Goal: Task Accomplishment & Management: Complete application form

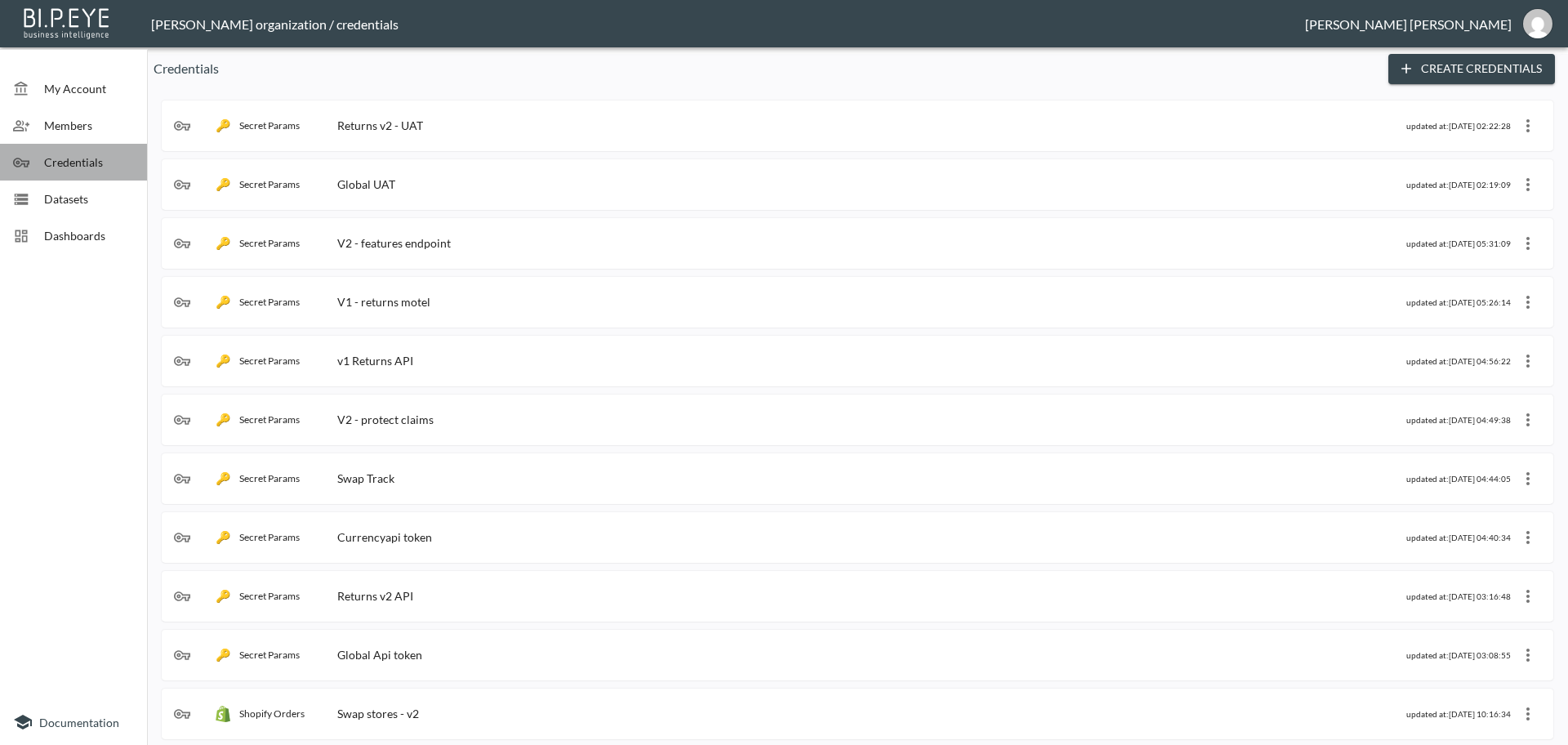
click at [84, 161] on span "Credentials" at bounding box center [89, 161] width 90 height 17
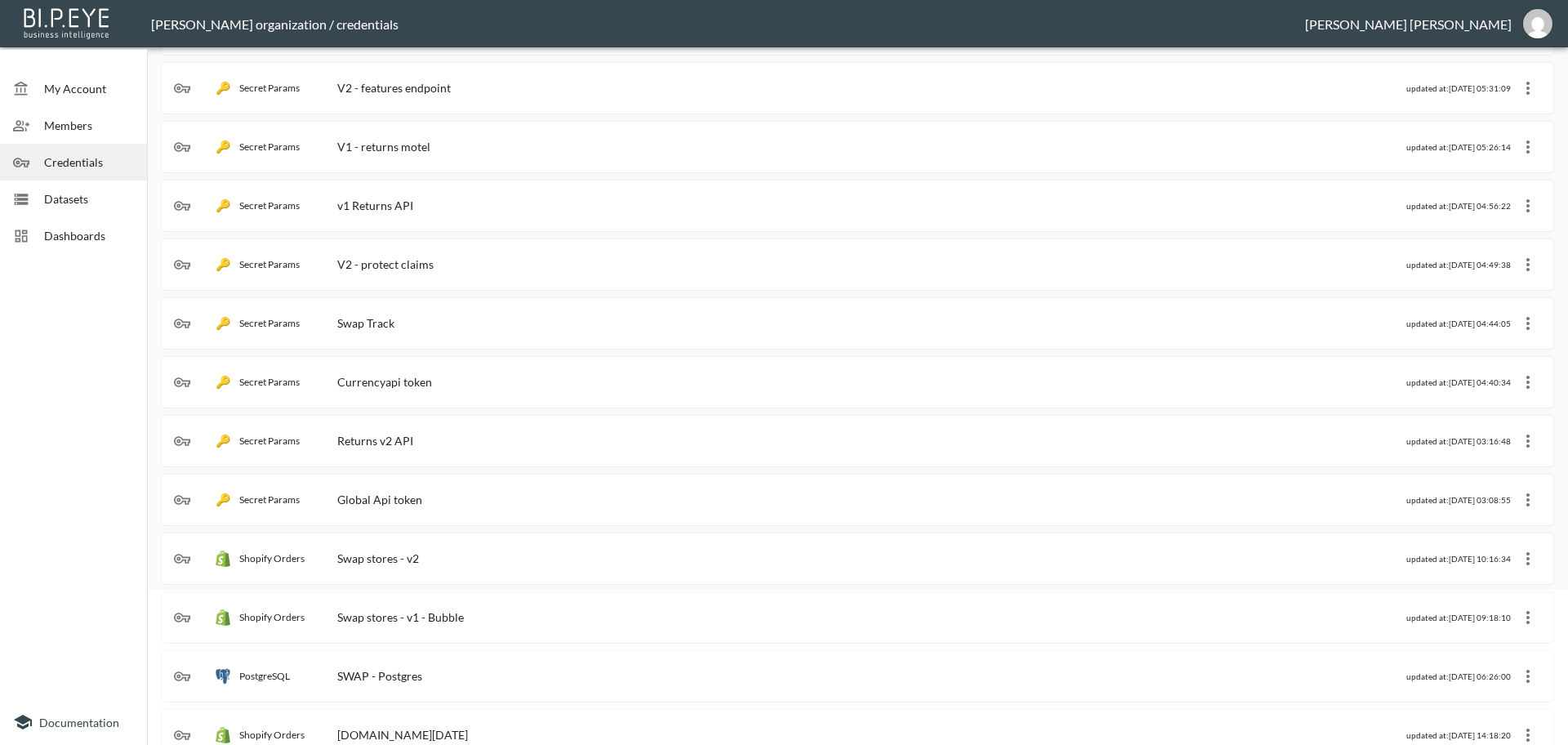
scroll to position [204, 0]
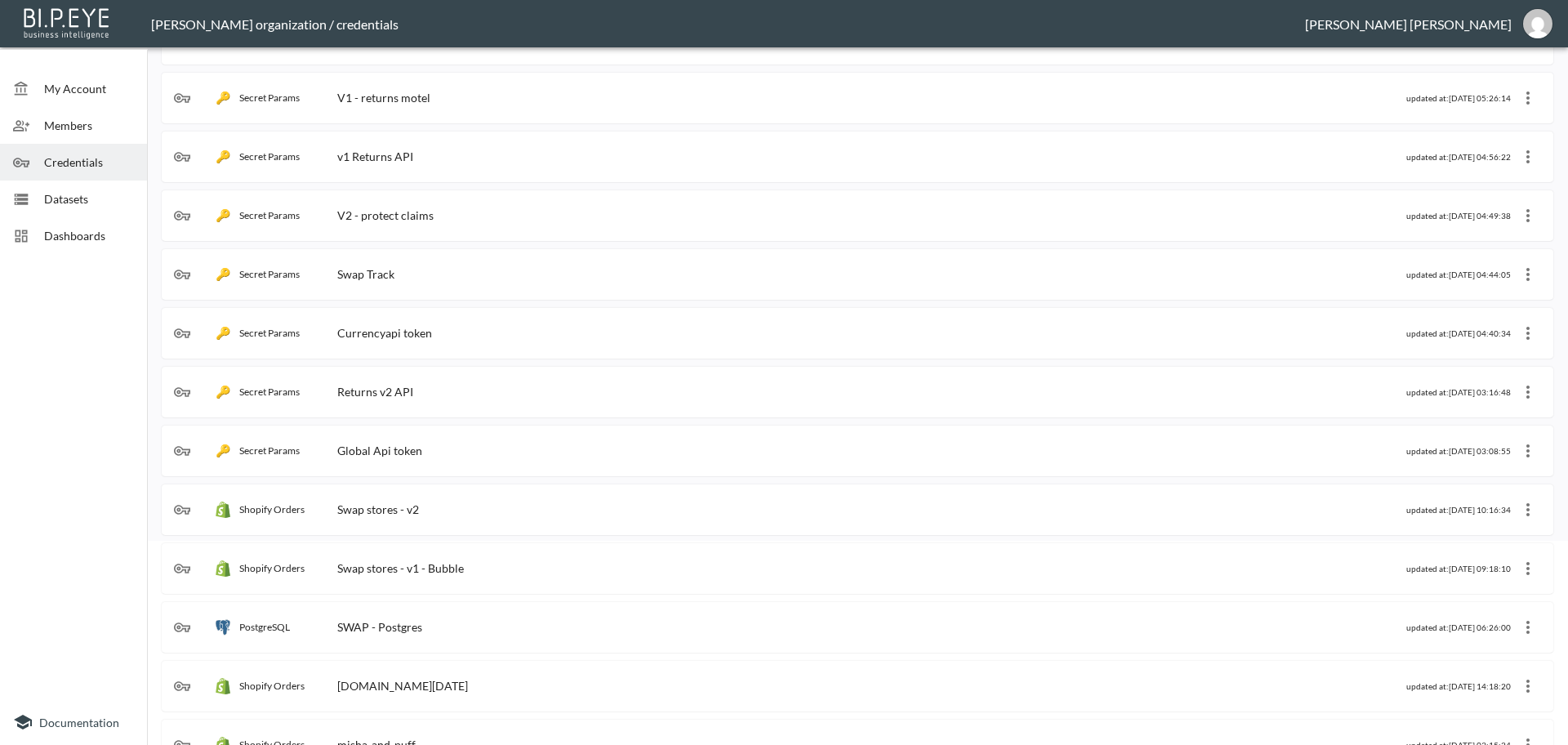
click at [413, 513] on div "Swap stores - v2" at bounding box center [378, 509] width 82 height 14
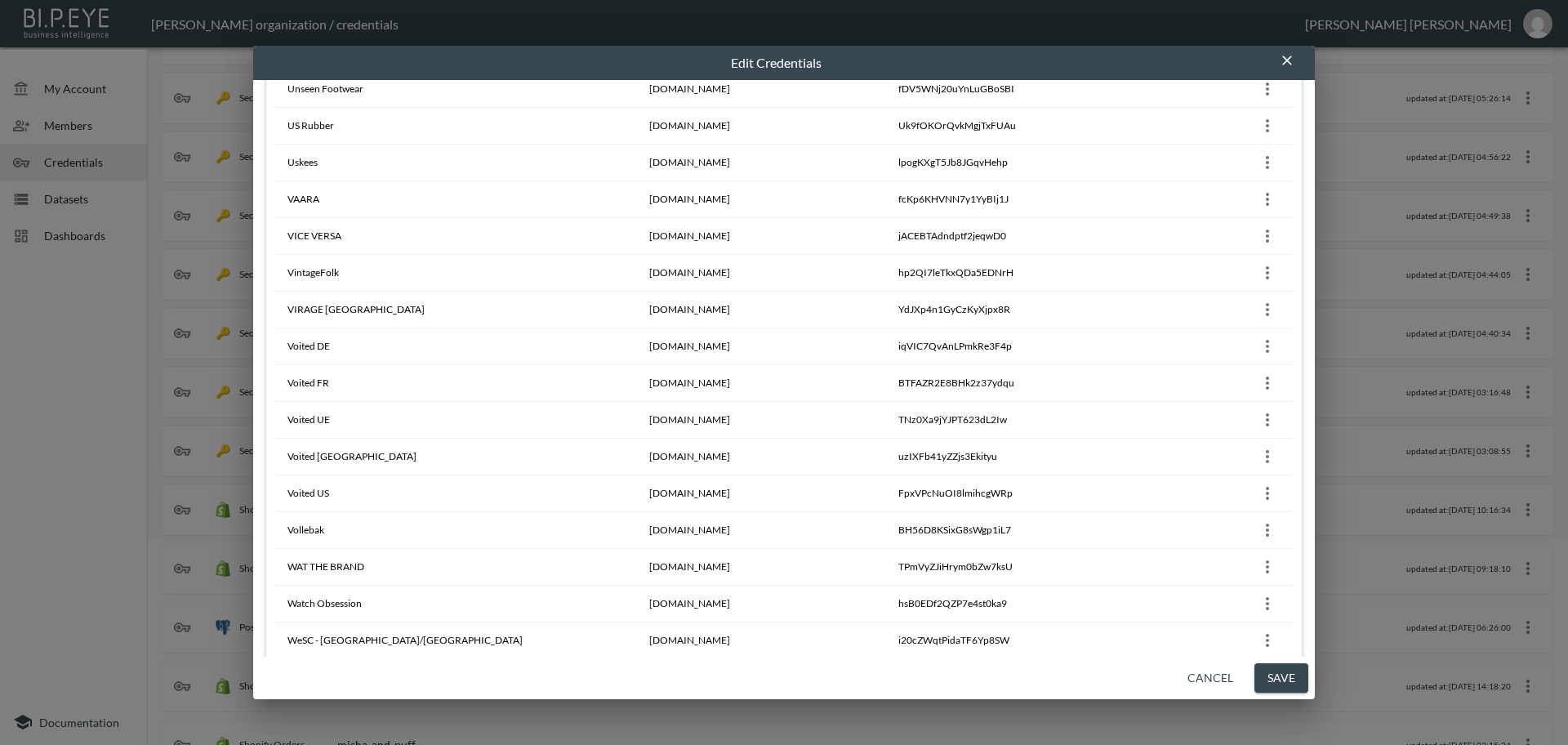
scroll to position [14816, 0]
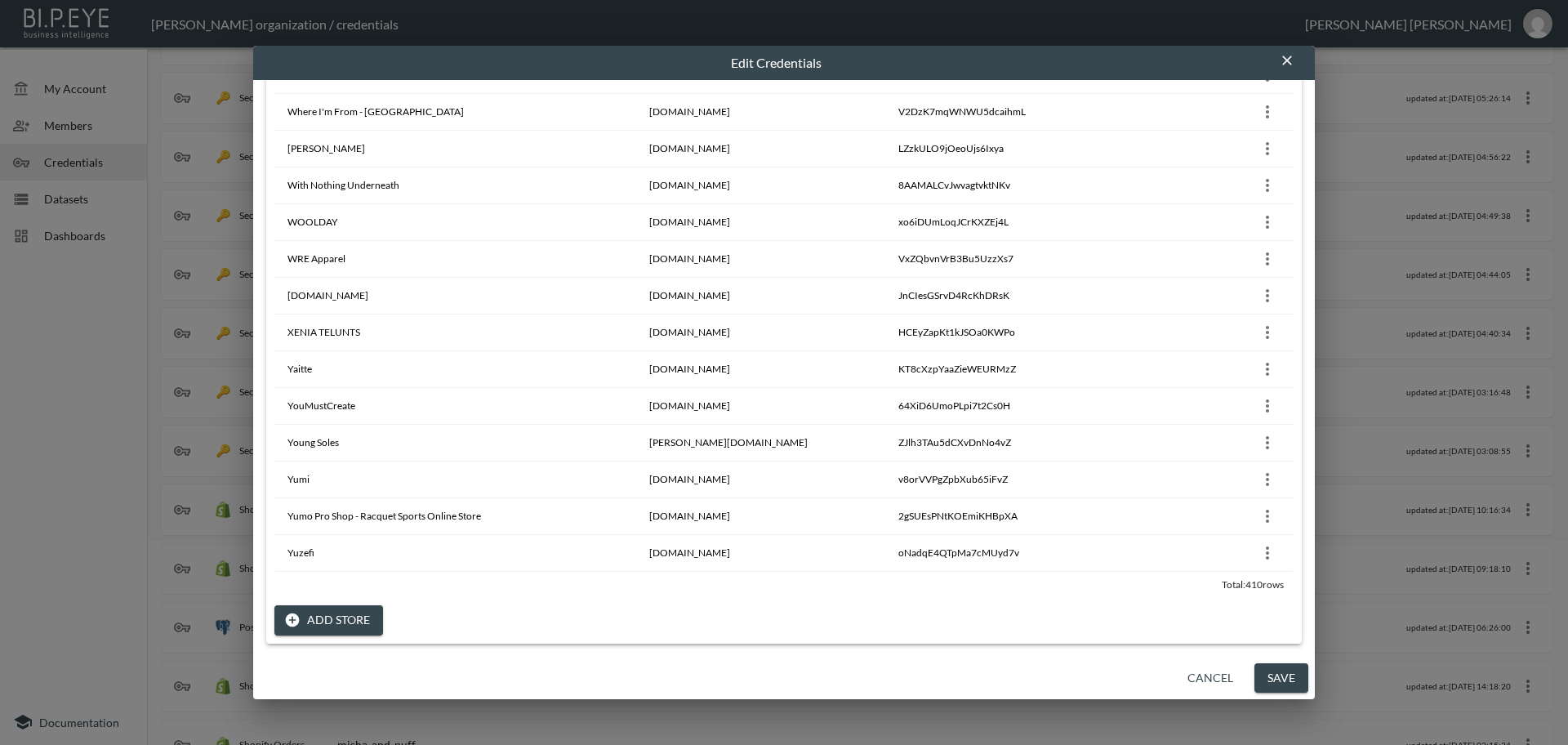
click at [325, 619] on button "Add Store" at bounding box center [329, 620] width 109 height 30
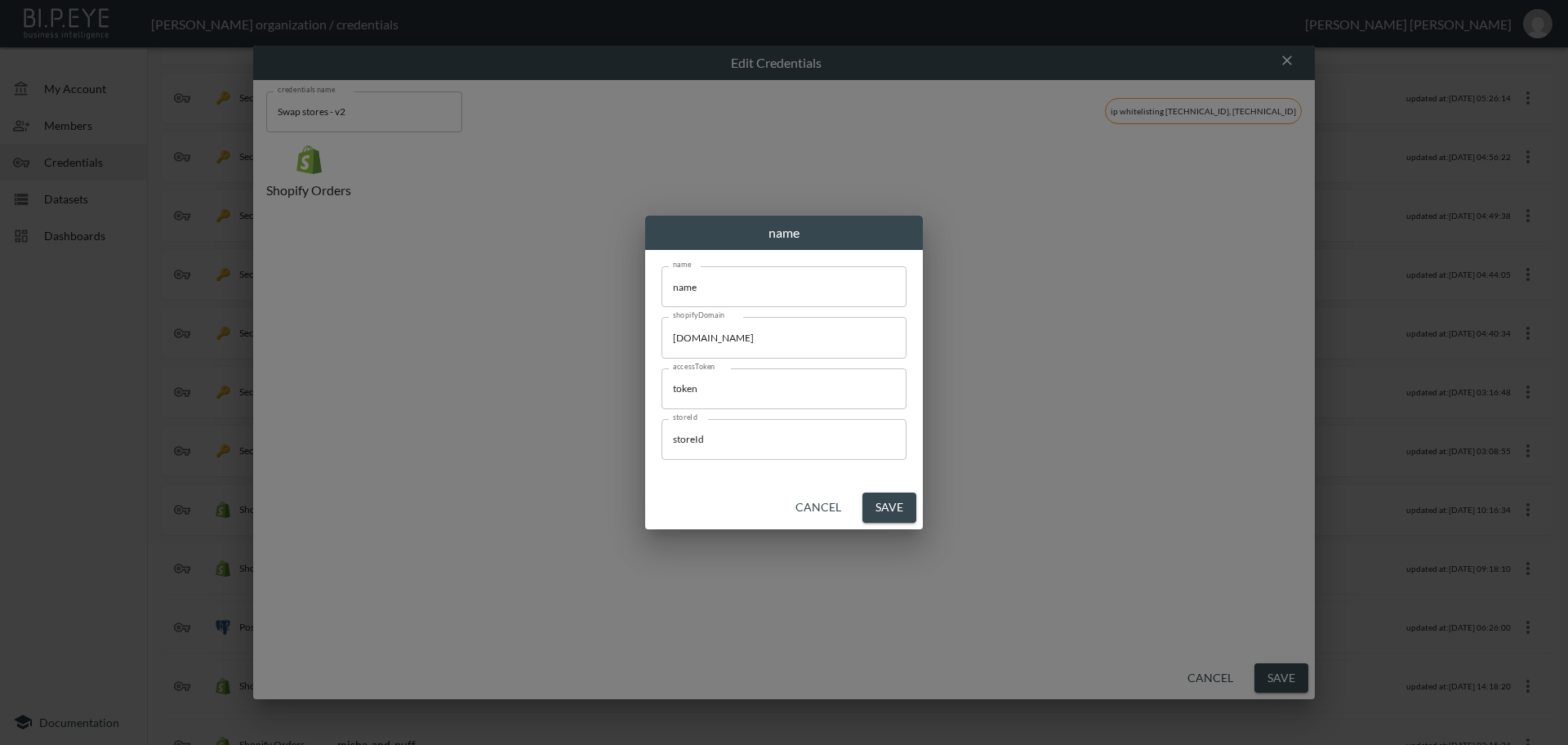
scroll to position [0, 0]
drag, startPoint x: 733, startPoint y: 385, endPoint x: 581, endPoint y: 379, distance: 152.1
click at [581, 379] on div "name name name name shopifyDomain [DOMAIN_NAME] shopifyDomain accessToken token…" at bounding box center [784, 372] width 1568 height 745
drag, startPoint x: 731, startPoint y: 288, endPoint x: 631, endPoint y: 313, distance: 103.1
click at [610, 288] on div "name name name name shopifyDomain [DOMAIN_NAME] shopifyDomain accessToken token…" at bounding box center [784, 372] width 1568 height 745
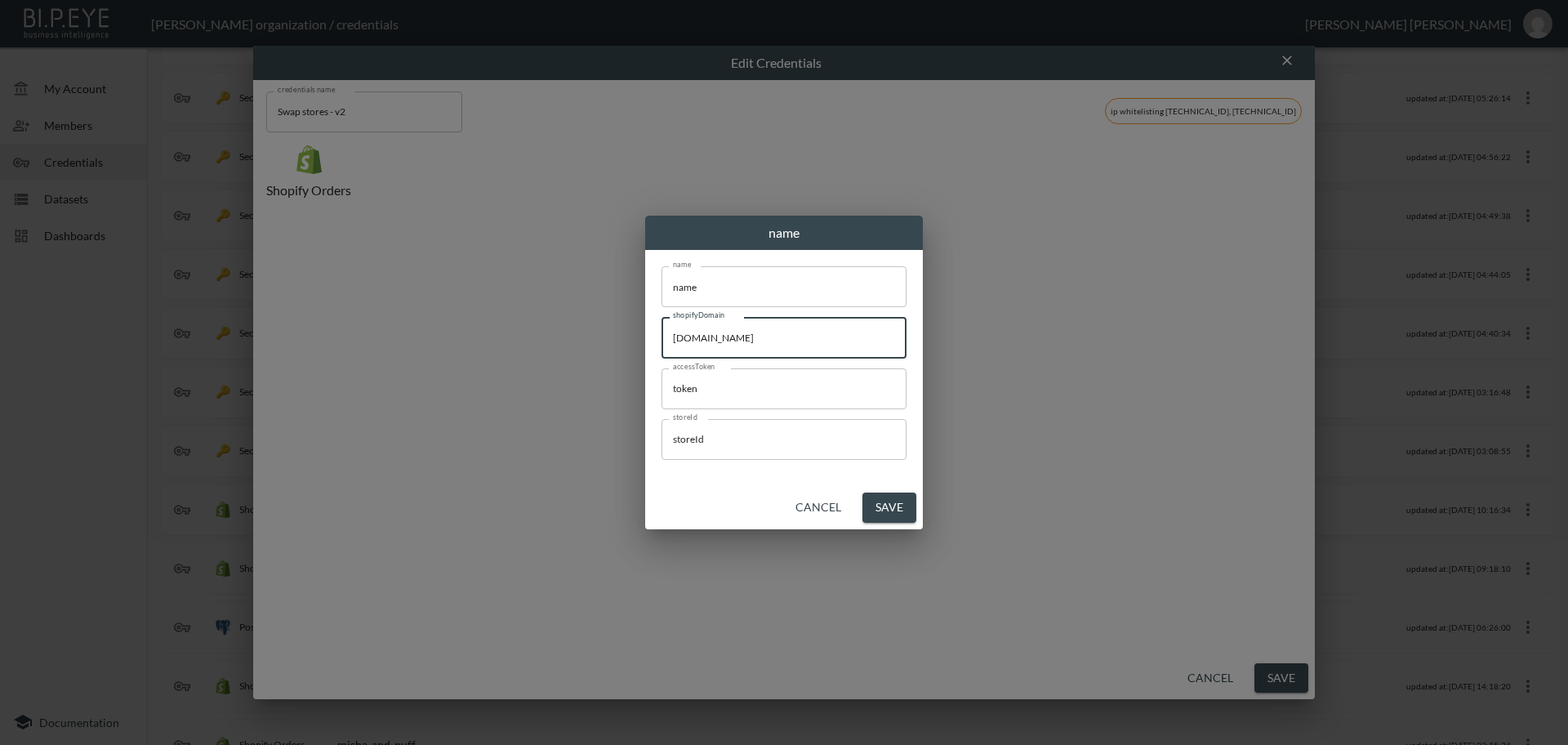
drag, startPoint x: 841, startPoint y: 338, endPoint x: 629, endPoint y: 343, distance: 212.1
click at [629, 343] on div "name name name name shopifyDomain [DOMAIN_NAME] shopifyDomain accessToken token…" at bounding box center [784, 372] width 1568 height 745
drag, startPoint x: 776, startPoint y: 444, endPoint x: 650, endPoint y: 445, distance: 126.0
click at [650, 445] on div "name name name shopifyDomain [DOMAIN_NAME] shopifyDomain accessToken token acce…" at bounding box center [783, 368] width 278 height 236
drag, startPoint x: 670, startPoint y: 391, endPoint x: 640, endPoint y: 392, distance: 30.0
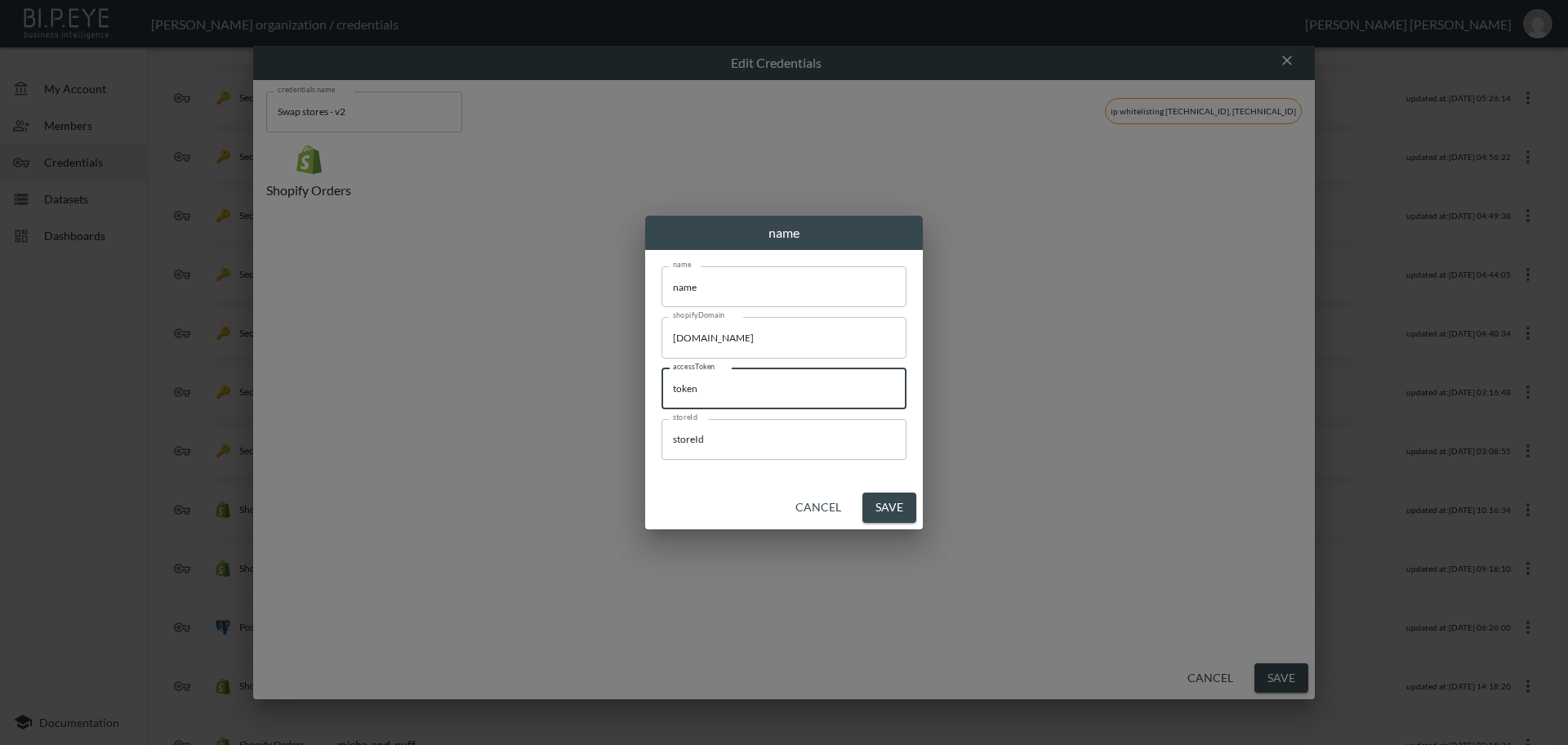
click at [640, 392] on div "name name name name shopifyDomain [DOMAIN_NAME] shopifyDomain accessToken token…" at bounding box center [784, 372] width 1568 height 745
click at [804, 507] on button "Cancel" at bounding box center [818, 507] width 59 height 30
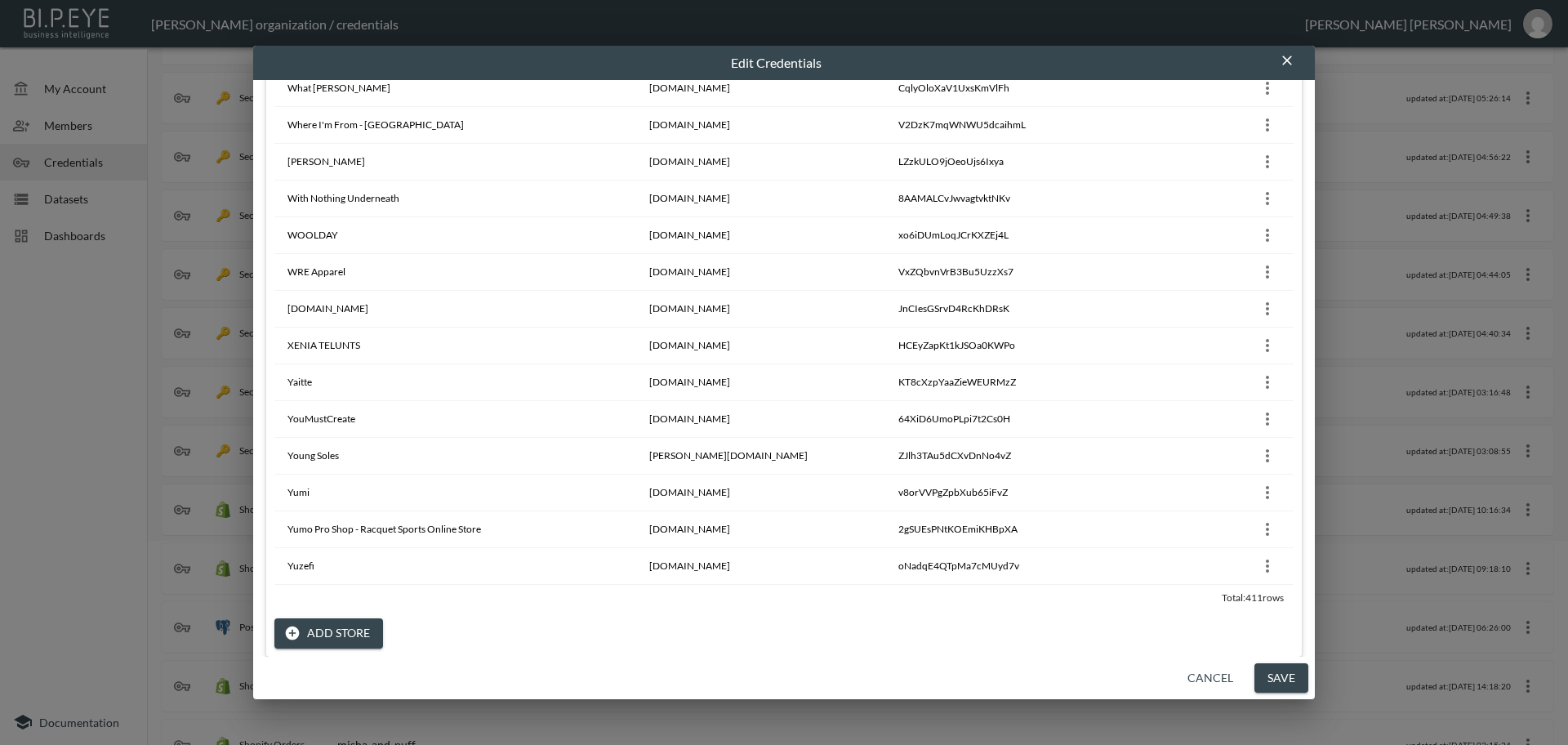
scroll to position [14853, 0]
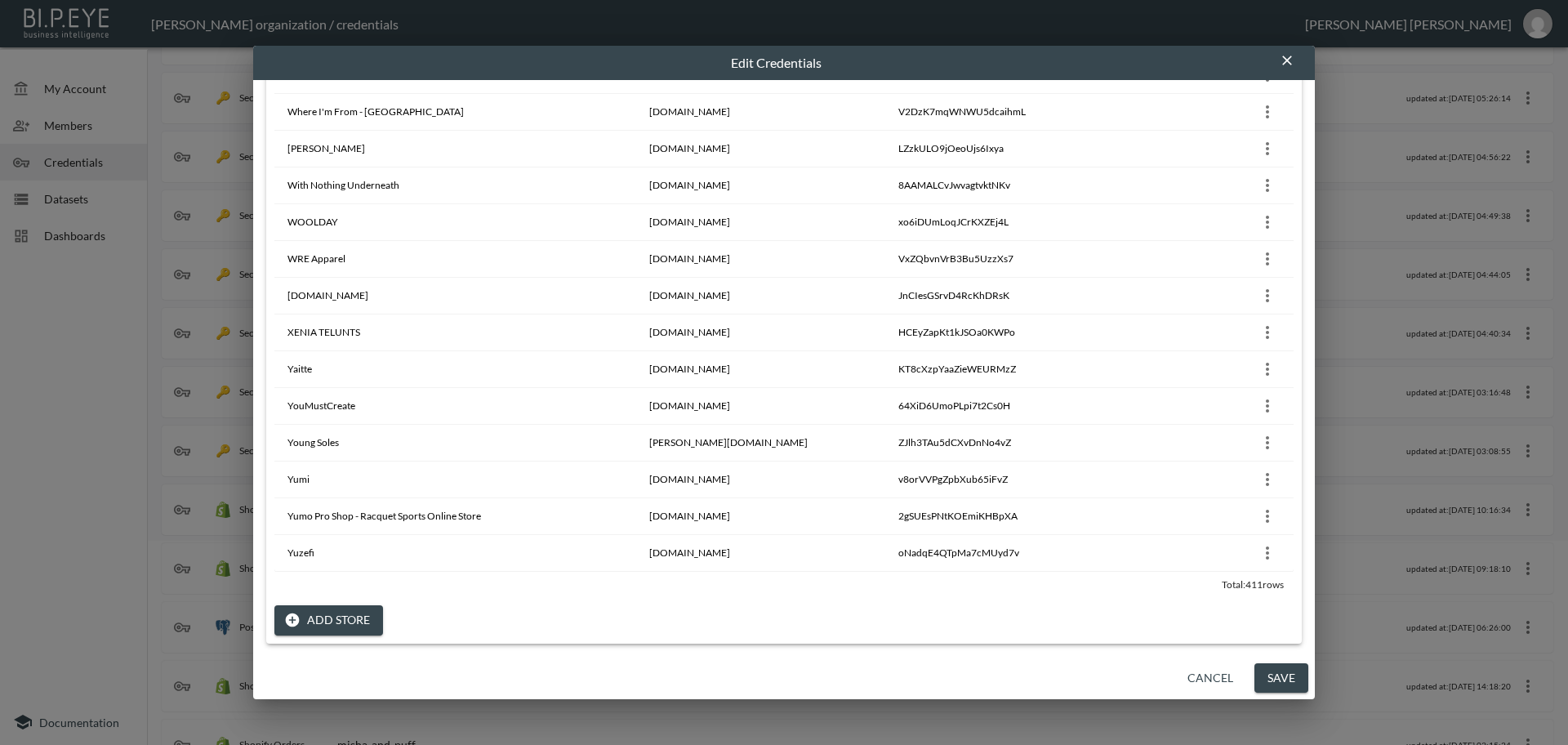
click at [352, 622] on button "Add Store" at bounding box center [329, 620] width 109 height 30
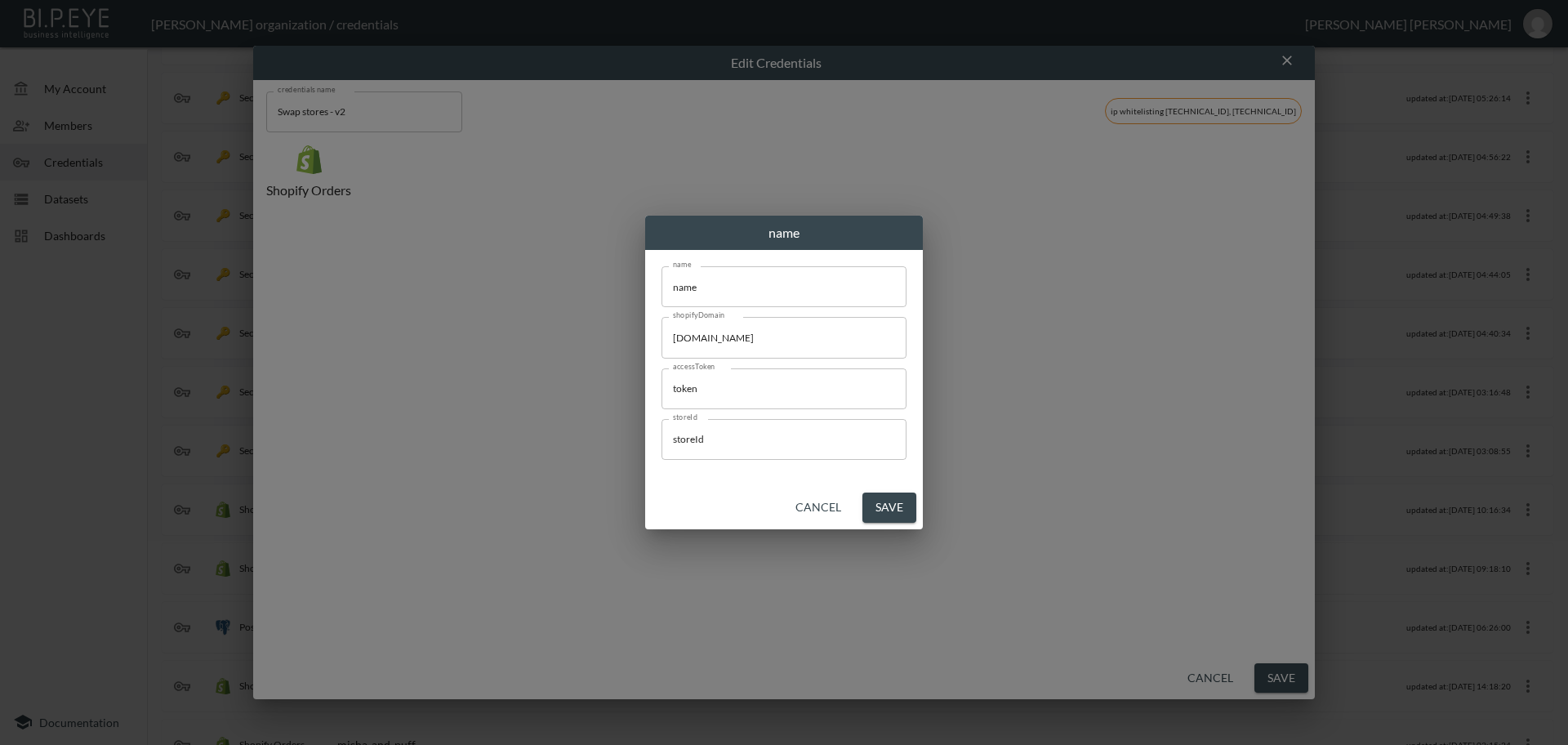
scroll to position [0, 0]
drag, startPoint x: 707, startPoint y: 290, endPoint x: 574, endPoint y: 278, distance: 133.5
click at [574, 278] on div "name name name name shopifyDomain [DOMAIN_NAME] shopifyDomain accessToken token…" at bounding box center [784, 372] width 1568 height 745
paste input "NITE Watches UK"
type input "NITE Watches UK"
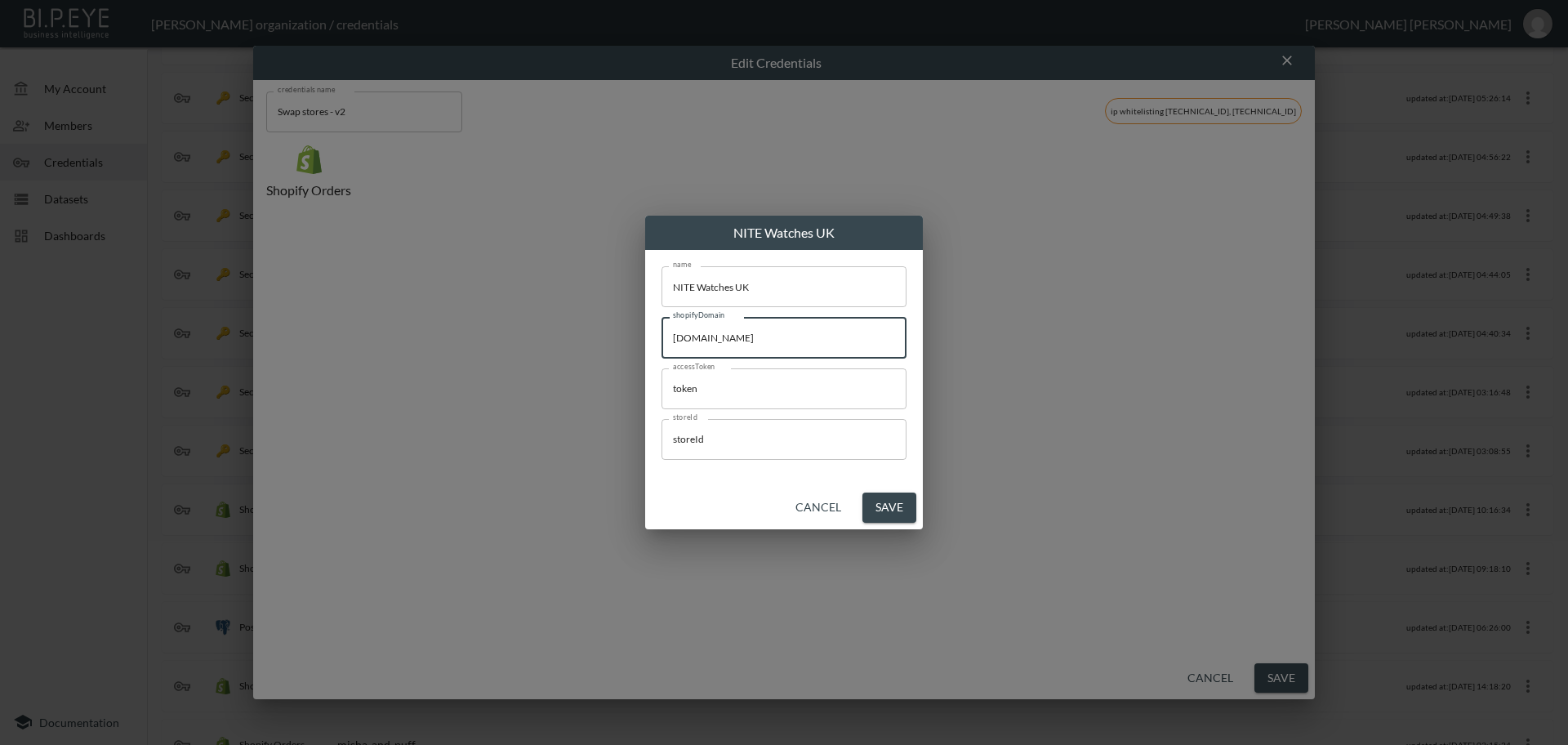
drag, startPoint x: 745, startPoint y: 339, endPoint x: 520, endPoint y: 333, distance: 225.1
click at [520, 333] on div "NITE Watches UK name NITE Watches UK name shopifyDomain [DOMAIN_NAME] shopifyDo…" at bounding box center [784, 372] width 1568 height 745
paste input "nitewatches-[GEOGRAPHIC_DATA]"
type input "[DOMAIN_NAME]"
drag, startPoint x: 762, startPoint y: 392, endPoint x: 679, endPoint y: 414, distance: 85.9
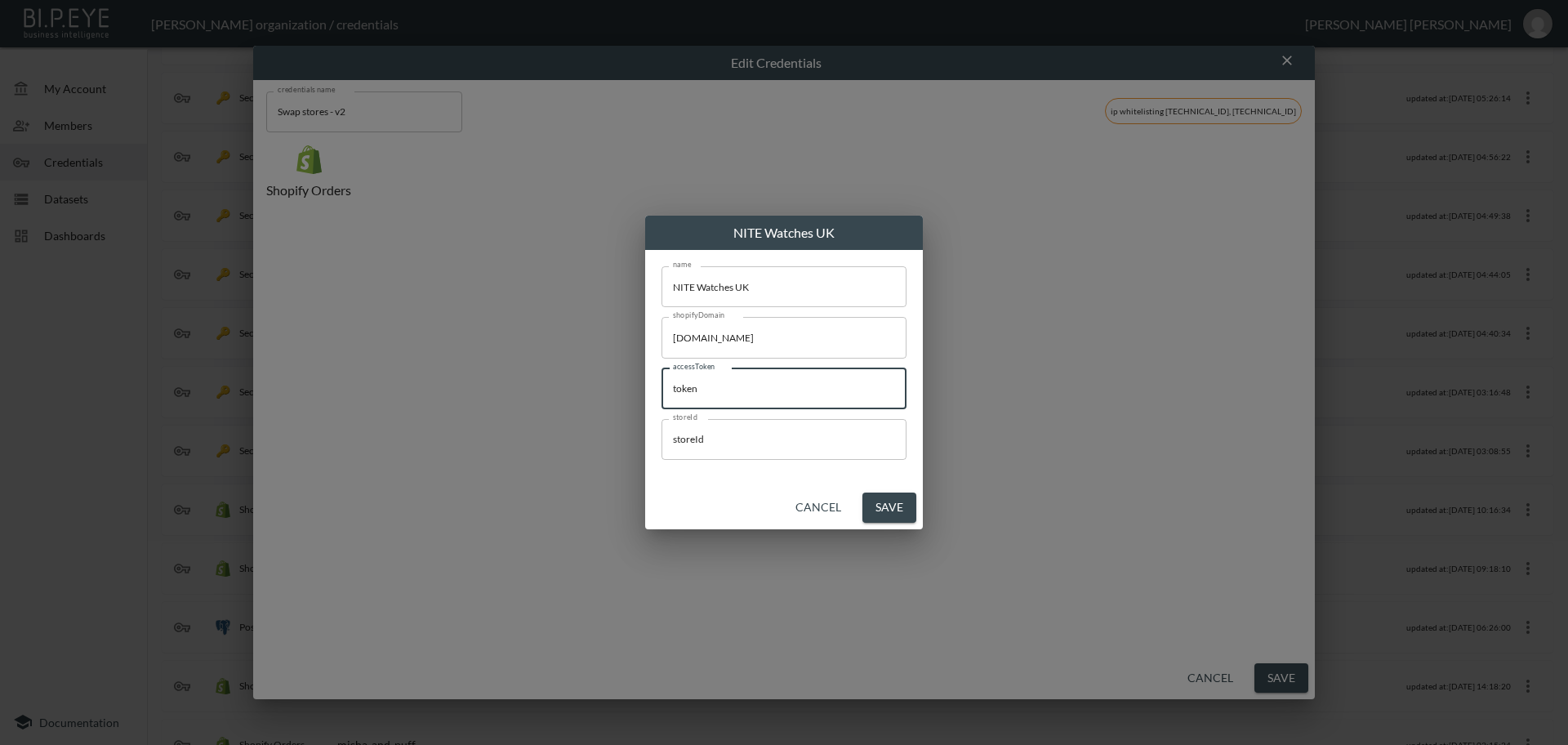
click at [646, 384] on div "name NITE Watches UK name shopifyDomain [DOMAIN_NAME] shopifyDomain accessToken…" at bounding box center [783, 368] width 278 height 236
paste input "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"
type input "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"
drag, startPoint x: 736, startPoint y: 442, endPoint x: 811, endPoint y: 482, distance: 85.0
click at [593, 441] on div "NITE Watches UK name NITE Watches UK name shopifyDomain [DOMAIN_NAME] shopifyDo…" at bounding box center [784, 372] width 1568 height 745
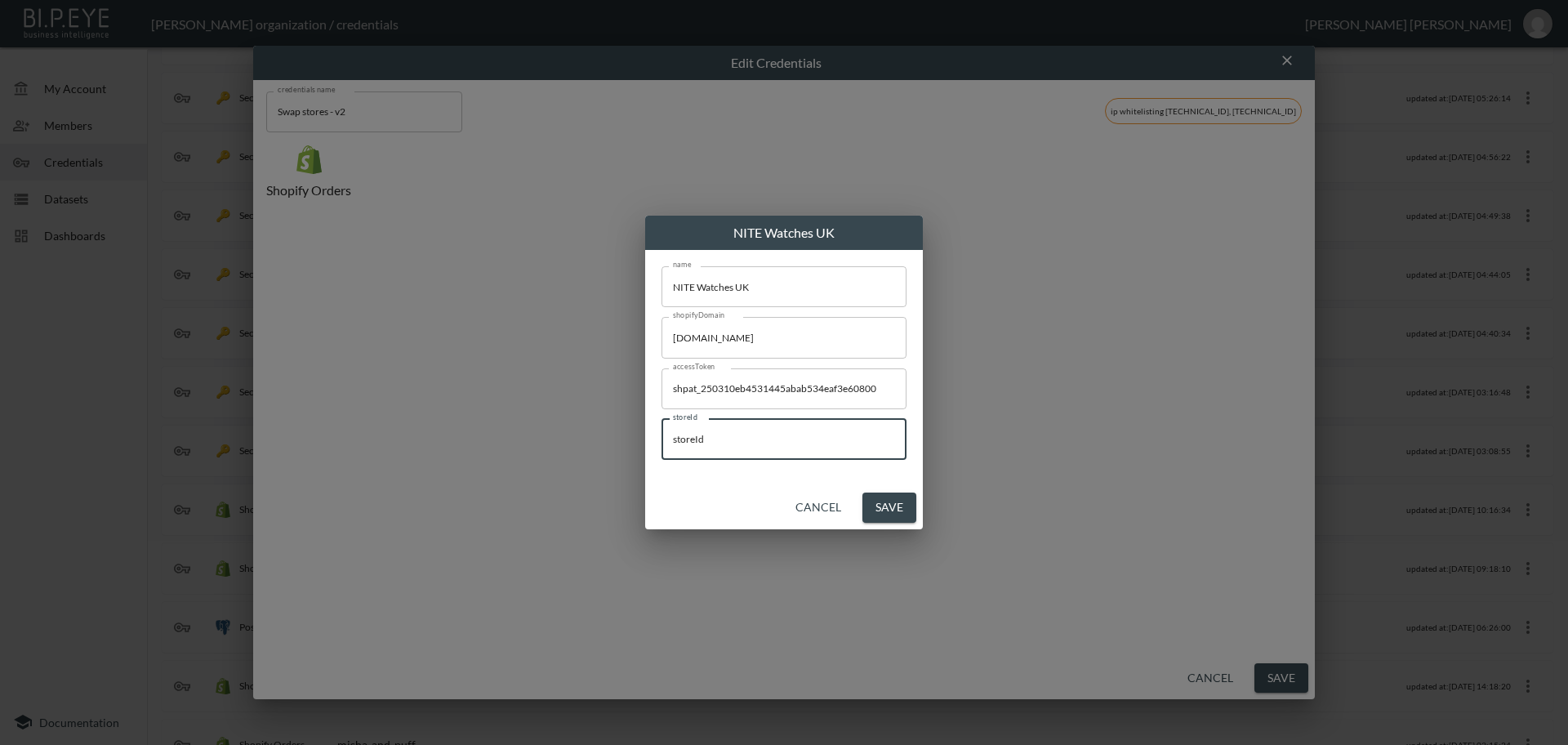
paste input "K4cBYNj2Ynrj8kCghPTu"
type input "K4cBYNj2Ynrj8kCghPTu"
click at [897, 507] on button "Save" at bounding box center [890, 507] width 54 height 30
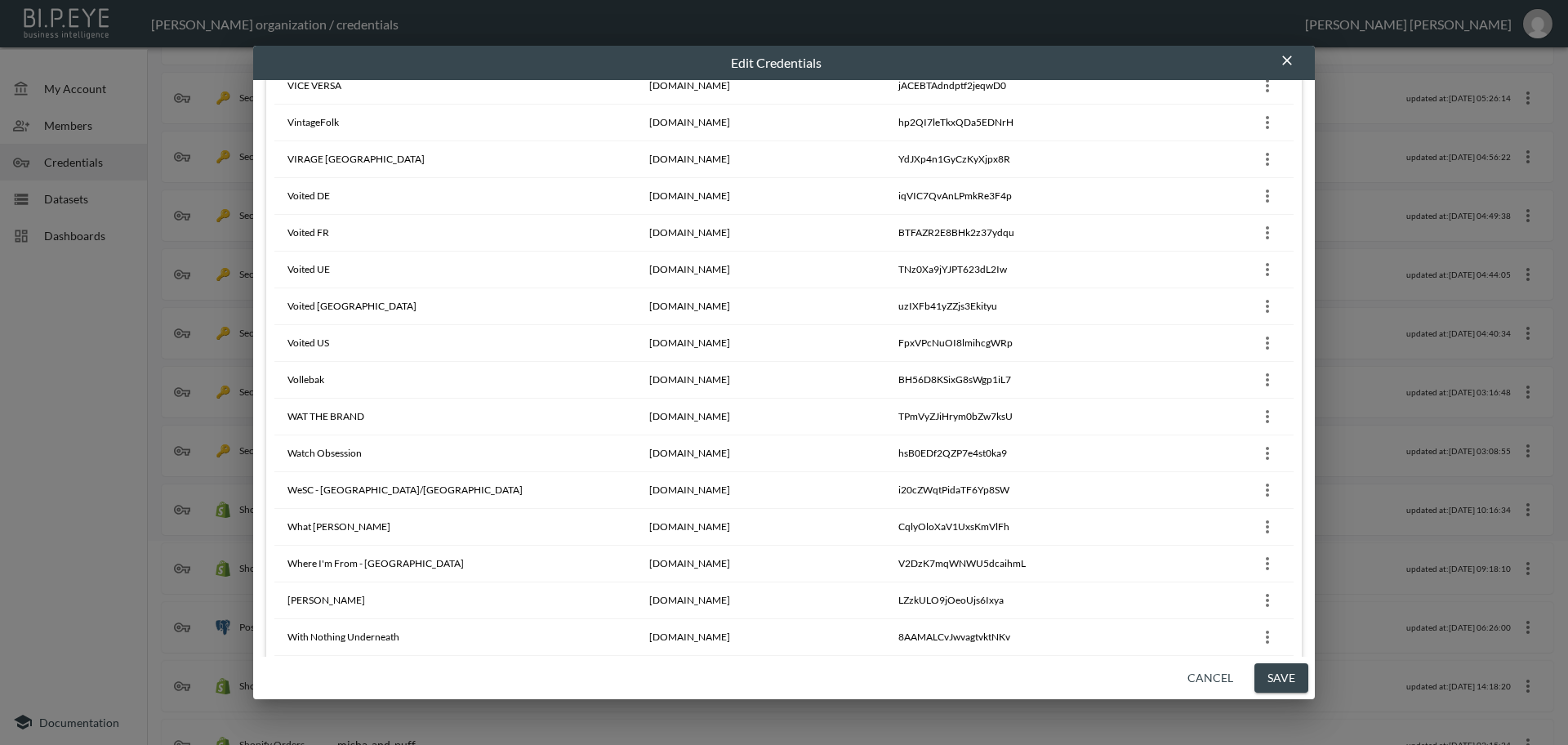
scroll to position [14890, 0]
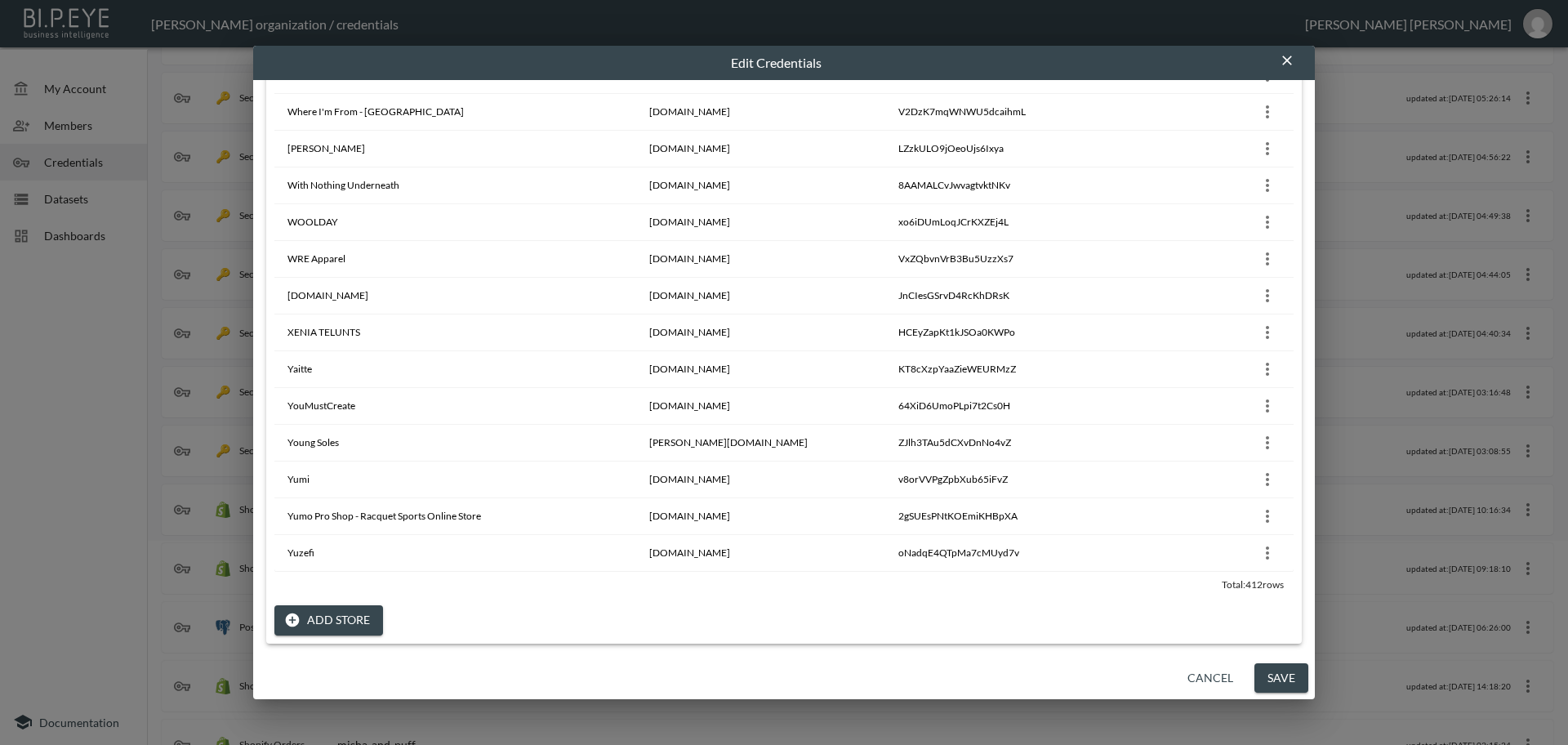
click at [354, 620] on button "Add Store" at bounding box center [329, 620] width 109 height 30
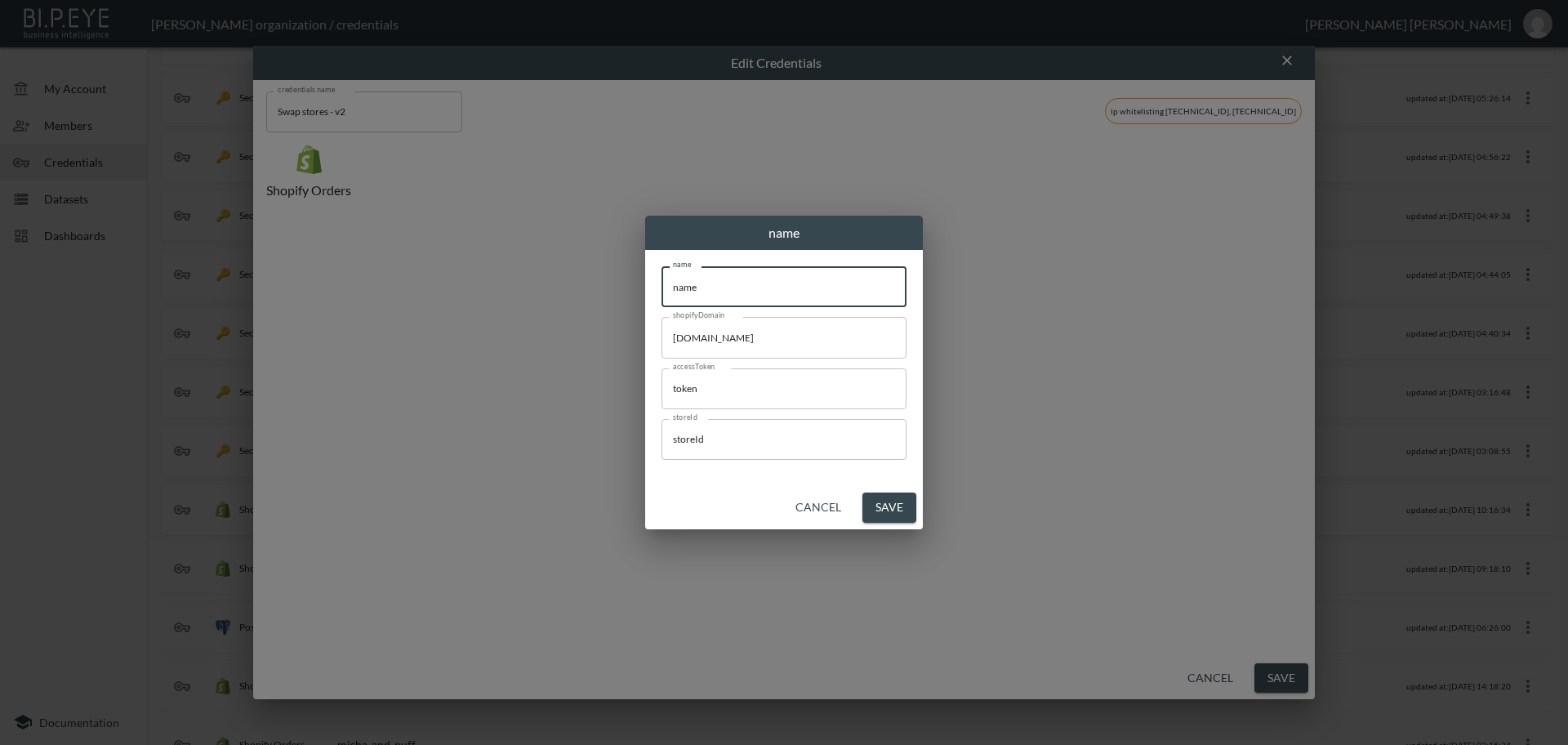
drag, startPoint x: 732, startPoint y: 281, endPoint x: 561, endPoint y: 280, distance: 171.0
click at [561, 280] on div "name name name name shopifyDomain [DOMAIN_NAME] shopifyDomain accessToken token…" at bounding box center [784, 372] width 1568 height 745
paste input "Dream Is Free 1"
type input "Dream Is Free 1"
drag, startPoint x: 805, startPoint y: 341, endPoint x: 564, endPoint y: 325, distance: 241.5
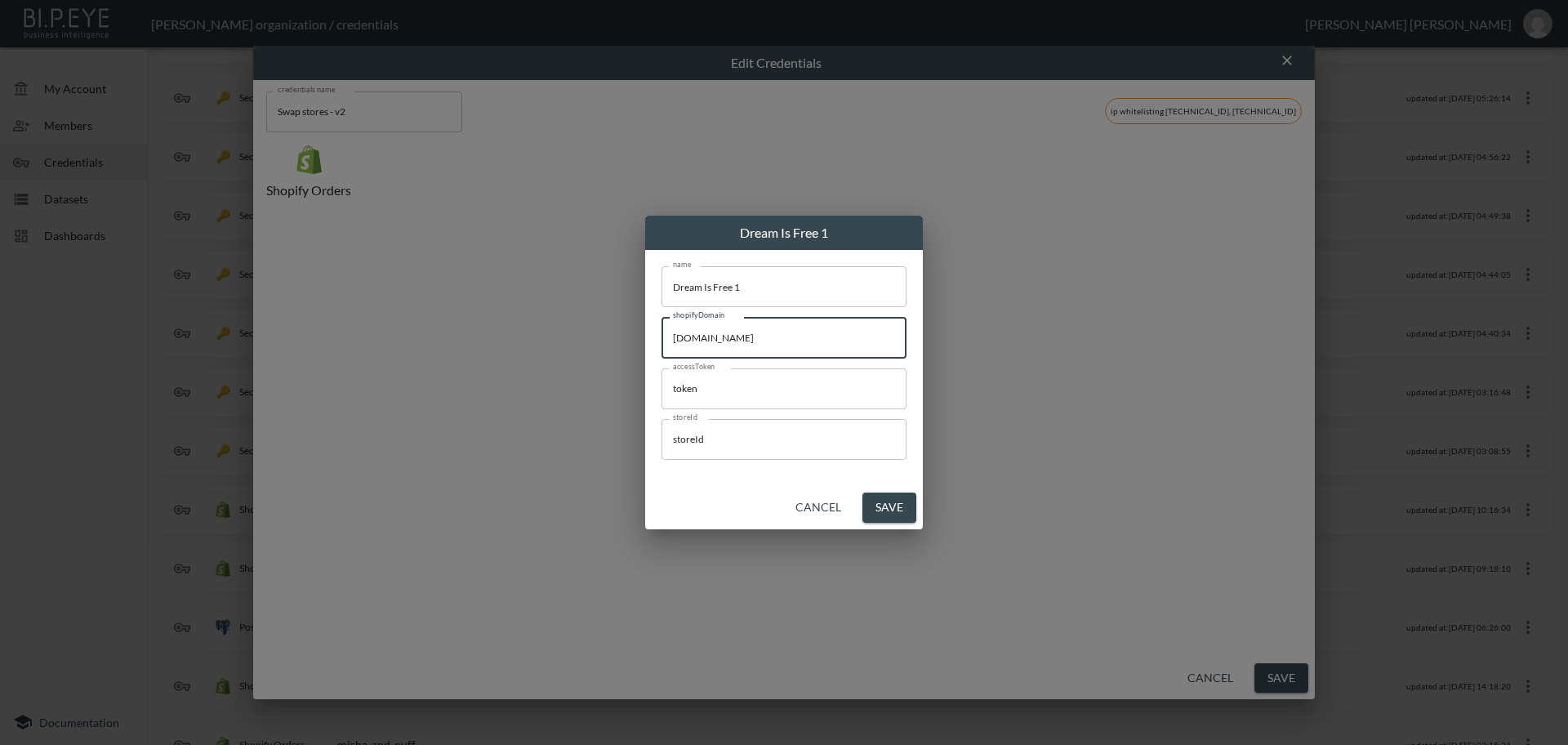
click at [564, 325] on div "Dream Is Free 1 name Dream Is Free 1 name shopifyDomain [DOMAIN_NAME] shopifyDo…" at bounding box center [784, 372] width 1568 height 745
paste input "dream-is-free-1"
type input "[DOMAIN_NAME]"
drag, startPoint x: 760, startPoint y: 393, endPoint x: 576, endPoint y: 378, distance: 184.6
click at [576, 378] on div "Dream Is Free 1 name Dream Is Free 1 name shopifyDomain [DOMAIN_NAME] shopifyDo…" at bounding box center [784, 372] width 1568 height 745
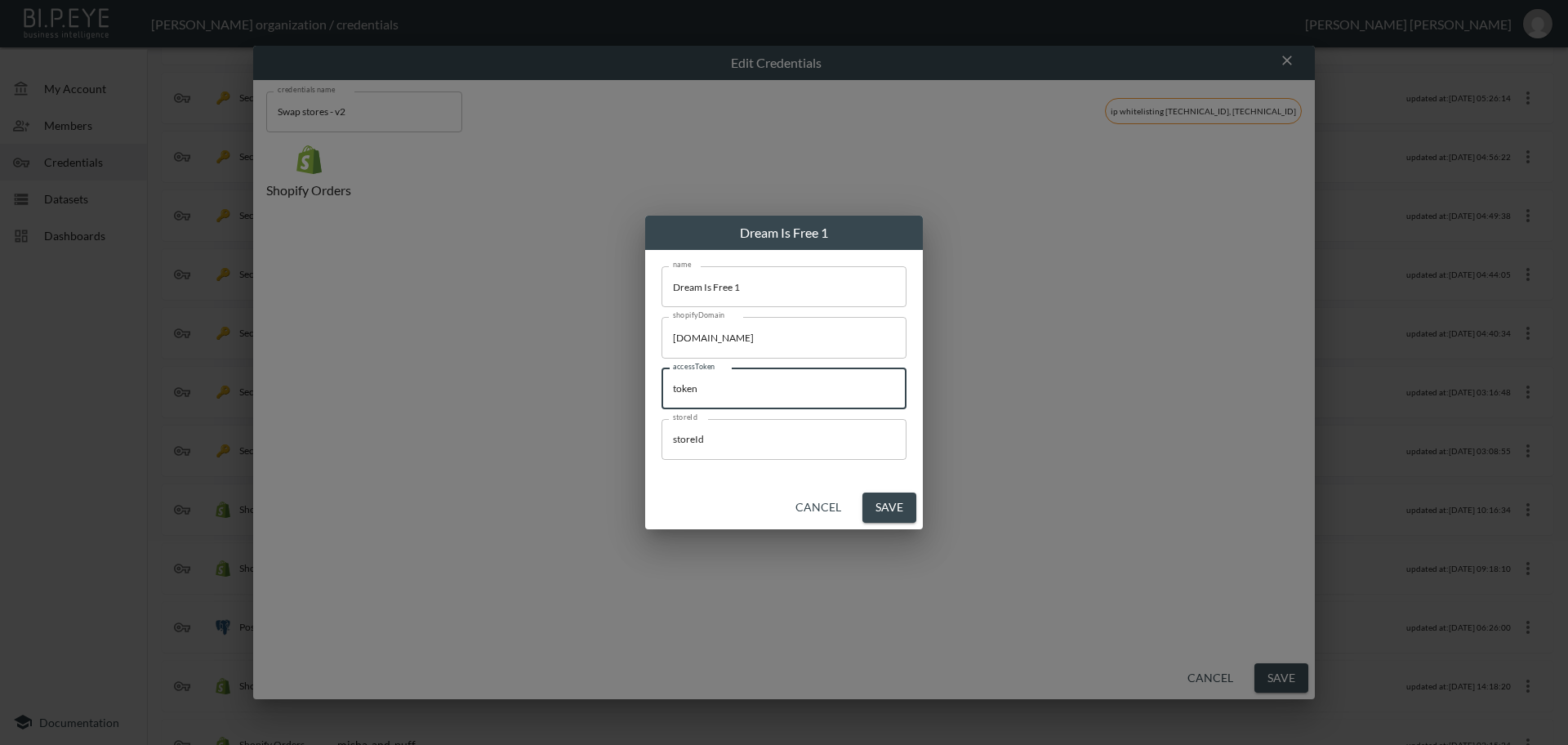
paste input "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"
type input "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"
drag, startPoint x: 752, startPoint y: 442, endPoint x: 619, endPoint y: 443, distance: 133.0
click at [621, 440] on div "Dream Is Free 1 name Dream Is Free 1 name shopifyDomain [DOMAIN_NAME] shopifyDo…" at bounding box center [784, 372] width 1568 height 745
paste input "53lHzzX0H5bwe6M67Exm"
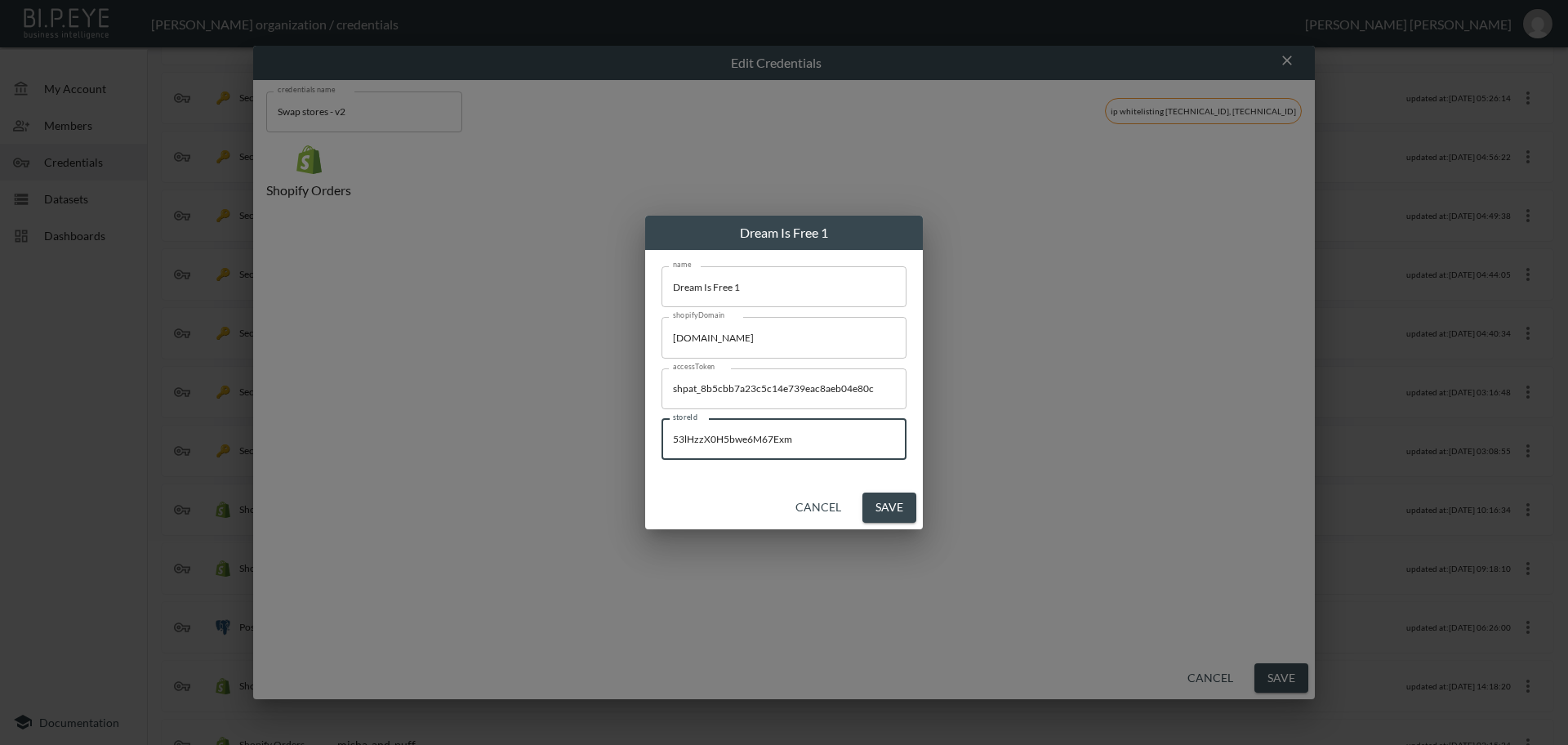
type input "53lHzzX0H5bwe6M67Exm"
click at [895, 516] on button "Save" at bounding box center [890, 507] width 54 height 30
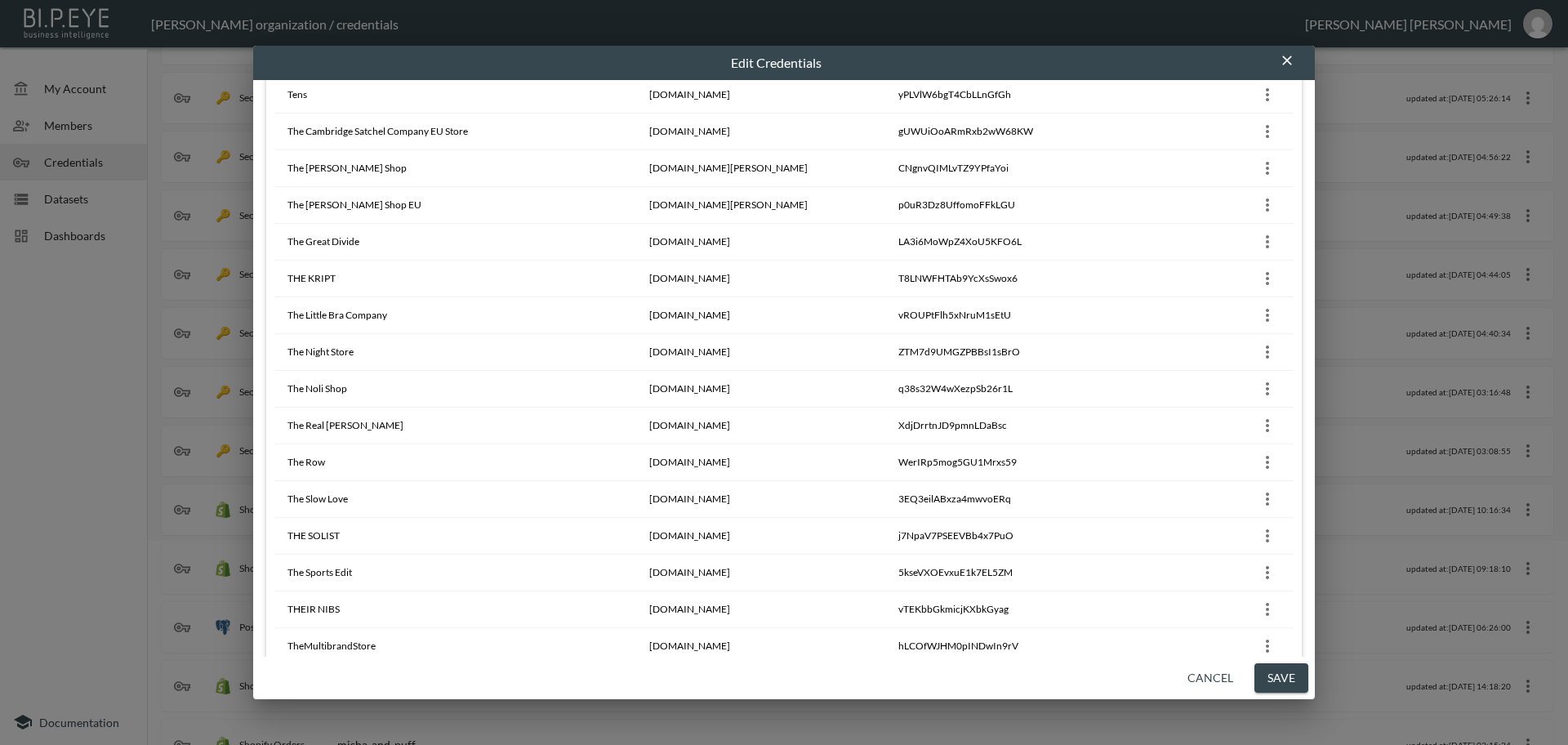
scroll to position [14927, 0]
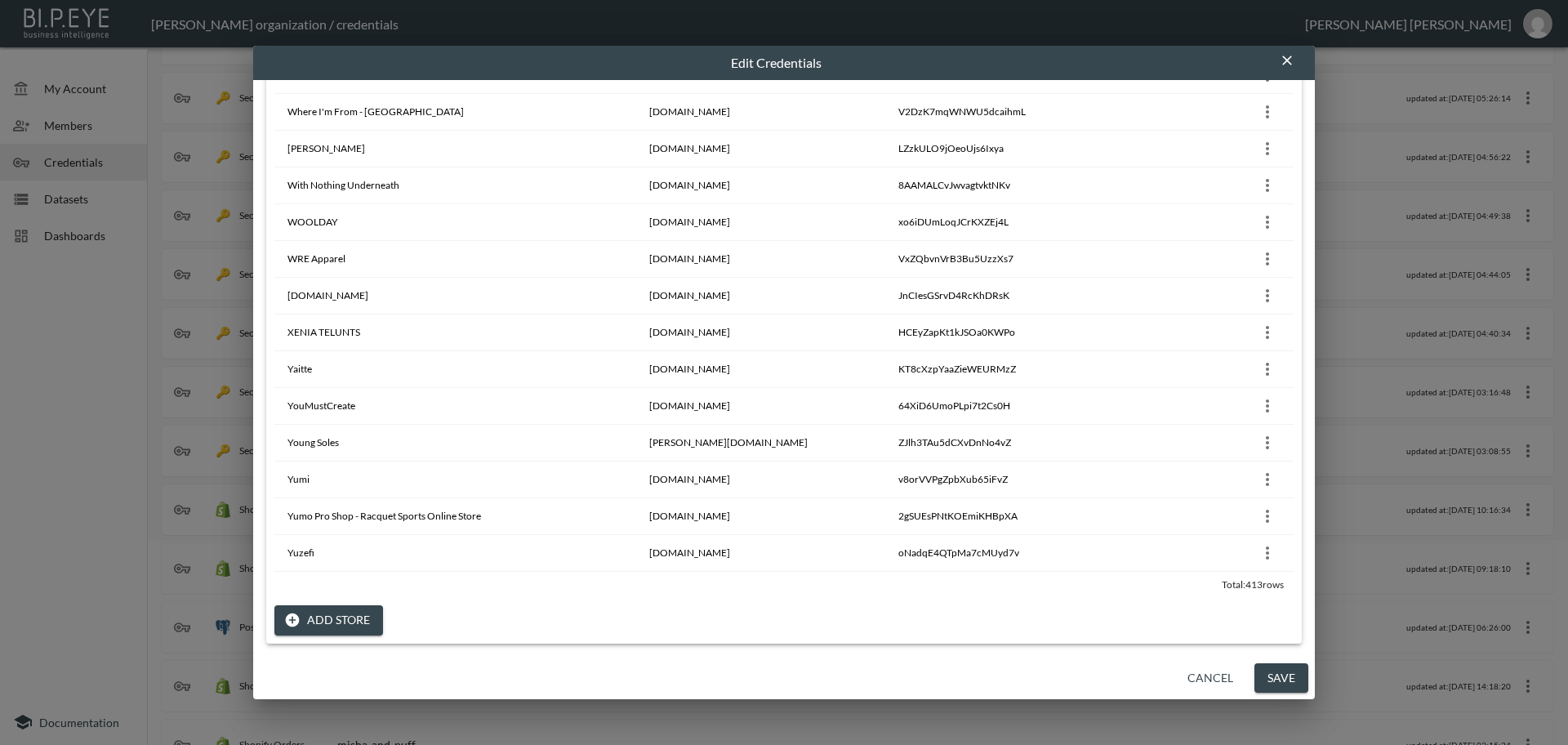
click at [322, 616] on button "Add Store" at bounding box center [329, 620] width 109 height 30
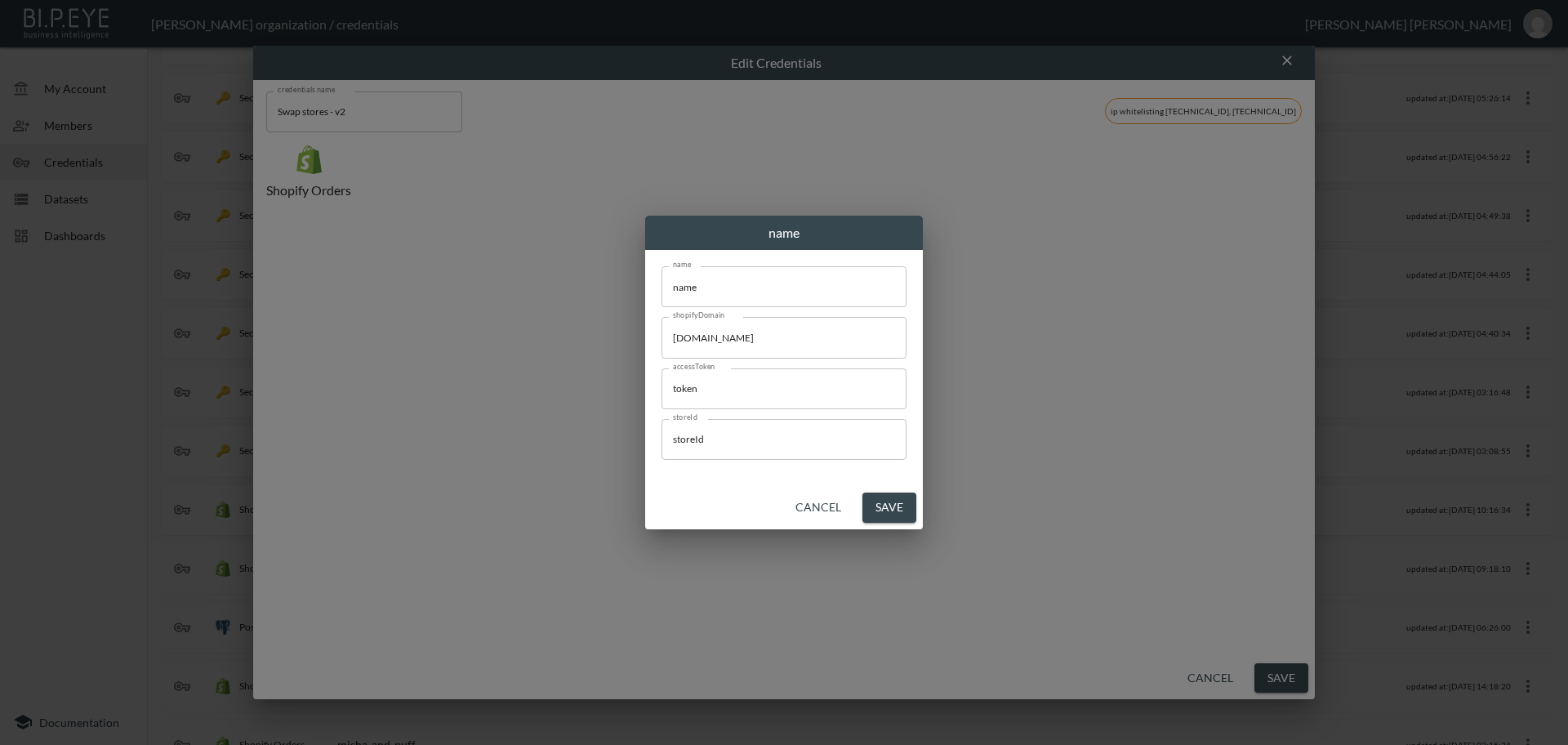
scroll to position [0, 0]
drag, startPoint x: 715, startPoint y: 289, endPoint x: 600, endPoint y: 280, distance: 115.4
click at [600, 280] on div "name name name name shopifyDomain [DOMAIN_NAME] shopifyDomain accessToken token…" at bounding box center [784, 372] width 1568 height 745
paste input "Harrys London"
type input "Harrys London"
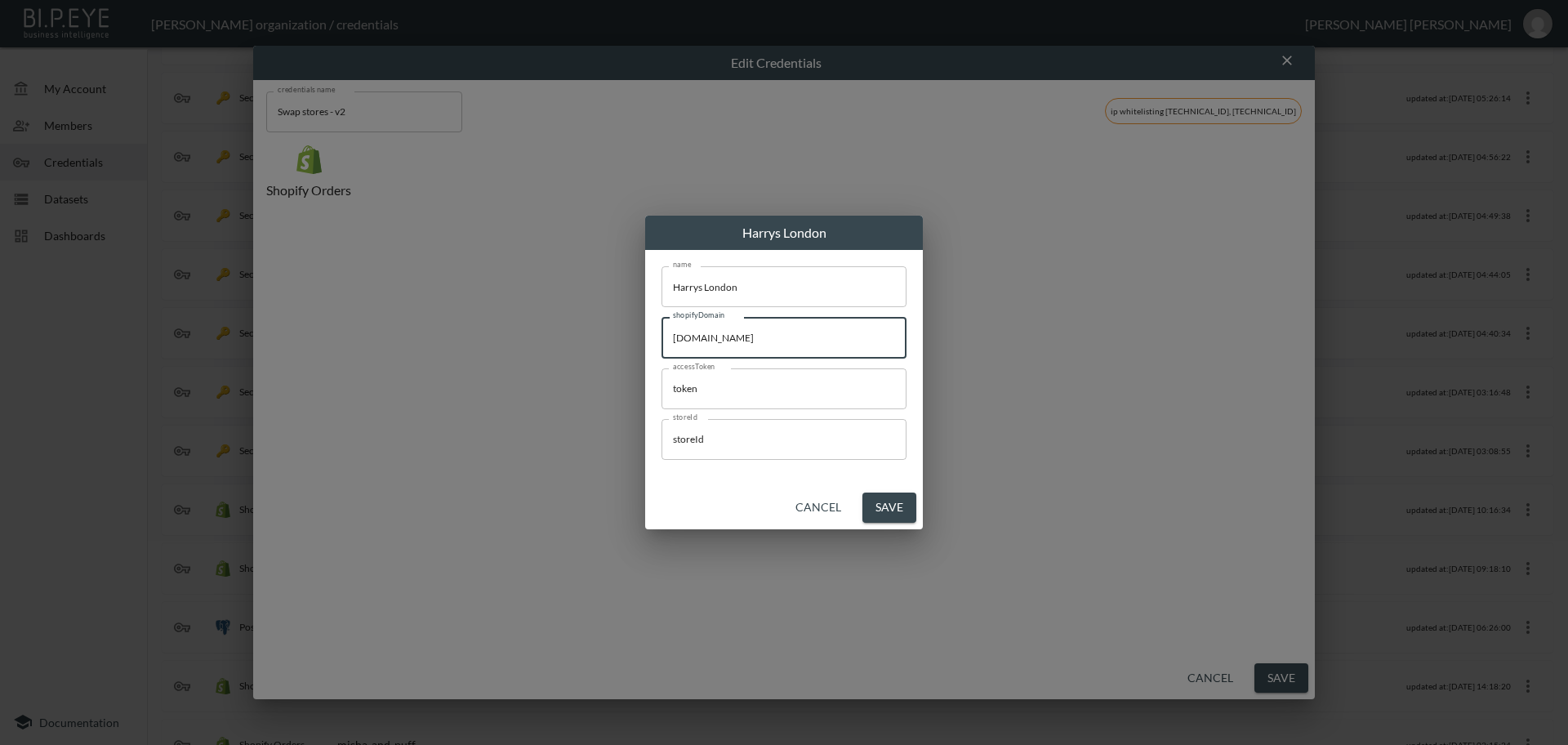
drag, startPoint x: 810, startPoint y: 336, endPoint x: 687, endPoint y: 402, distance: 139.6
click at [532, 314] on div "Harrys London name [PERSON_NAME] name shopifyDomain [DOMAIN_NAME] shopifyDomain…" at bounding box center [784, 372] width 1568 height 745
paste input "harrysldn"
type input "[DOMAIN_NAME]"
drag, startPoint x: 741, startPoint y: 395, endPoint x: 621, endPoint y: 384, distance: 120.5
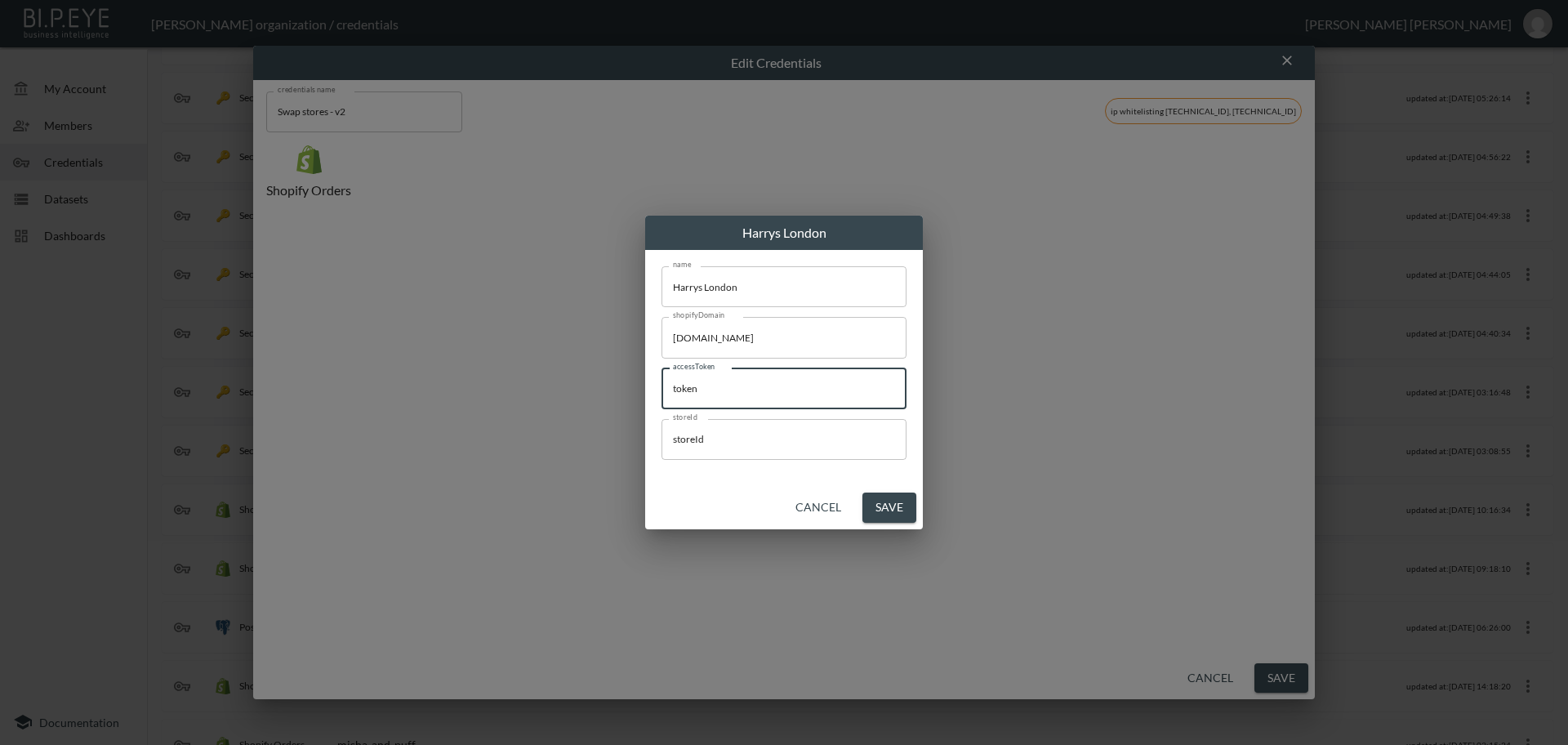
click at [621, 384] on div "[PERSON_NAME] name [PERSON_NAME] name shopifyDomain [DOMAIN_NAME] shopifyDomain…" at bounding box center [784, 372] width 1568 height 745
paste input "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"
type input "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"
drag, startPoint x: 736, startPoint y: 433, endPoint x: 672, endPoint y: 476, distance: 77.1
click at [646, 438] on div "name [PERSON_NAME] name shopifyDomain [DOMAIN_NAME] shopifyDomain accessToken s…" at bounding box center [783, 368] width 278 height 236
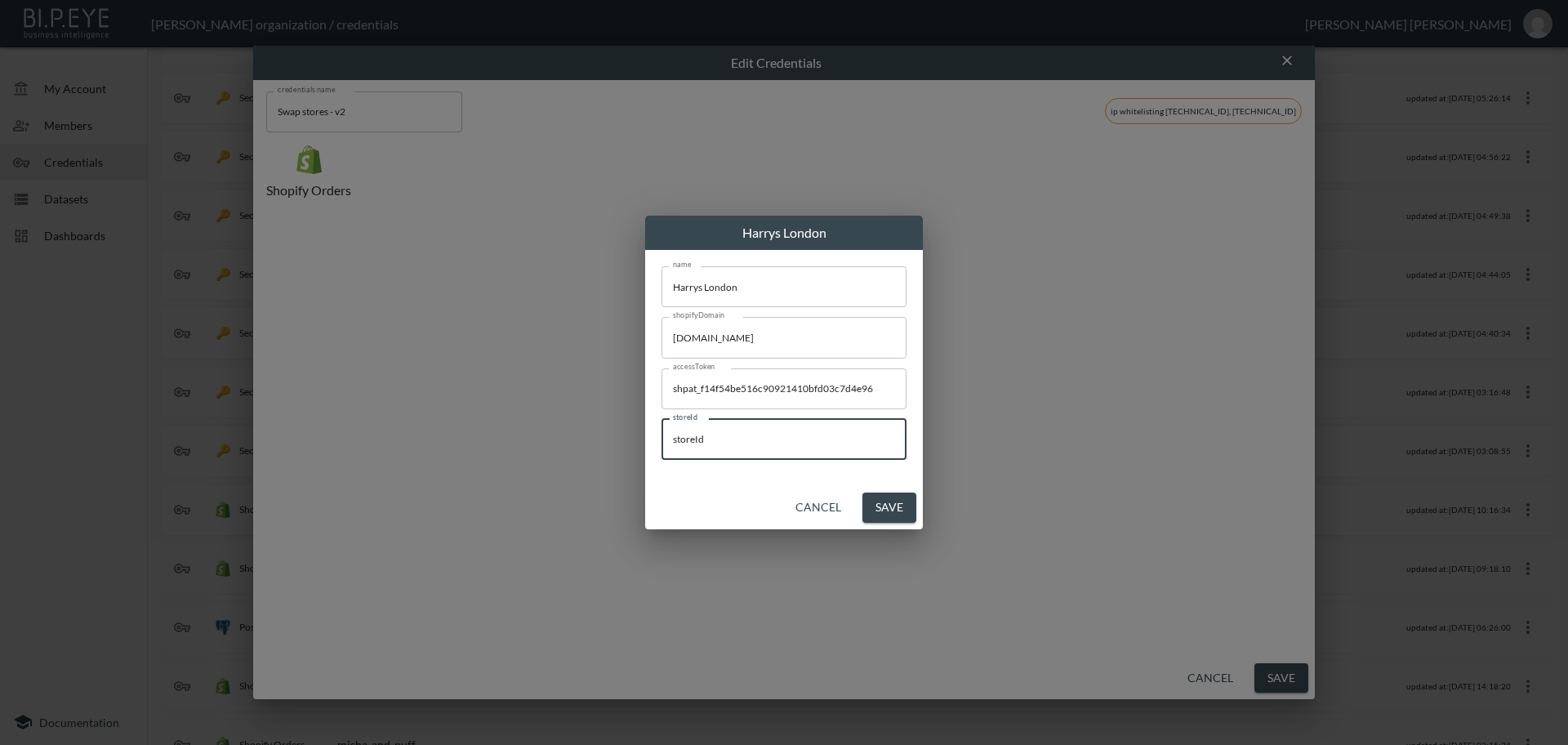
paste input "z8zrQ4LTuqAyZ091g3S7"
type input "z8zrQ4LTuqAyZ091g3S7"
click at [895, 511] on button "Save" at bounding box center [890, 507] width 54 height 30
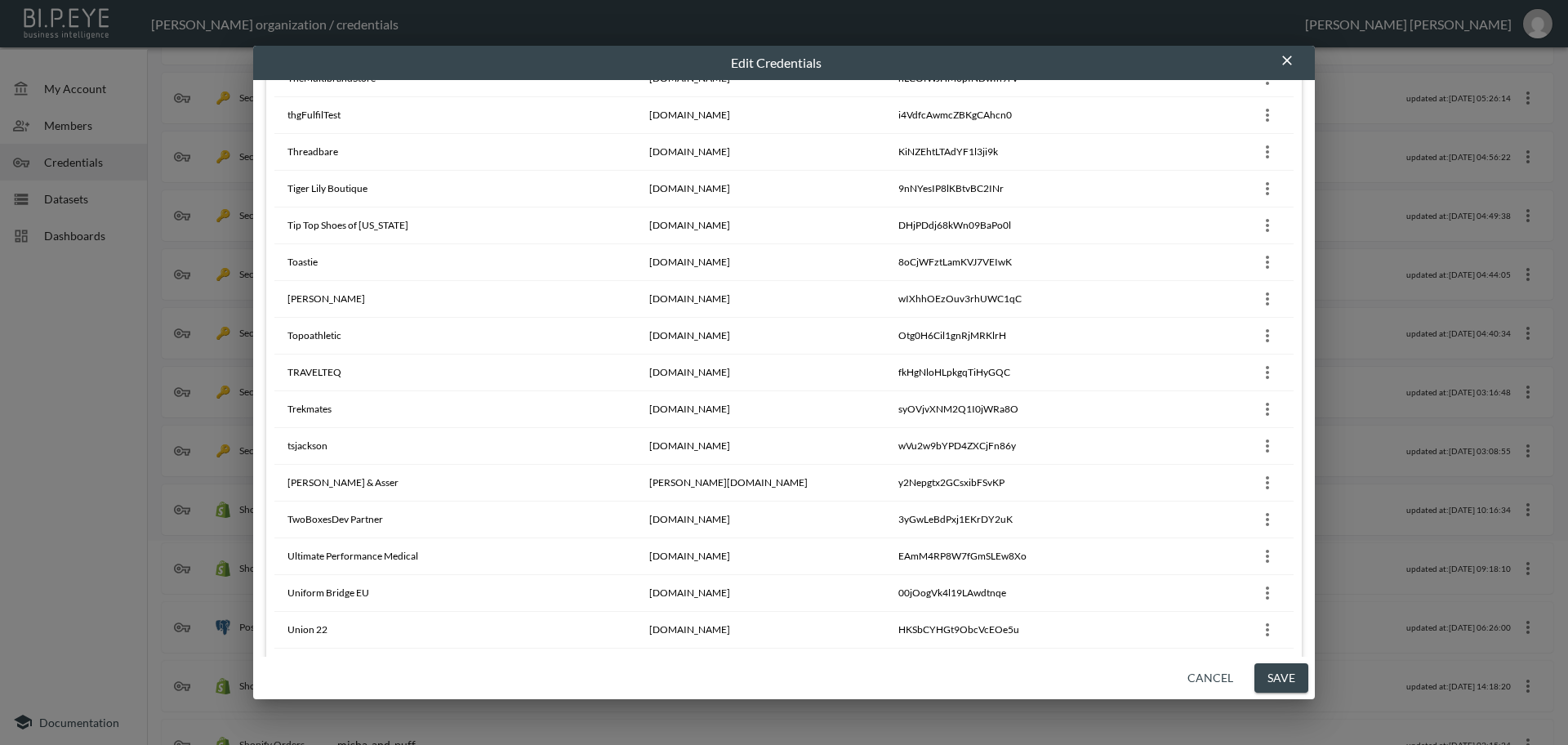
scroll to position [14964, 0]
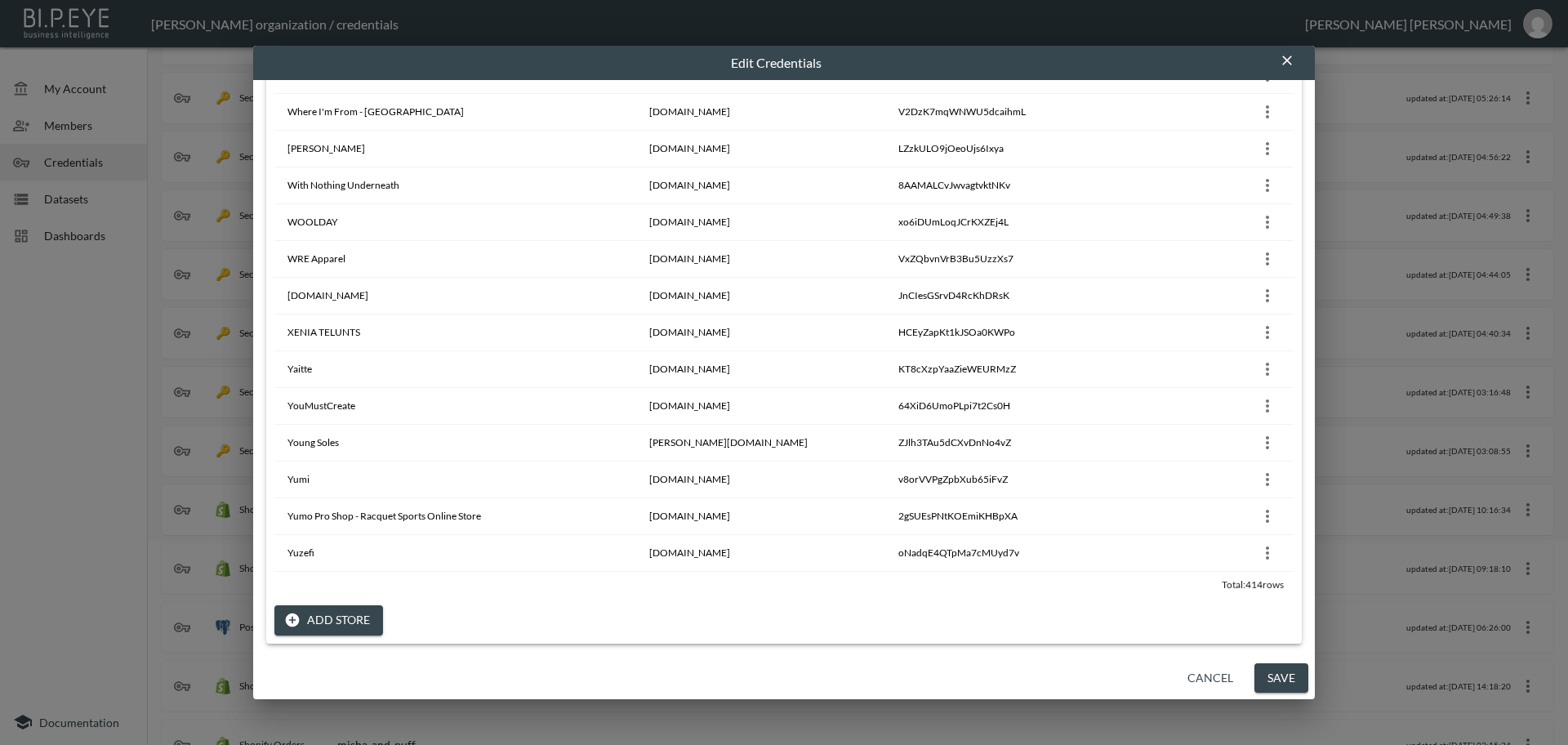
click at [329, 620] on button "Add Store" at bounding box center [329, 620] width 109 height 30
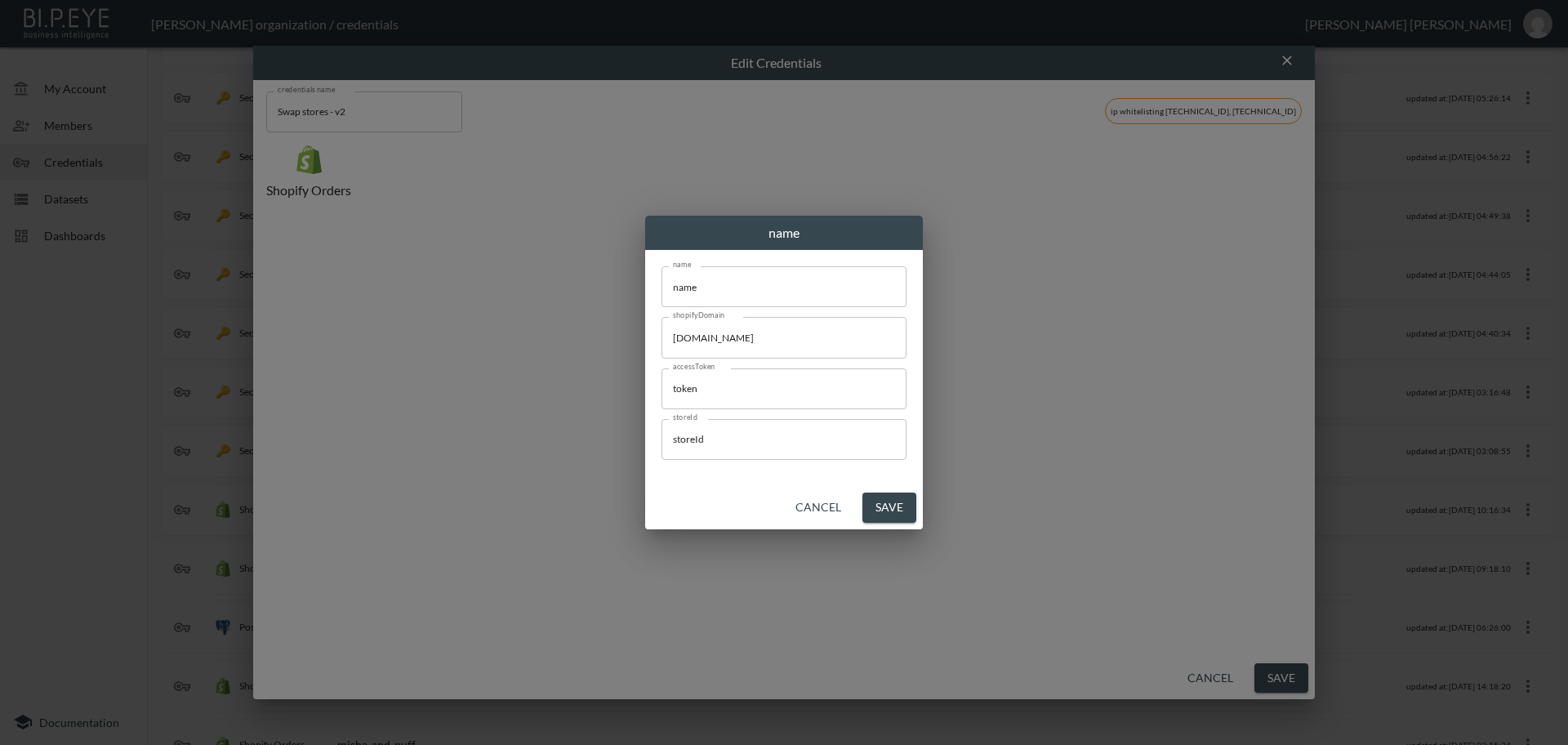
scroll to position [0, 0]
drag, startPoint x: 734, startPoint y: 290, endPoint x: 401, endPoint y: 261, distance: 334.3
click at [400, 261] on div "name name name name shopifyDomain [DOMAIN_NAME] shopifyDomain accessToken token…" at bounding box center [784, 372] width 1568 height 745
paste input "bakermillerpink"
type input "bakermillerpink"
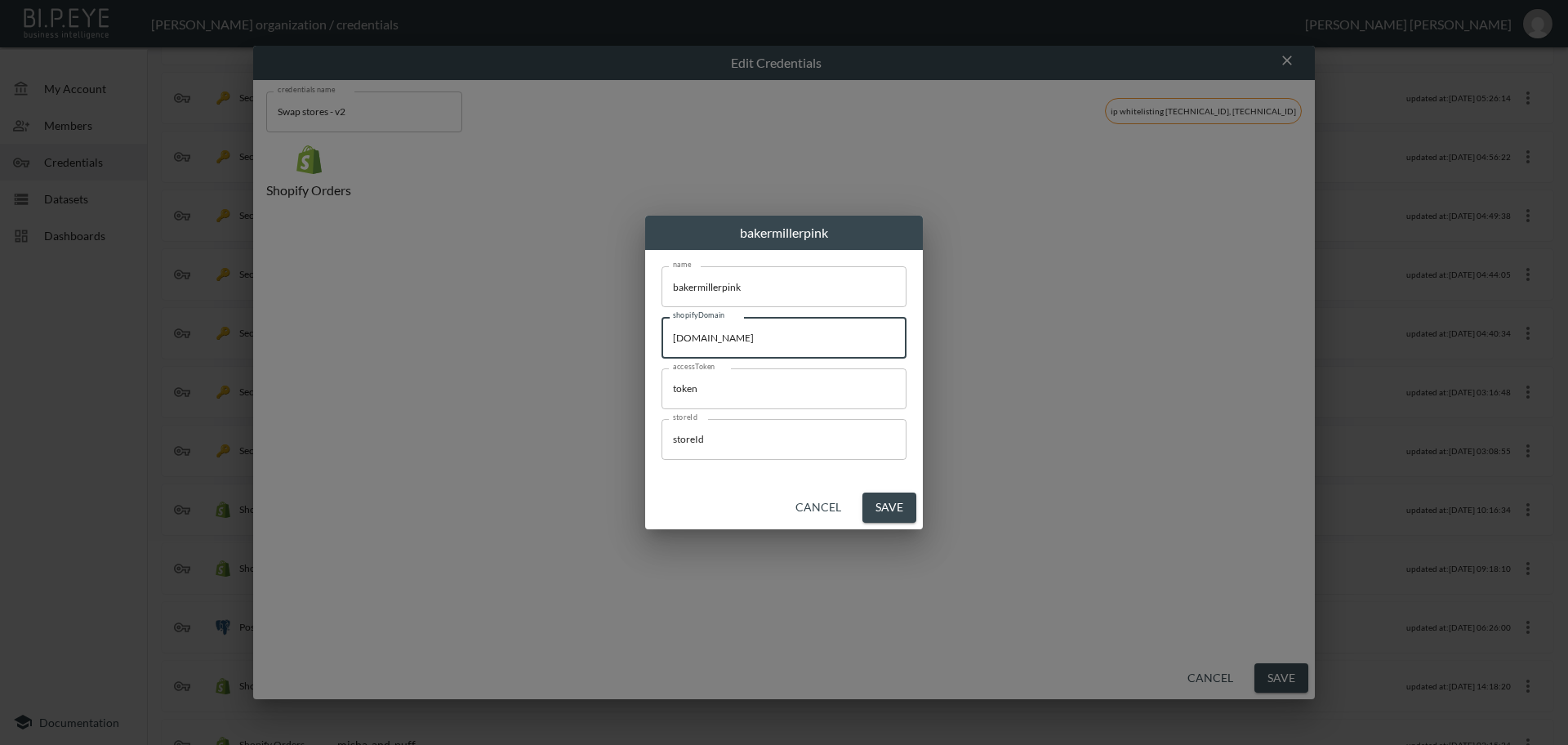
drag, startPoint x: 758, startPoint y: 334, endPoint x: 625, endPoint y: 370, distance: 137.8
click at [590, 323] on div "bakermillerpink name bakermillerpink name shopifyDomain [DOMAIN_NAME] shopifyDo…" at bounding box center [784, 372] width 1568 height 745
paste input "bakermillerpink"
type input "[DOMAIN_NAME]"
drag, startPoint x: 760, startPoint y: 387, endPoint x: 607, endPoint y: 385, distance: 153.0
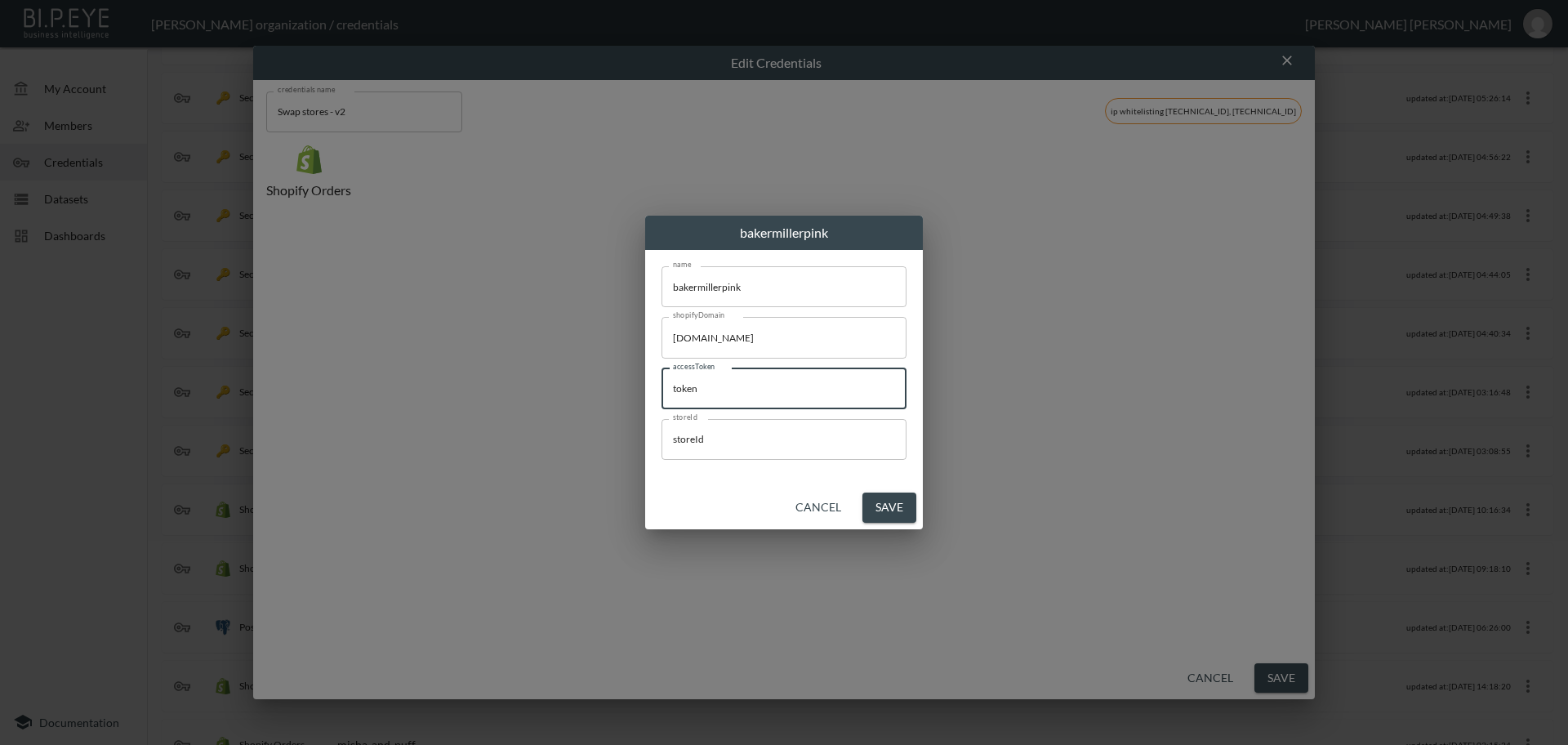
click at [607, 385] on div "bakermillerpink name bakermillerpink name shopifyDomain [DOMAIN_NAME] shopifyDo…" at bounding box center [784, 372] width 1568 height 745
paste input "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"
type input "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"
drag, startPoint x: 751, startPoint y: 439, endPoint x: 585, endPoint y: 443, distance: 166.0
click at [585, 443] on div "bakermillerpink name bakermillerpink name shopifyDomain [DOMAIN_NAME] shopifyDo…" at bounding box center [784, 372] width 1568 height 745
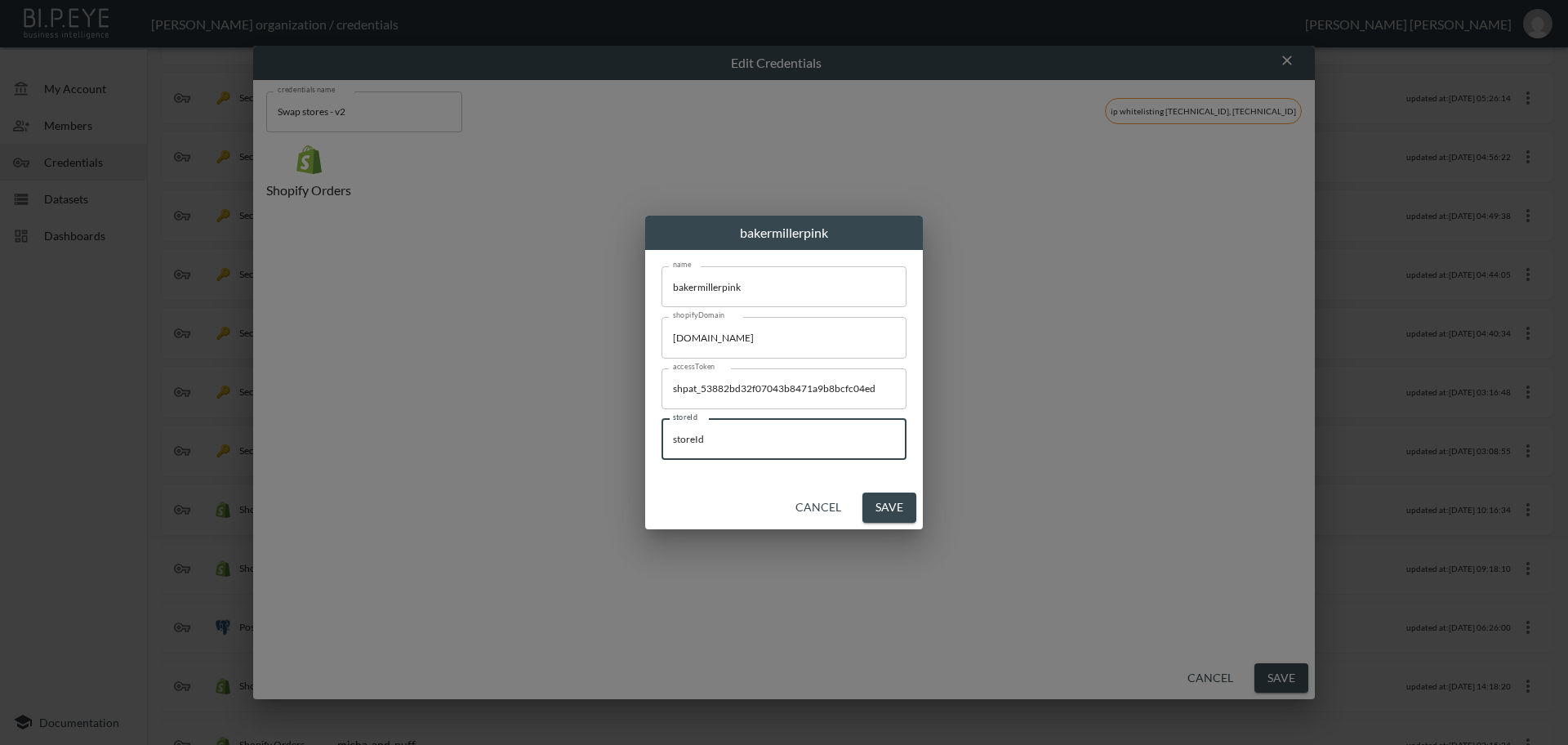
paste input "OFvBEbLu4PN1TGd88zZE"
type input "OFvBEbLu4PN1TGd88zZE"
click at [901, 511] on button "Save" at bounding box center [890, 507] width 54 height 30
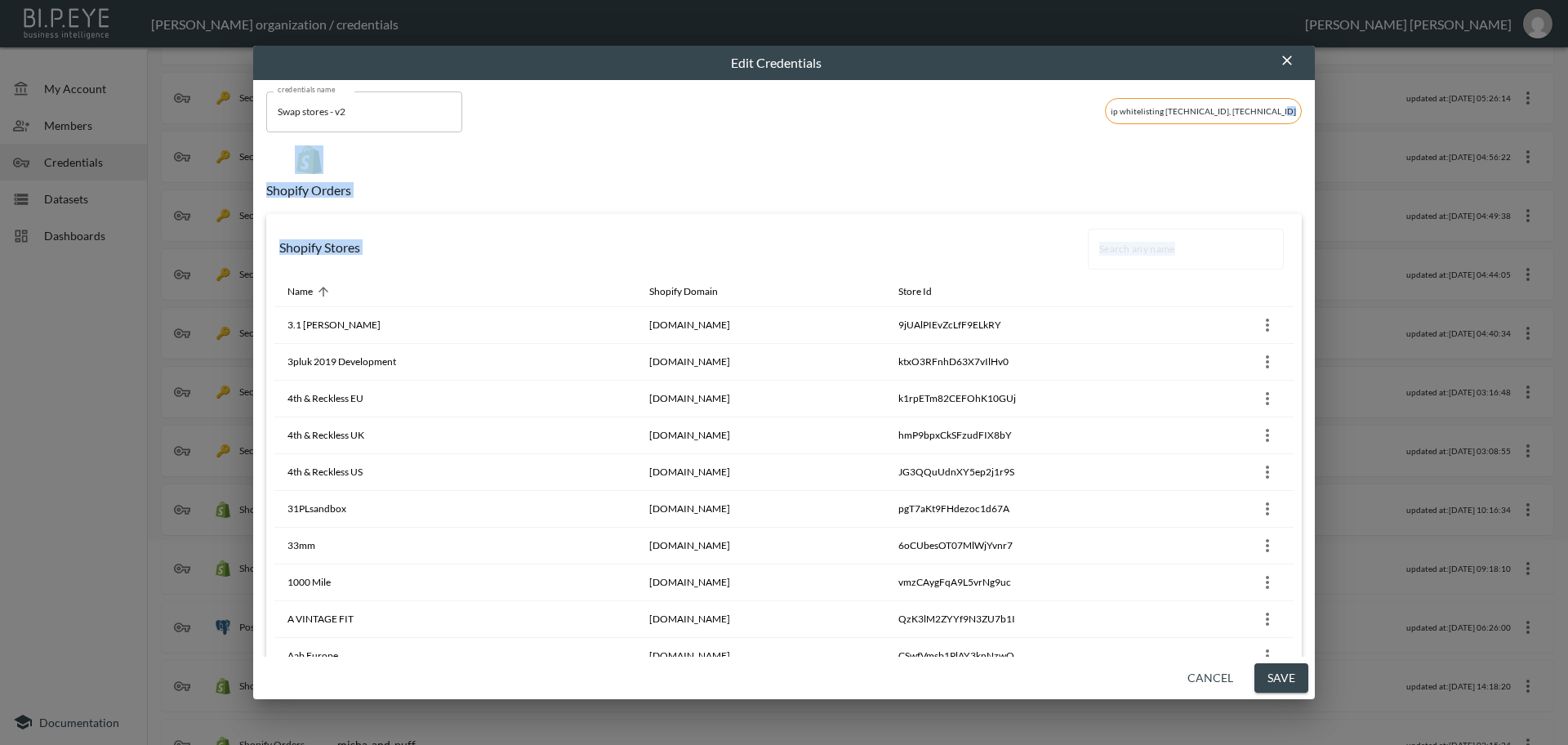
drag, startPoint x: 1313, startPoint y: 97, endPoint x: 1316, endPoint y: 256, distance: 159.0
click at [1314, 279] on div "Edit Credentials credentials name Swap stores - v2 credentials name ip whitelis…" at bounding box center [784, 372] width 1568 height 745
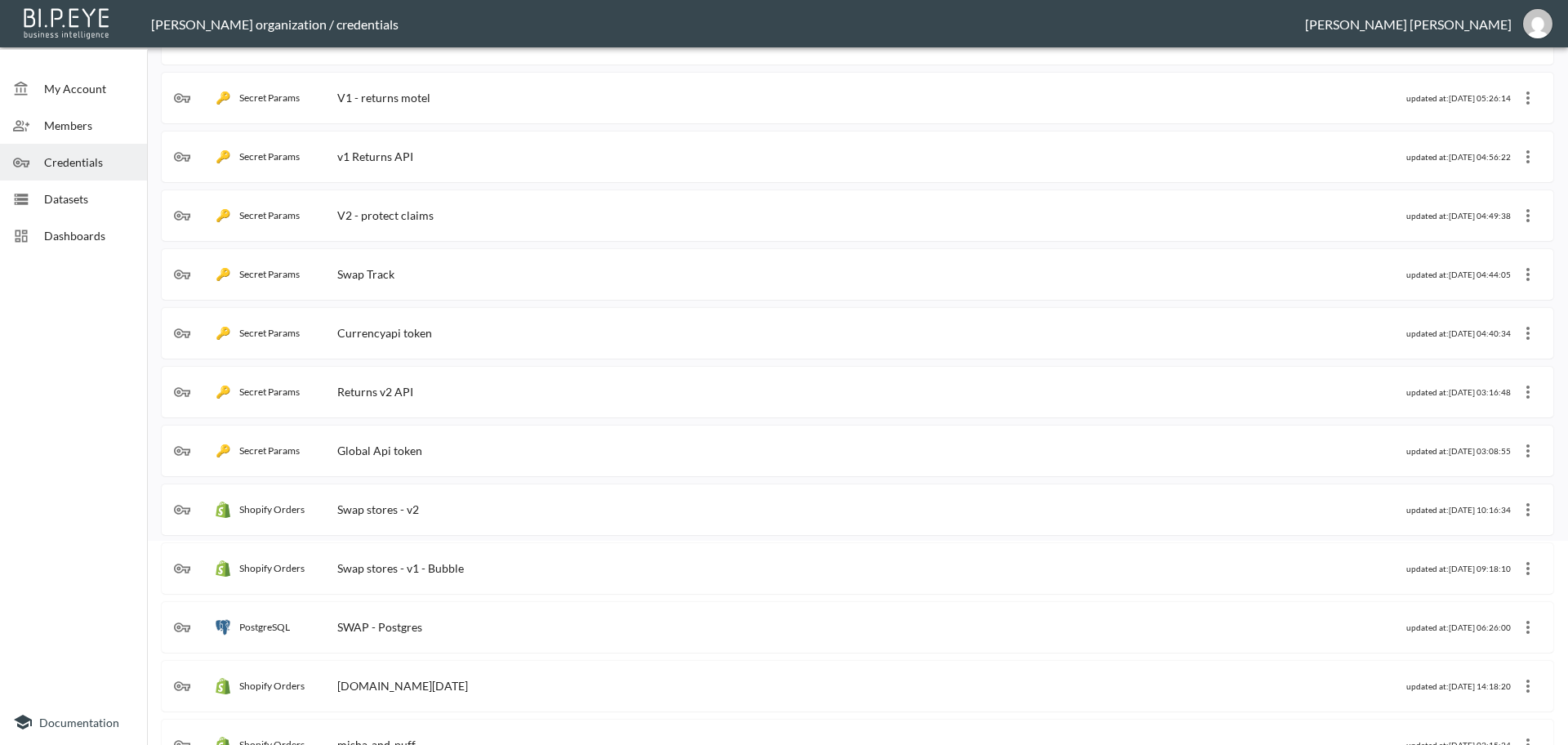
click at [392, 512] on div "Swap stores - v2" at bounding box center [378, 509] width 82 height 14
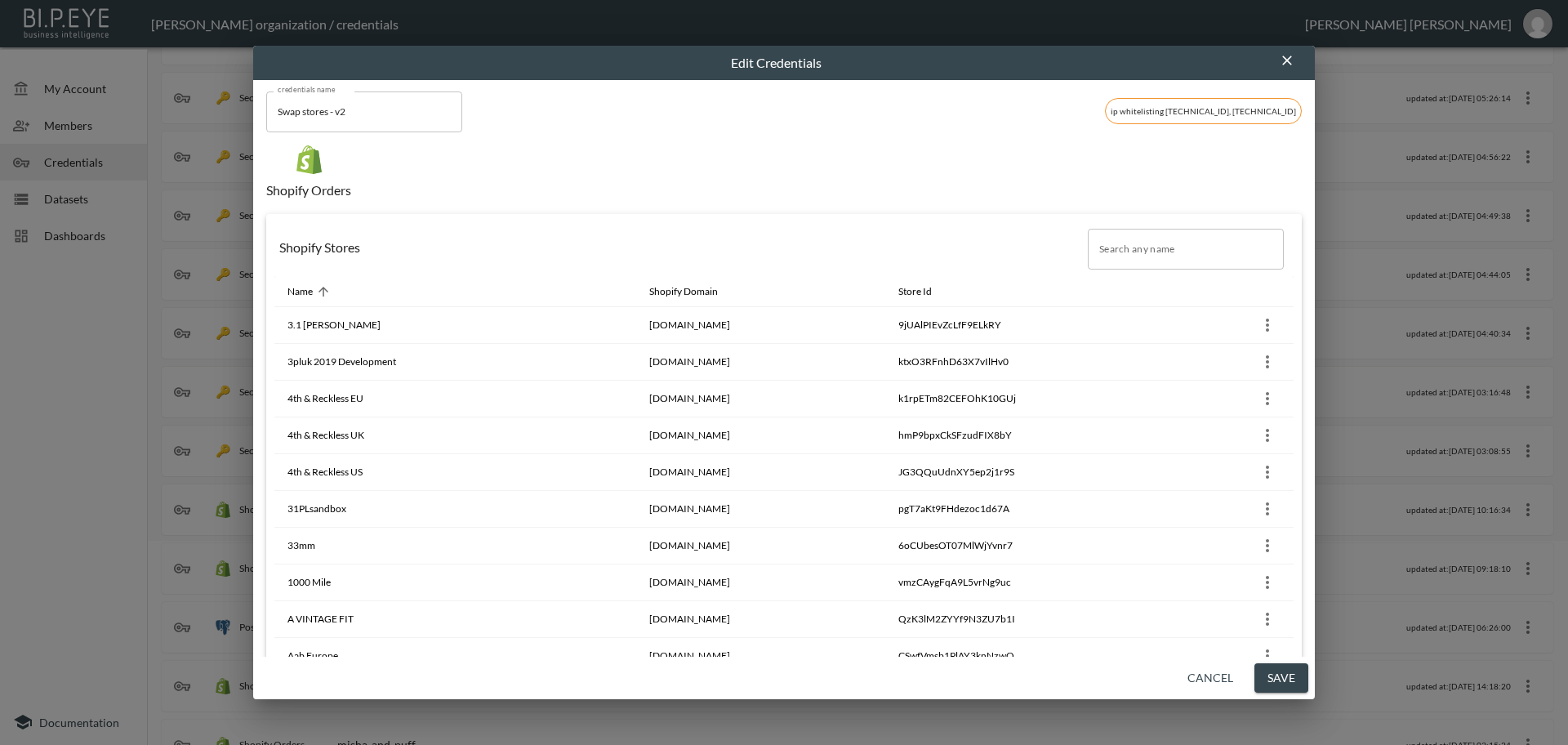
click at [1101, 252] on input "Search any name" at bounding box center [1185, 249] width 196 height 41
paste input "NITE Watches UK"
type input "NITE Watches UK"
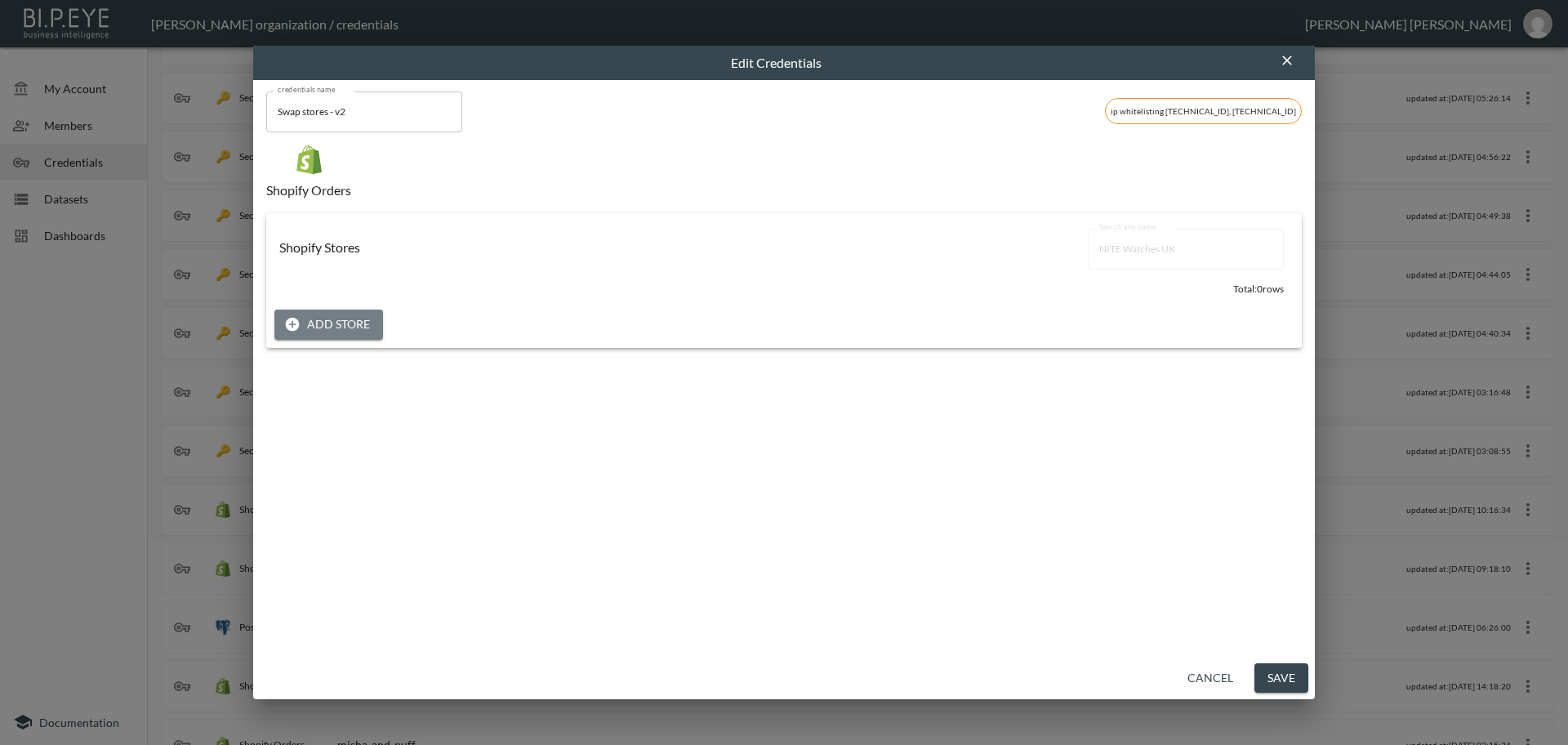
click at [330, 329] on button "Add Store" at bounding box center [329, 325] width 109 height 30
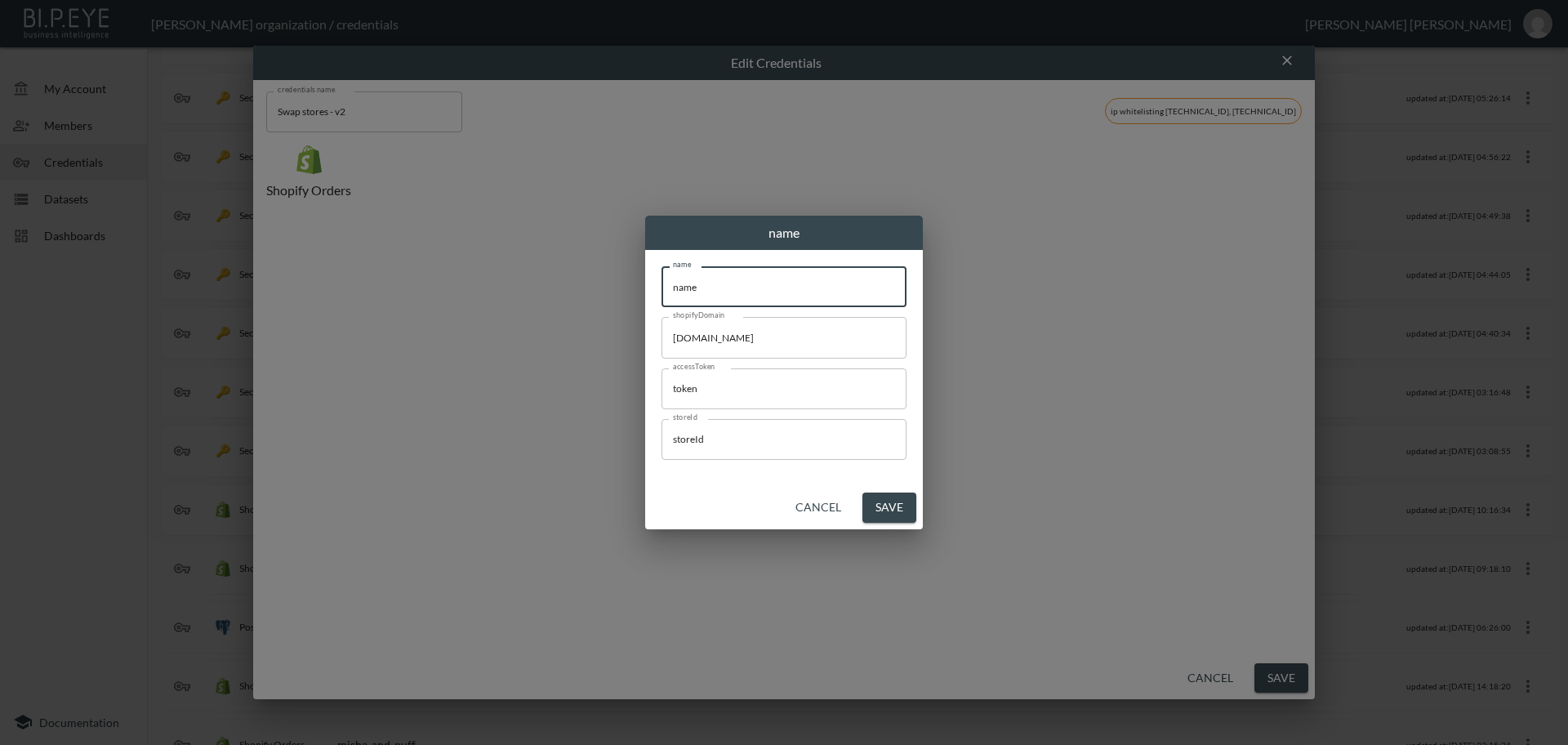
drag, startPoint x: 714, startPoint y: 288, endPoint x: 601, endPoint y: 295, distance: 113.2
click at [571, 277] on div "name name name name shopifyDomain [DOMAIN_NAME] shopifyDomain accessToken token…" at bounding box center [784, 372] width 1568 height 745
paste input "NITE Watches UK"
type input "NITE Watches UK"
drag, startPoint x: 804, startPoint y: 337, endPoint x: 540, endPoint y: 321, distance: 264.5
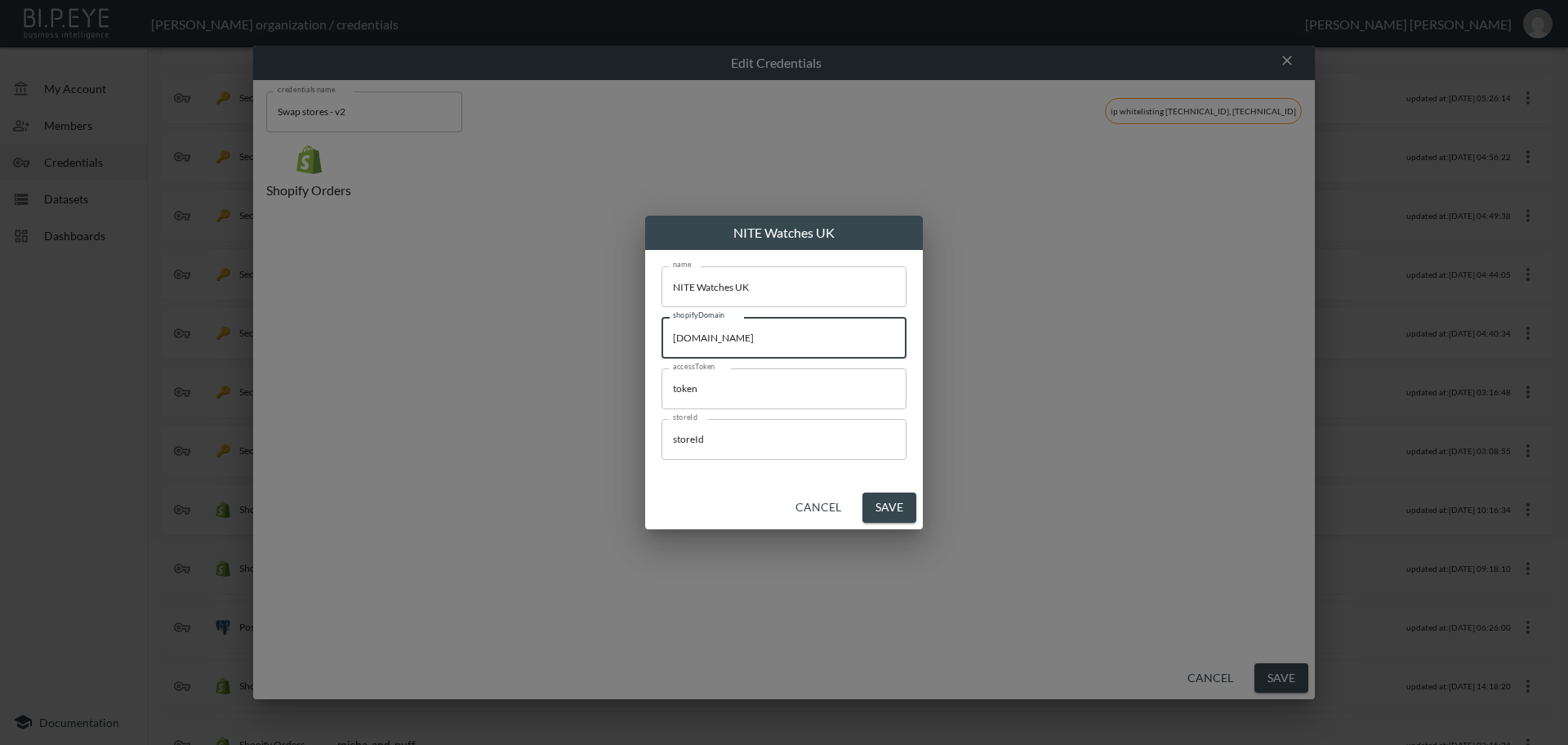
click at [540, 321] on div "NITE Watches UK name NITE Watches UK name shopifyDomain [DOMAIN_NAME] shopifyDo…" at bounding box center [784, 372] width 1568 height 745
paste input "nitewatches-[GEOGRAPHIC_DATA]"
type input "[DOMAIN_NAME]"
drag, startPoint x: 622, startPoint y: 389, endPoint x: 607, endPoint y: 388, distance: 15.0
click at [607, 388] on div "NITE Watches UK name NITE Watches UK name shopifyDomain [DOMAIN_NAME] shopifyDo…" at bounding box center [784, 372] width 1568 height 745
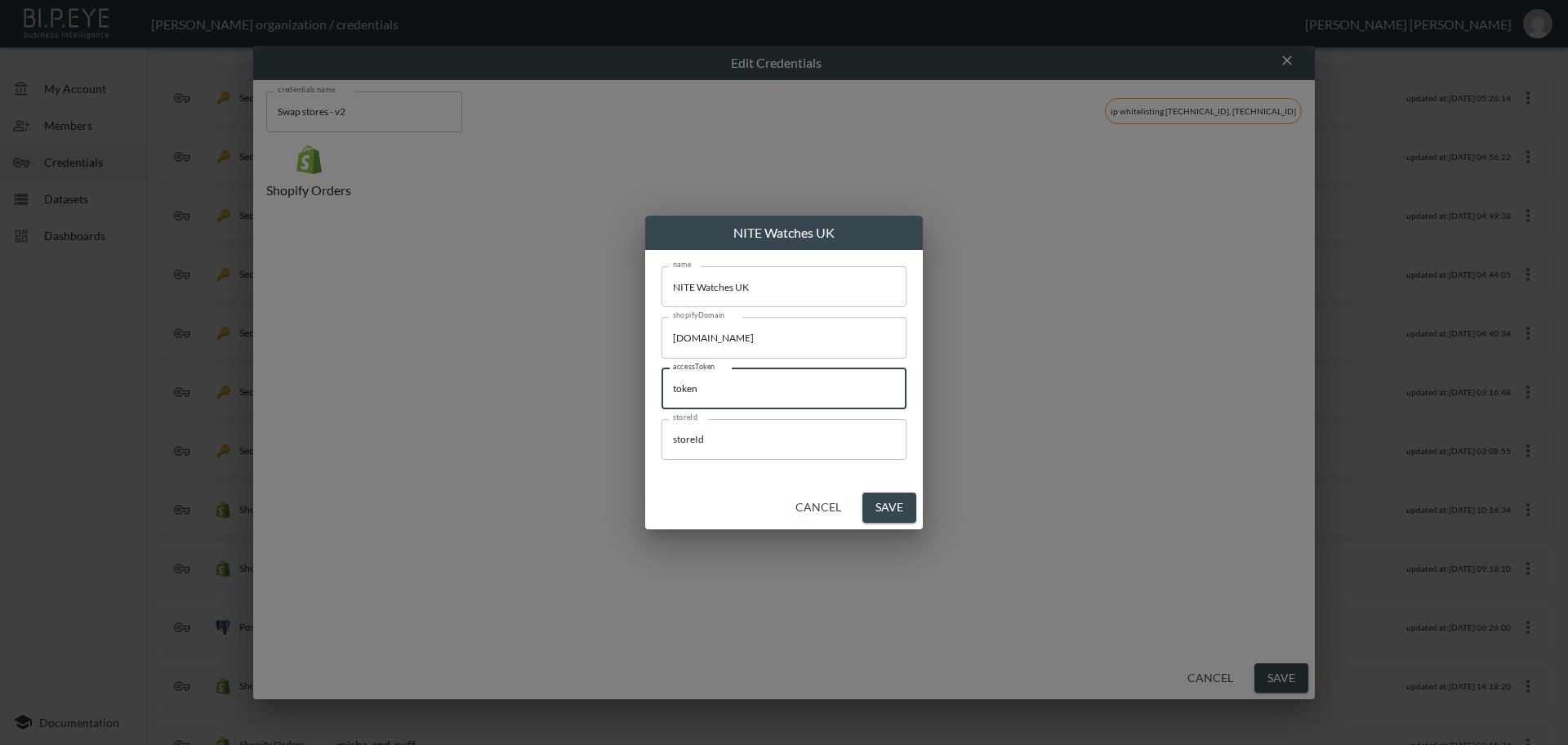
paste input "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"
type input "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"
drag, startPoint x: 733, startPoint y: 442, endPoint x: 808, endPoint y: 570, distance: 148.4
click at [621, 436] on div "NITE Watches UK name NITE Watches UK name shopifyDomain [DOMAIN_NAME] shopifyDo…" at bounding box center [784, 372] width 1568 height 745
paste input "K4cBYNj2Ynrj8kCghPTu"
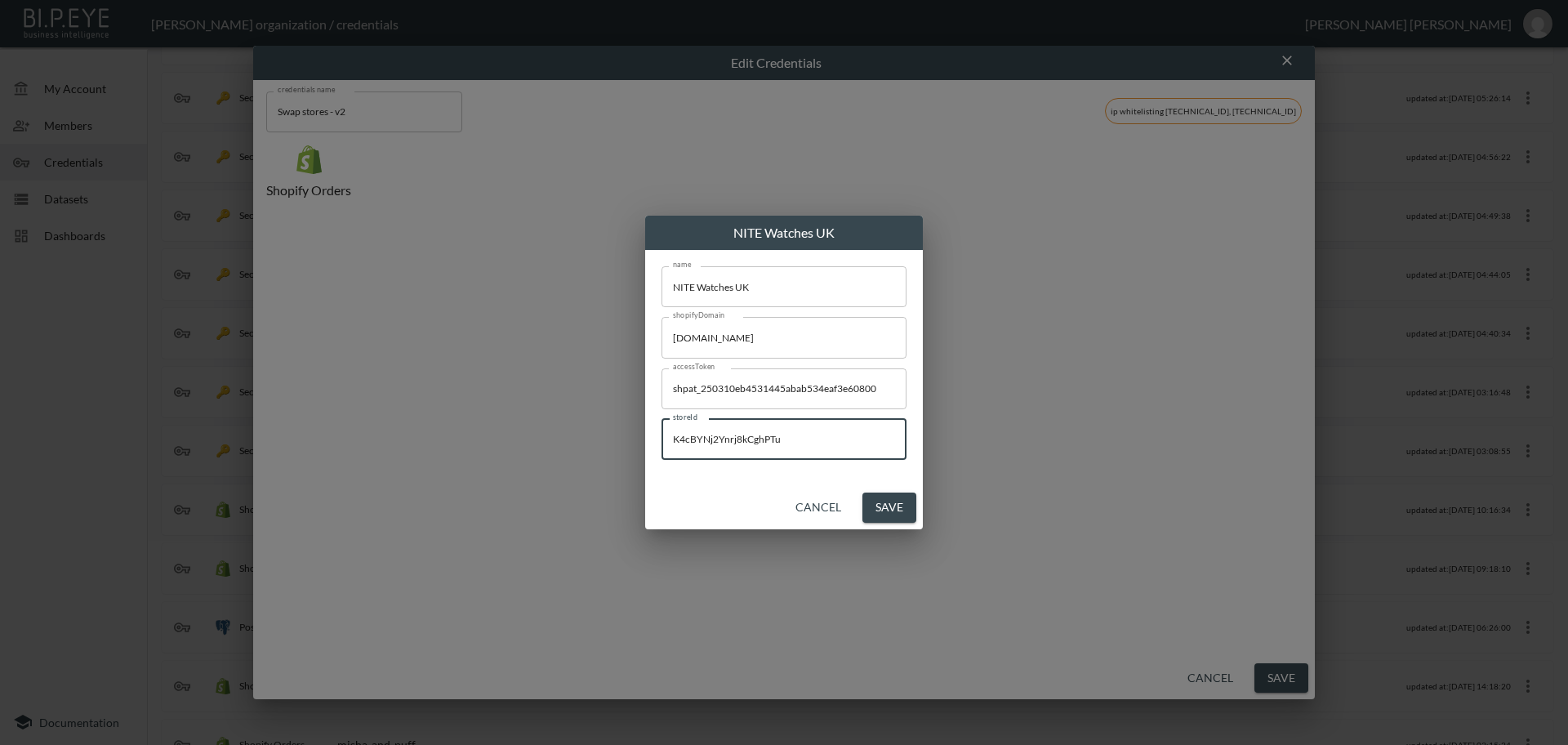
type input "K4cBYNj2Ynrj8kCghPTu"
click at [899, 513] on button "Save" at bounding box center [890, 507] width 54 height 30
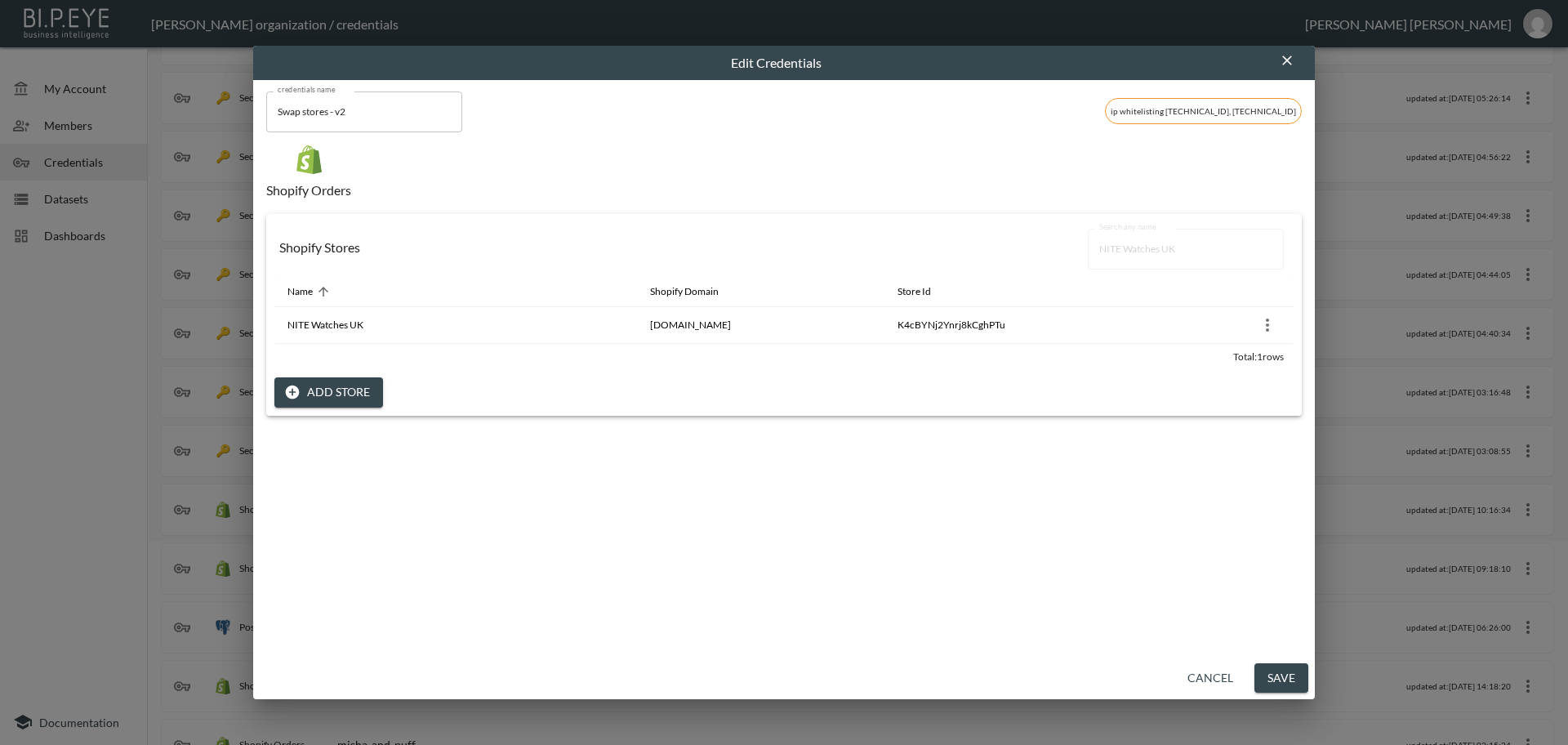
click at [1278, 681] on button "Save" at bounding box center [1281, 678] width 54 height 30
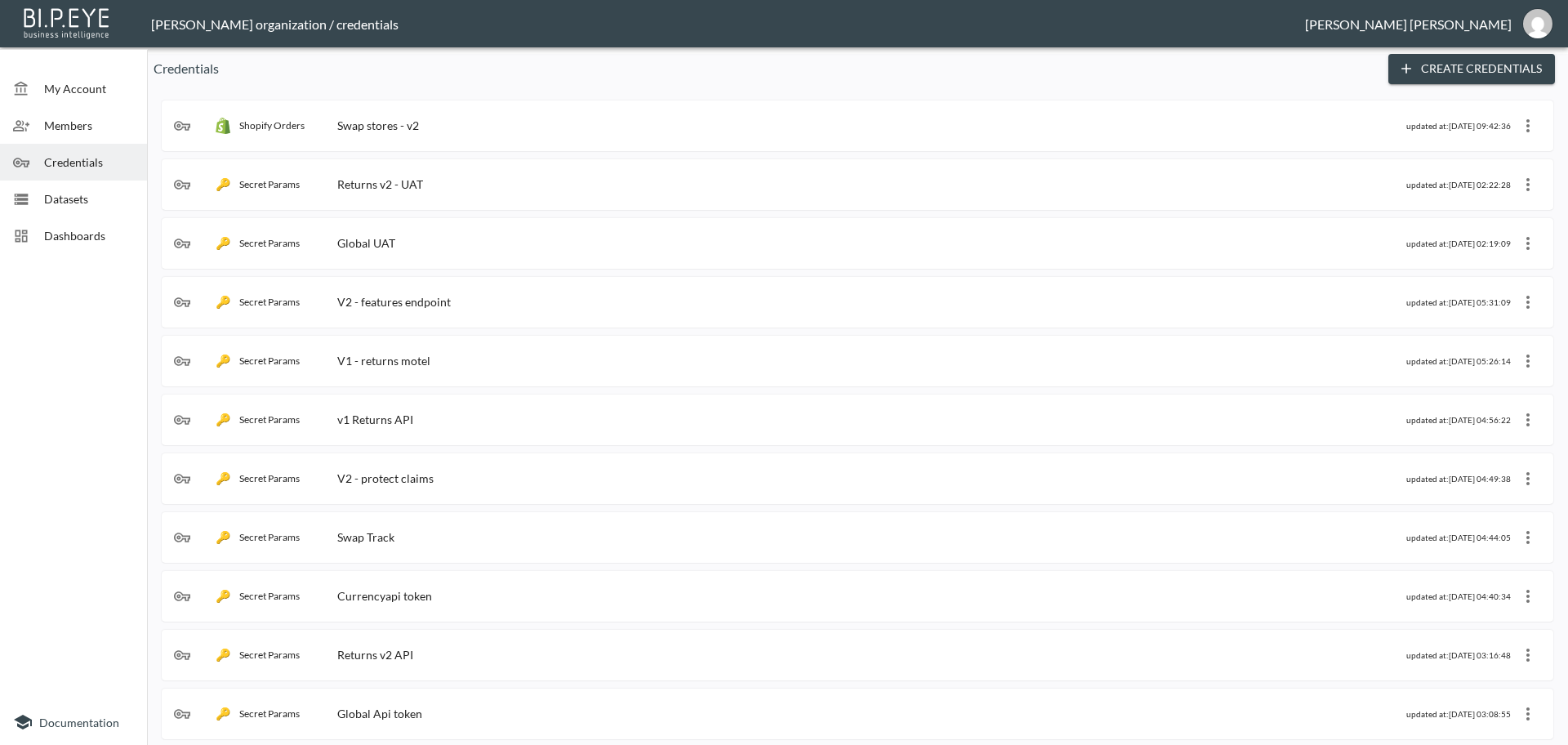
click at [95, 160] on span "Credentials" at bounding box center [89, 161] width 90 height 17
click at [428, 129] on div "Shopify Orders Swap stores - v2" at bounding box center [790, 126] width 1232 height 16
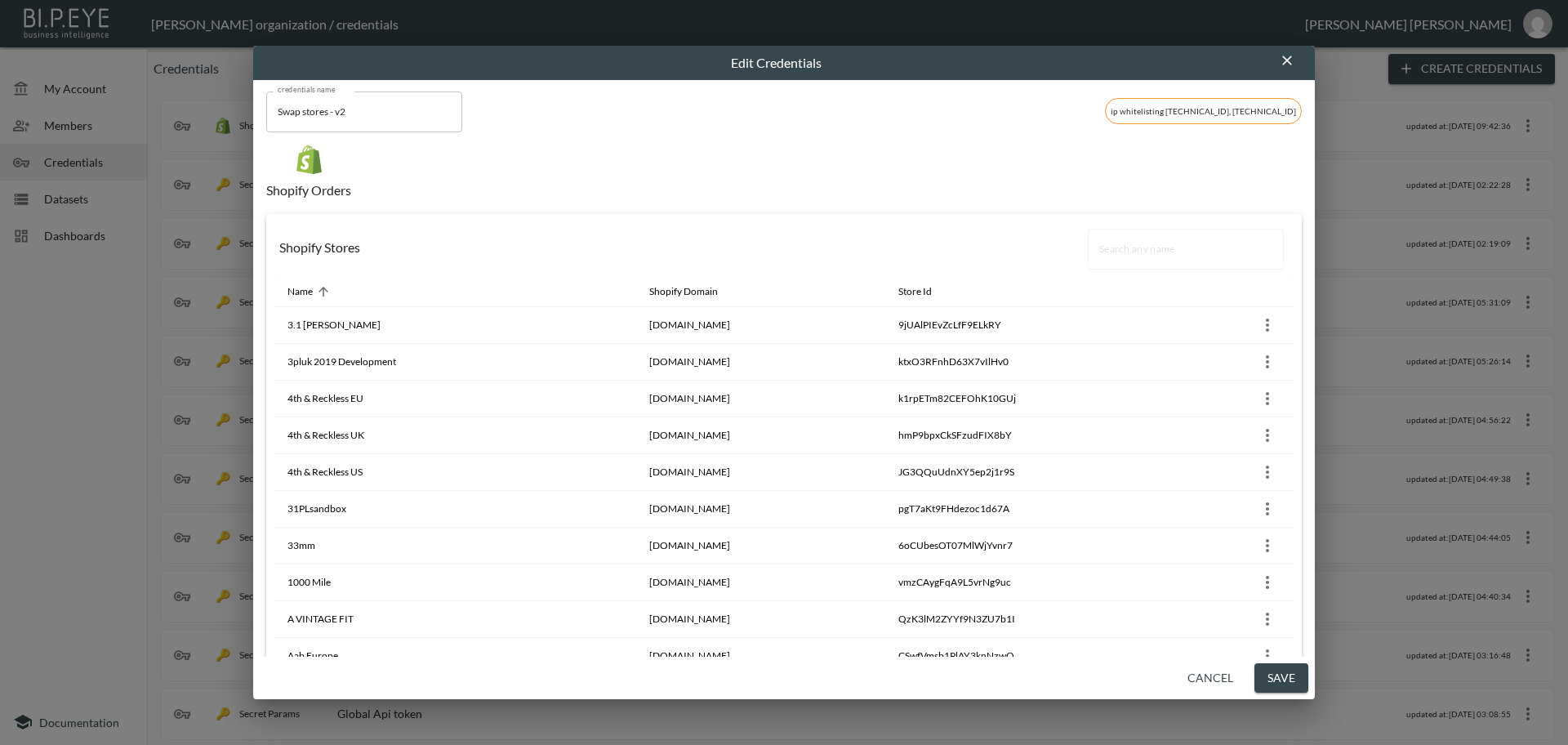
click at [1209, 679] on button "Cancel" at bounding box center [1210, 678] width 59 height 30
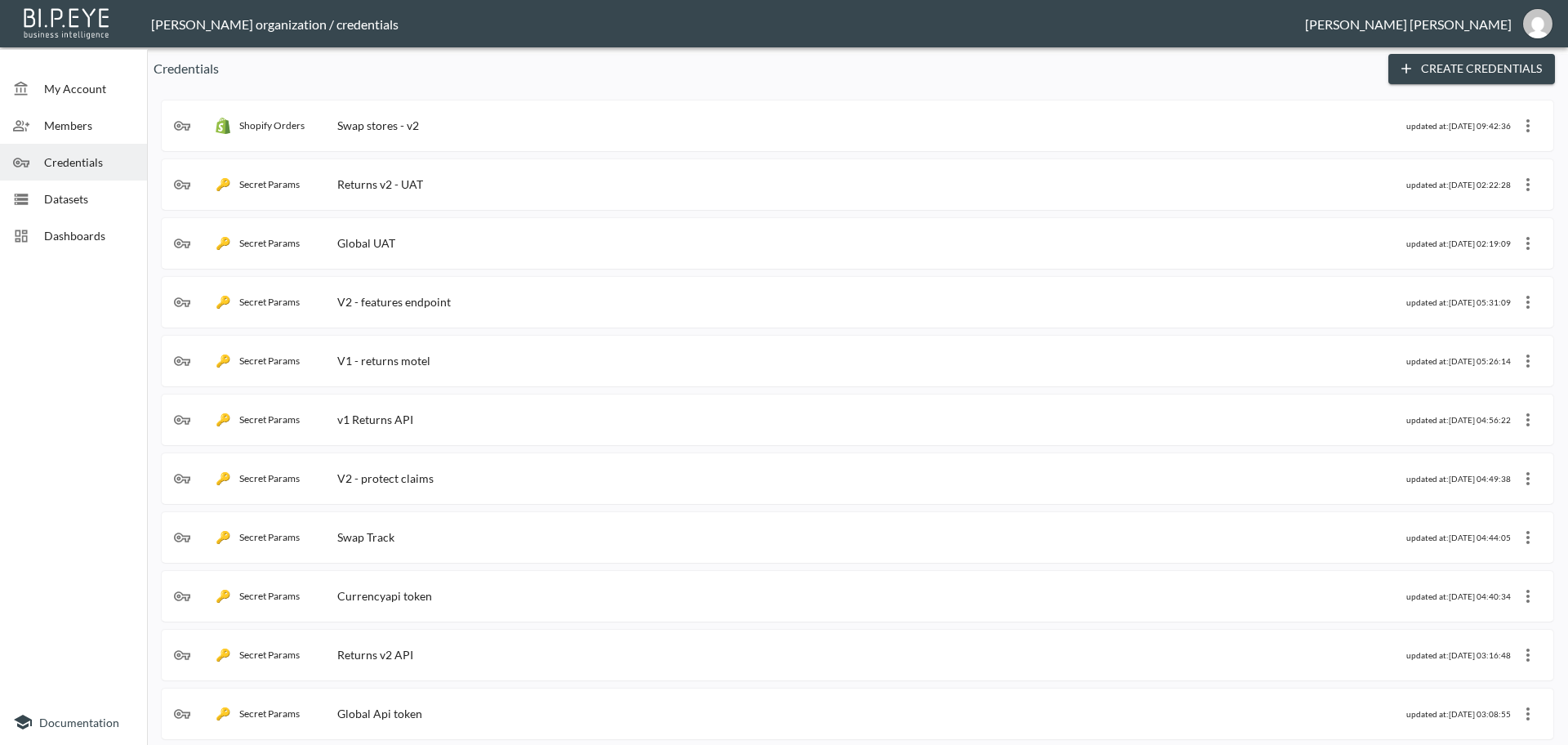
click at [413, 129] on div "Swap stores - v2" at bounding box center [378, 125] width 82 height 14
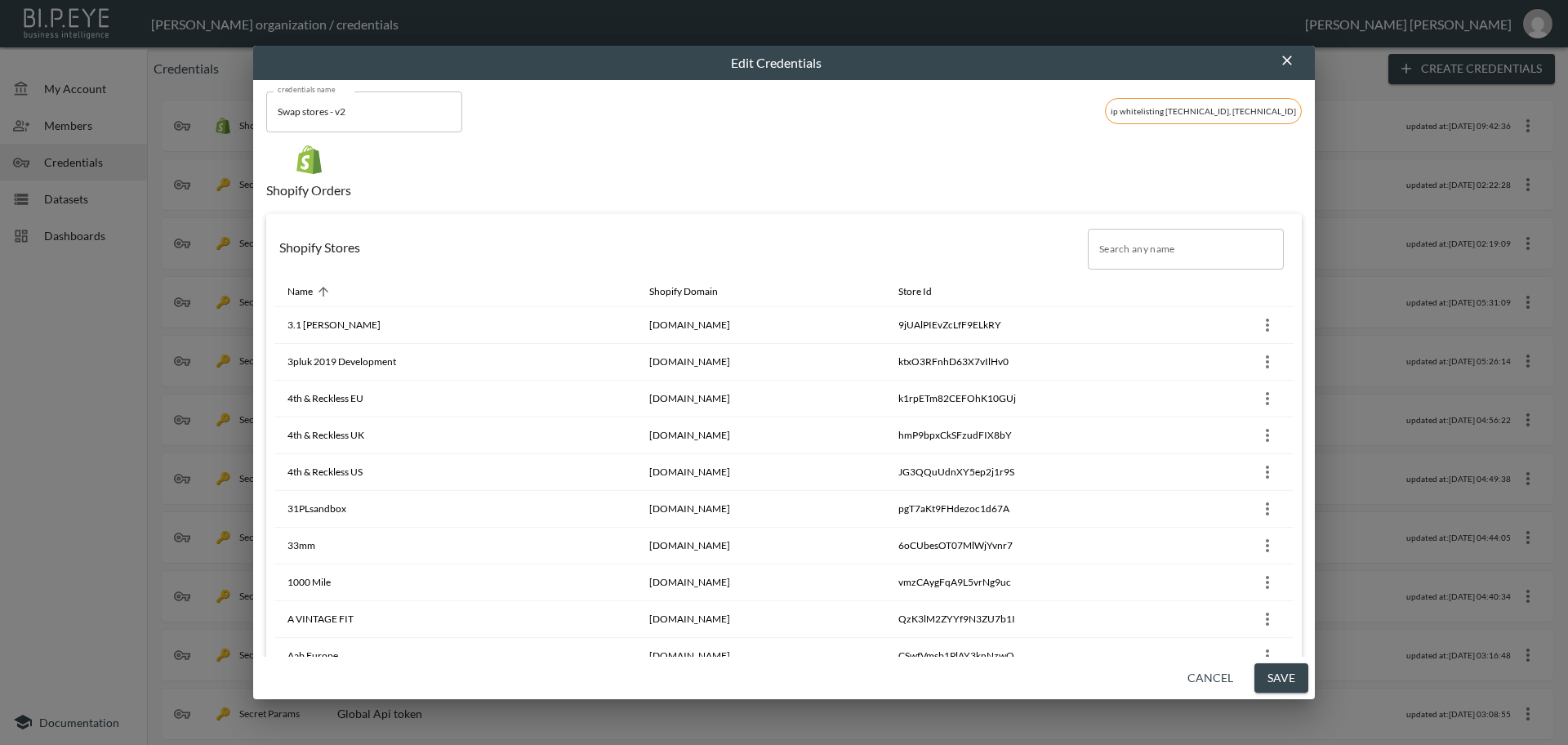
click at [1126, 243] on input "Search any name" at bounding box center [1185, 249] width 196 height 41
paste input "Dream Is Free 1"
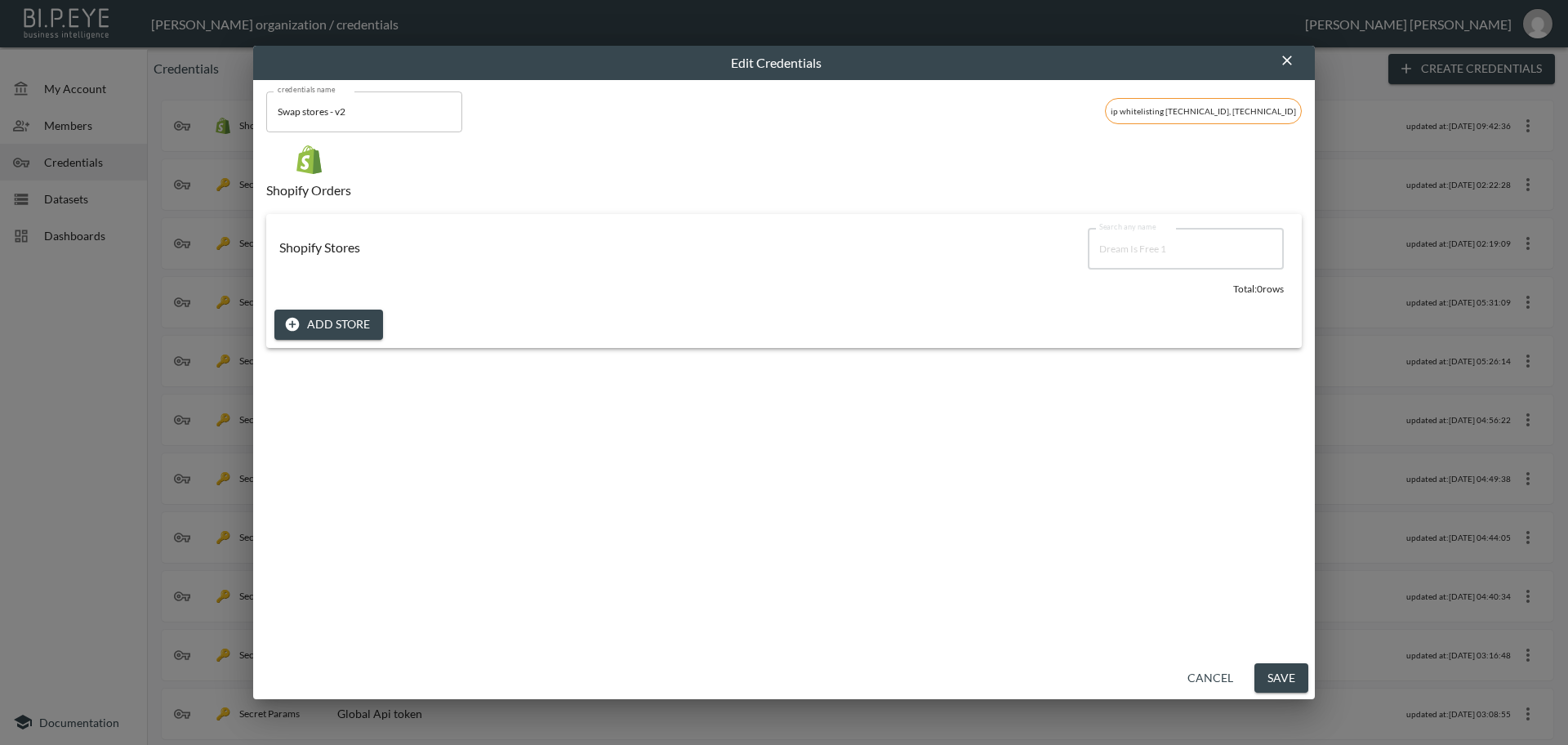
type input "Dream Is Free 1"
click at [332, 330] on button "Add Store" at bounding box center [329, 325] width 109 height 30
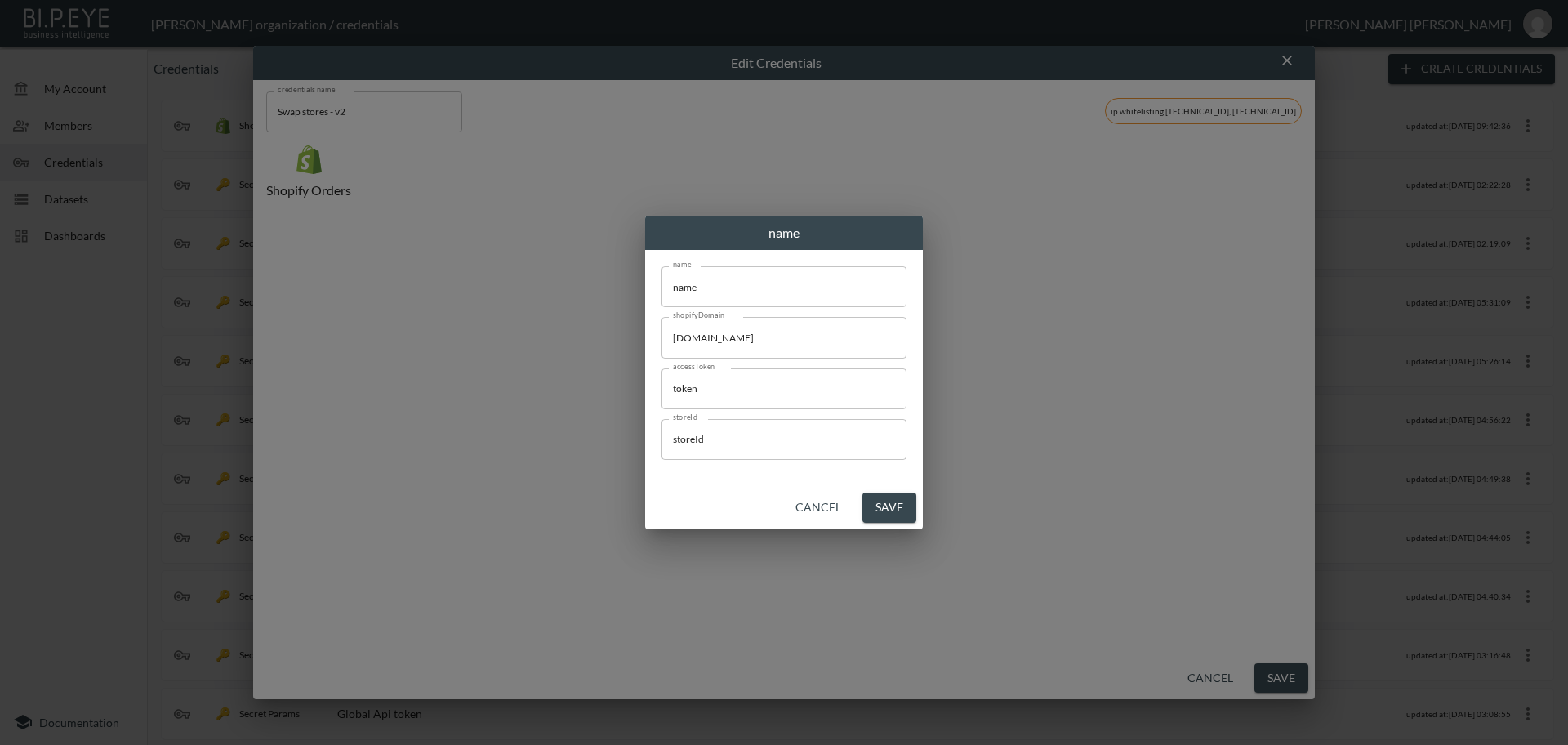
drag, startPoint x: 718, startPoint y: 288, endPoint x: 492, endPoint y: 259, distance: 227.9
click at [492, 259] on div "name name name name shopifyDomain [DOMAIN_NAME] shopifyDomain accessToken token…" at bounding box center [784, 372] width 1568 height 745
paste input "Dream Is Free 1"
type input "Dream Is Free 1"
drag, startPoint x: 827, startPoint y: 340, endPoint x: 617, endPoint y: 337, distance: 210.0
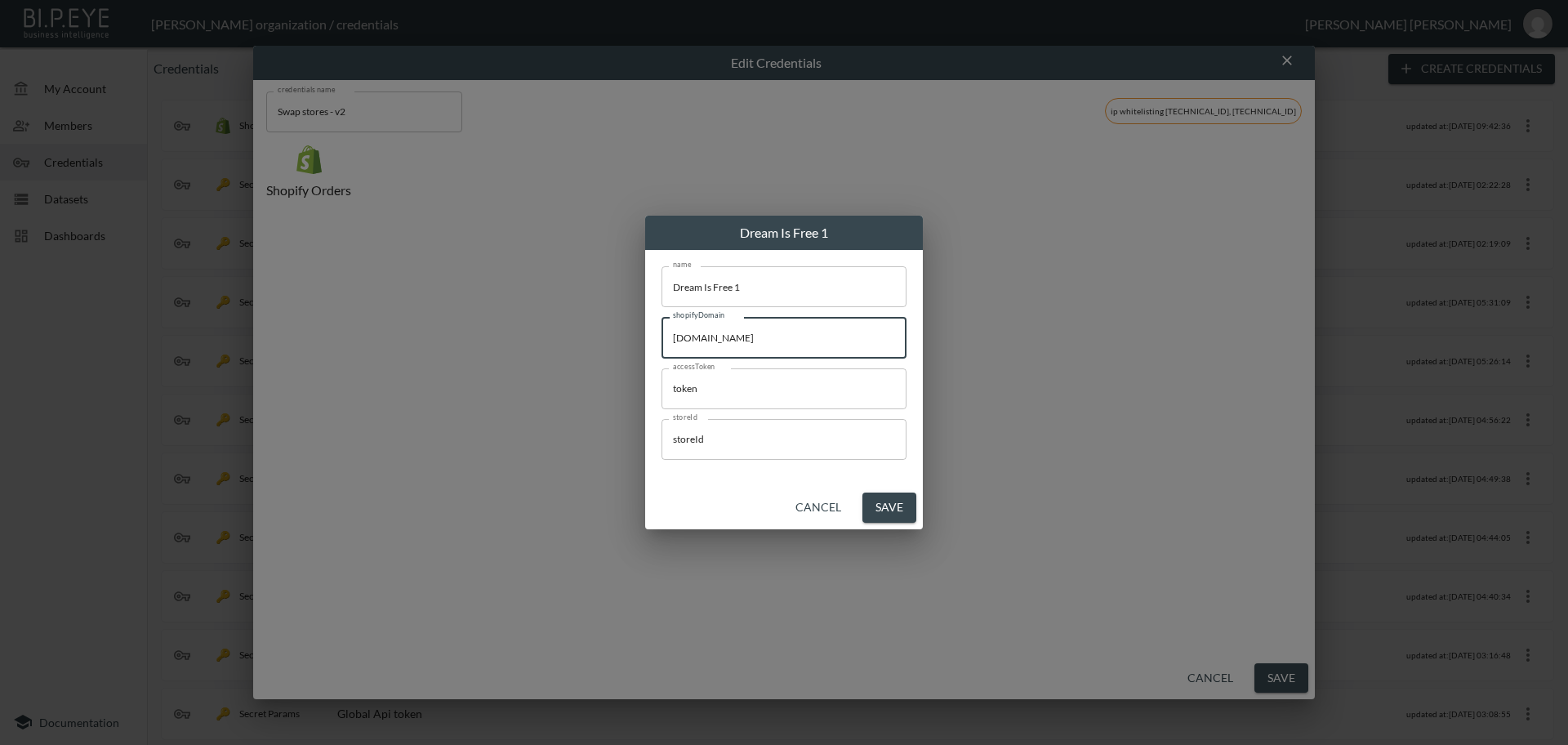
click at [617, 337] on div "Dream Is Free 1 name Dream Is Free 1 name shopifyDomain [DOMAIN_NAME] shopifyDo…" at bounding box center [784, 372] width 1568 height 745
paste input "dream-is-free-1"
type input "[DOMAIN_NAME]"
click at [623, 379] on div "Dream Is Free 1 name Dream Is Free 1 name shopifyDomain [DOMAIN_NAME] shopifyDo…" at bounding box center [784, 372] width 1568 height 745
paste input "- Dream Is Free 1: 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"
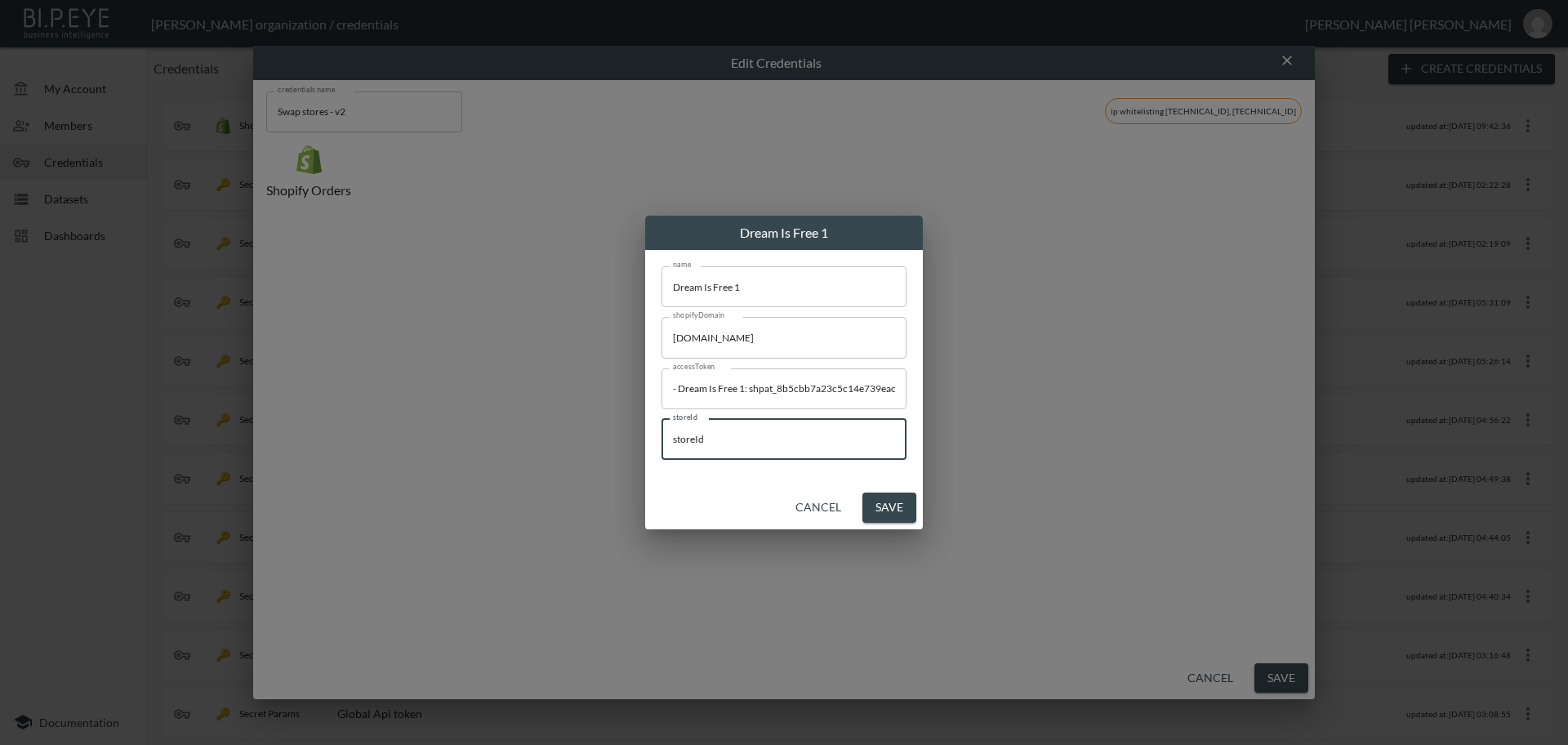
click at [749, 442] on input "storeId" at bounding box center [783, 439] width 245 height 41
drag, startPoint x: 748, startPoint y: 389, endPoint x: 645, endPoint y: 388, distance: 103.0
click at [645, 388] on div "name Dream Is Free 1 name shopifyDomain [DOMAIN_NAME] shopifyDomain accessToken…" at bounding box center [783, 368] width 278 height 236
type input "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"
drag, startPoint x: 786, startPoint y: 440, endPoint x: 661, endPoint y: 433, distance: 125.2
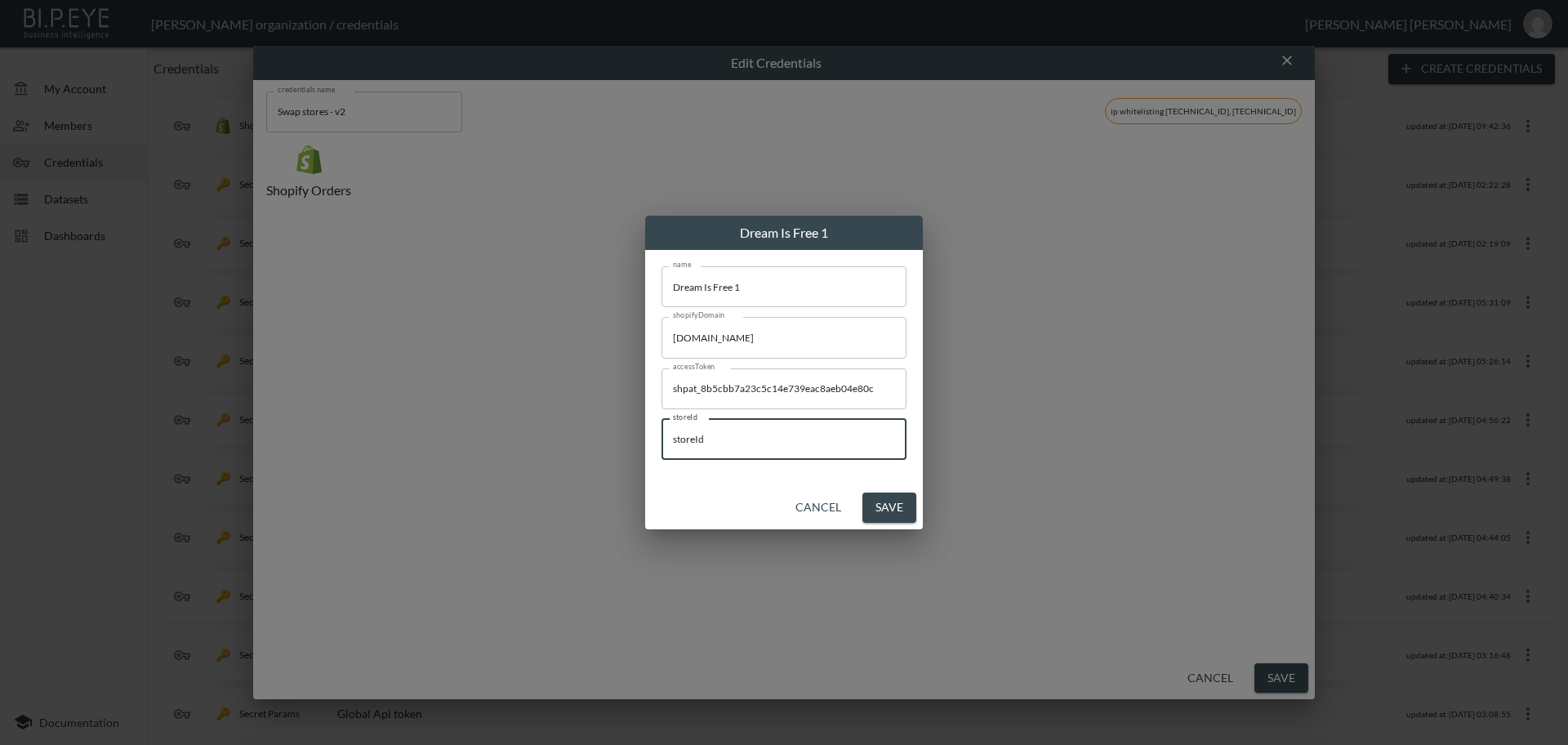
click at [661, 431] on input "storeId" at bounding box center [783, 439] width 245 height 41
paste input "53lHzzX0H5bwe6M67Exm"
type input "53lHzzX0H5bwe6M67Exm"
click at [898, 511] on button "Save" at bounding box center [890, 507] width 54 height 30
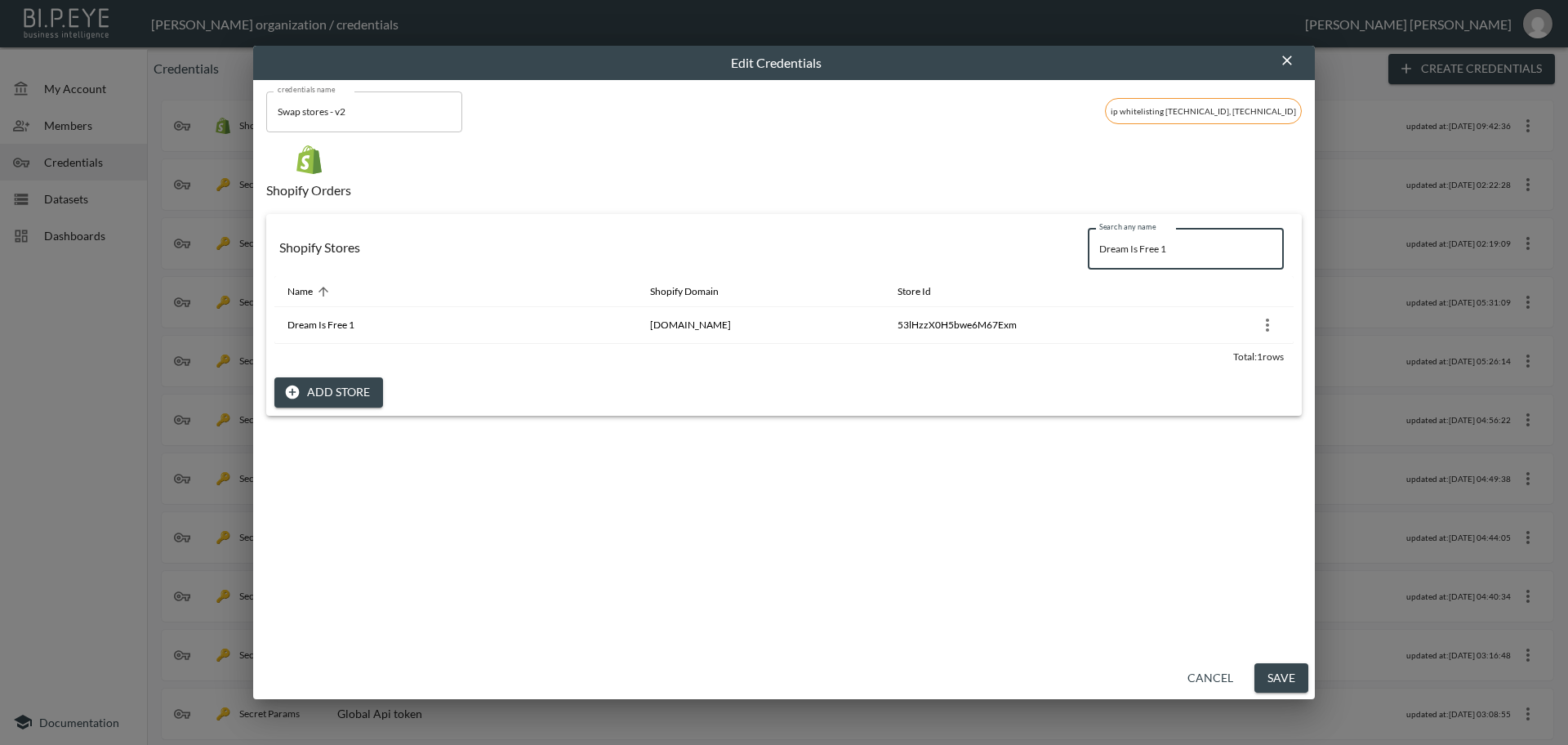
drag, startPoint x: 1175, startPoint y: 246, endPoint x: 1025, endPoint y: 243, distance: 150.0
click at [1025, 243] on div "Shopify Stores Search any name Dream Is Free 1 Search any name" at bounding box center [784, 249] width 1019 height 54
paste input "Harrys London"
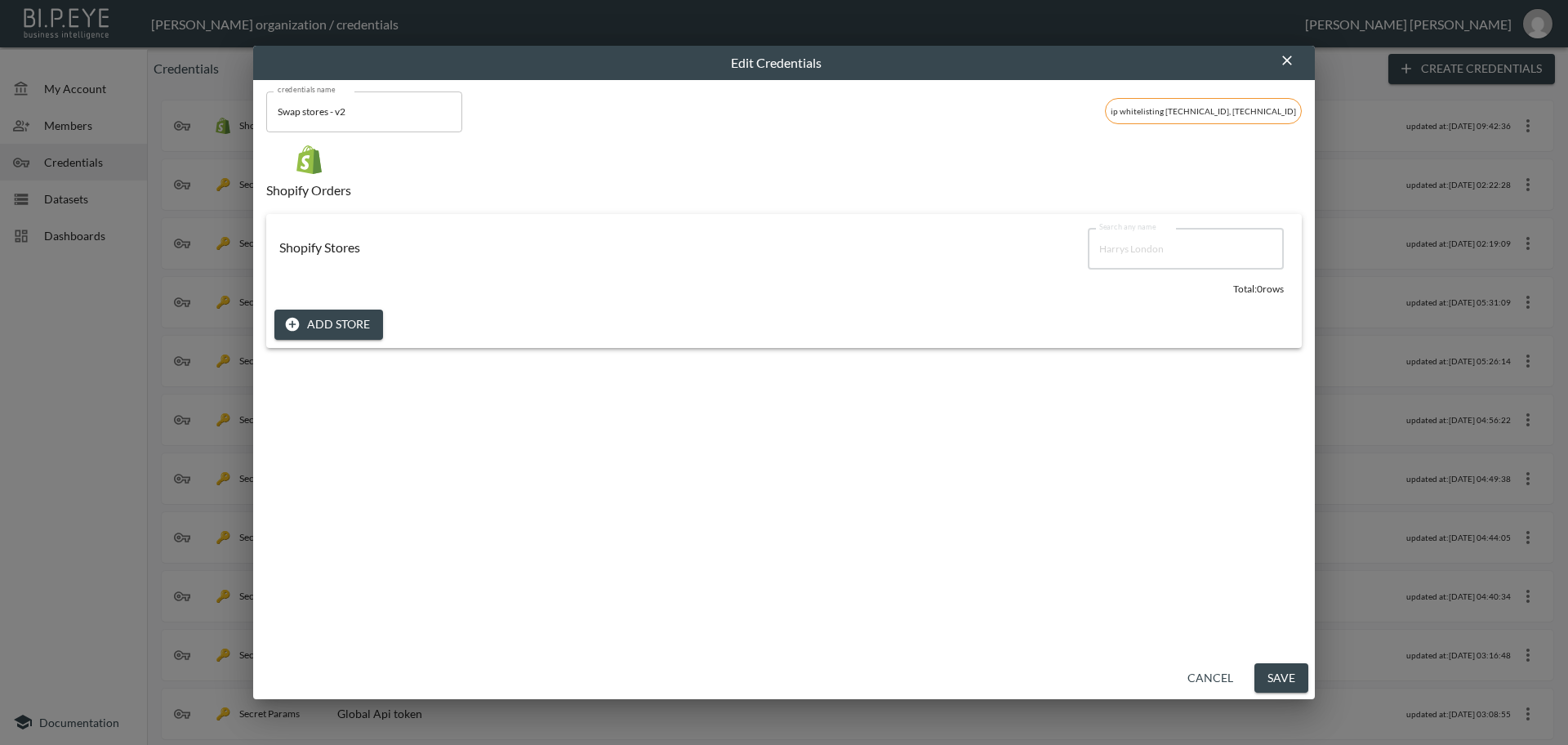
type input "Harrys London"
click at [353, 322] on button "Add Store" at bounding box center [329, 325] width 109 height 30
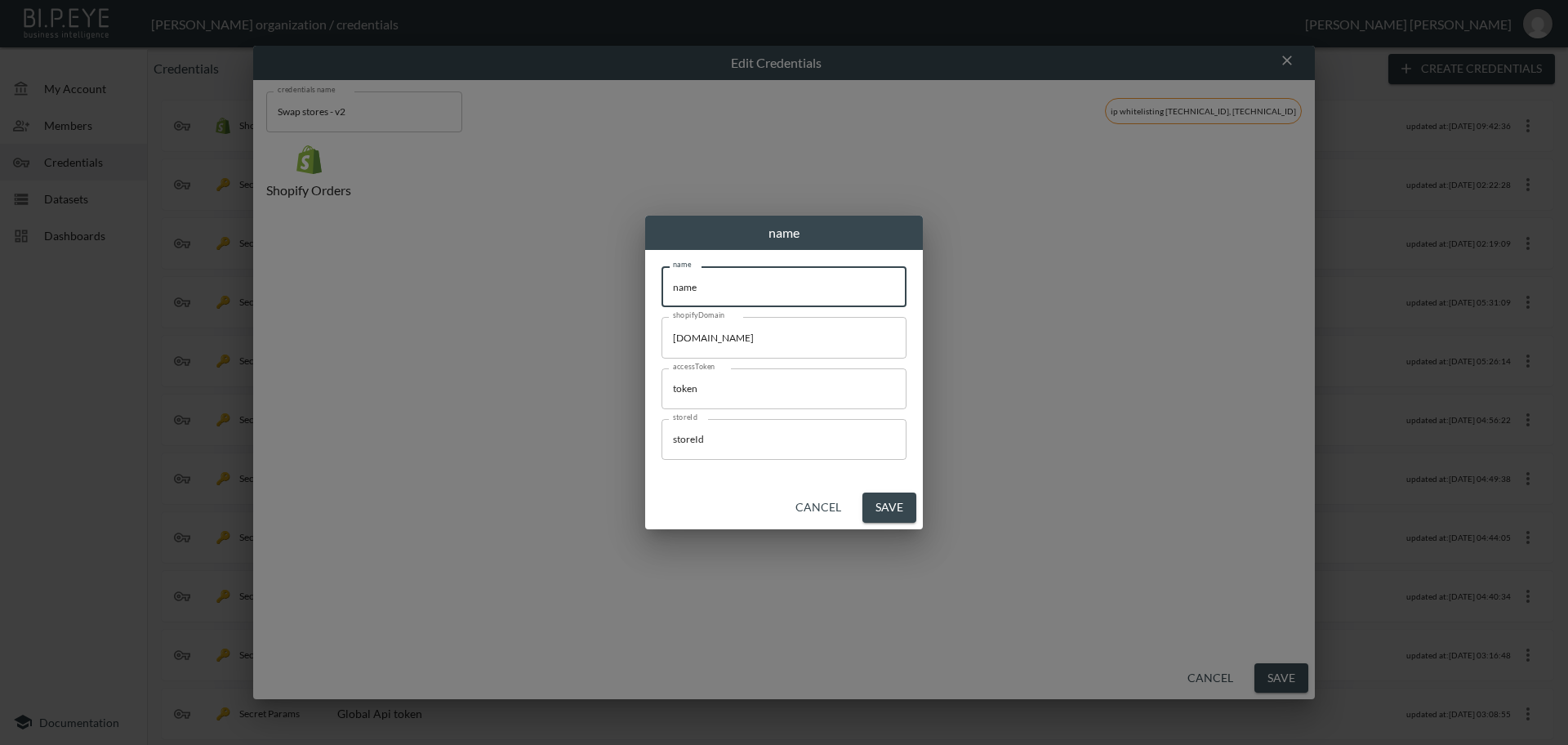
click at [605, 278] on div "name name name name shopifyDomain [DOMAIN_NAME] shopifyDomain accessToken token…" at bounding box center [784, 372] width 1568 height 745
paste input "Harrys London"
type input "Harrys London"
drag, startPoint x: 804, startPoint y: 341, endPoint x: 629, endPoint y: 330, distance: 175.3
click at [628, 330] on div "Harrys London name [PERSON_NAME] name shopifyDomain [DOMAIN_NAME] shopifyDomain…" at bounding box center [784, 372] width 1568 height 745
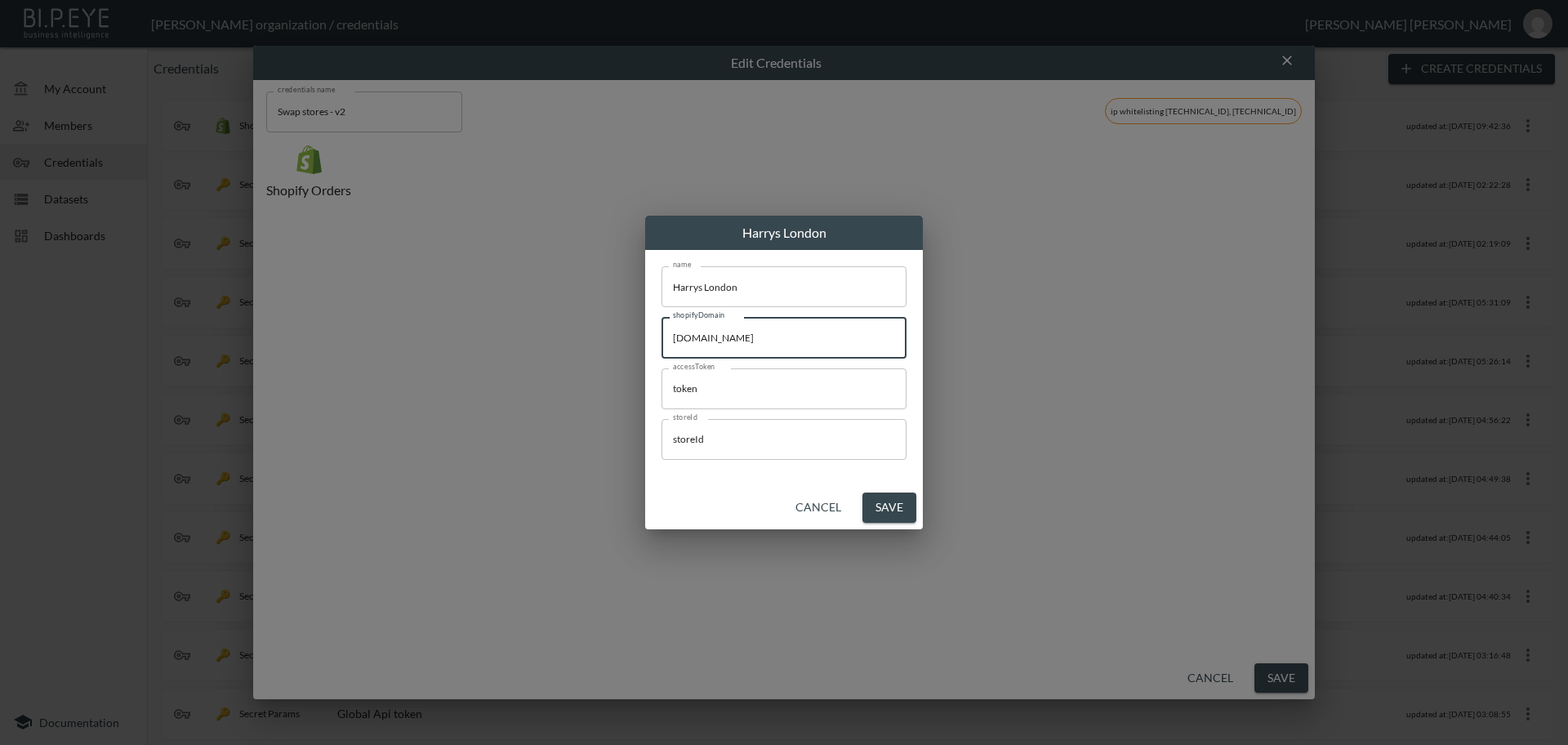
paste input "harrysldn"
type input "[DOMAIN_NAME]"
drag, startPoint x: 743, startPoint y: 386, endPoint x: 639, endPoint y: 457, distance: 125.9
click at [517, 375] on div "[PERSON_NAME] name [PERSON_NAME] name shopifyDomain [DOMAIN_NAME] shopifyDomain…" at bounding box center [784, 372] width 1568 height 745
paste input "- [PERSON_NAME] London: 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"
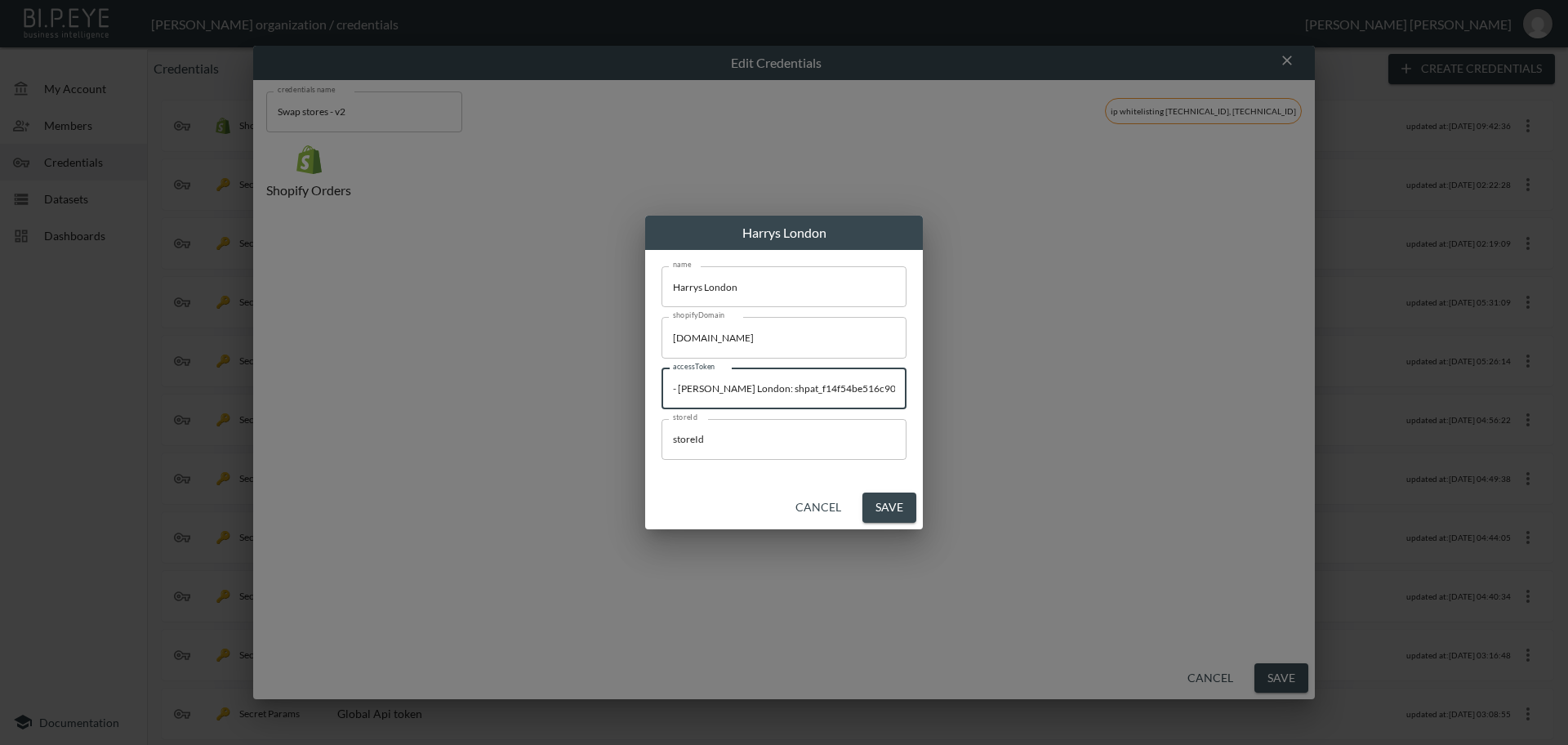
drag, startPoint x: 696, startPoint y: 388, endPoint x: 540, endPoint y: 384, distance: 156.1
click at [540, 384] on div "[PERSON_NAME] name [PERSON_NAME] name shopifyDomain [DOMAIN_NAME] shopifyDomain…" at bounding box center [784, 372] width 1568 height 745
type input "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"
drag, startPoint x: 740, startPoint y: 444, endPoint x: 718, endPoint y: 472, distance: 35.6
click at [632, 441] on div "[PERSON_NAME] name [PERSON_NAME] name shopifyDomain [DOMAIN_NAME] shopifyDomain…" at bounding box center [784, 372] width 1568 height 745
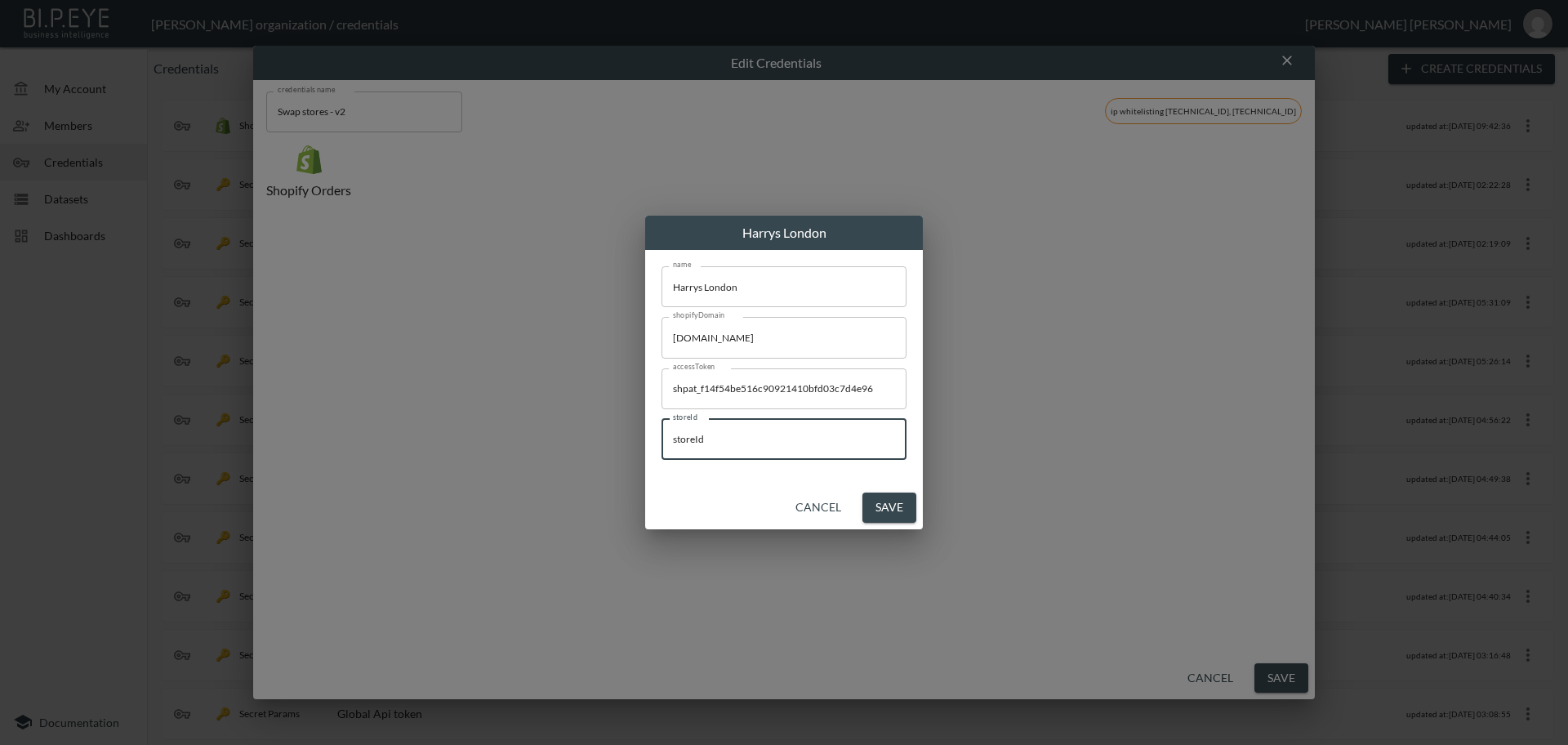
paste input "z8zrQ4LTuqAyZ091g3S7"
type input "z8zrQ4LTuqAyZ091g3S7"
click at [893, 511] on button "Save" at bounding box center [890, 507] width 54 height 30
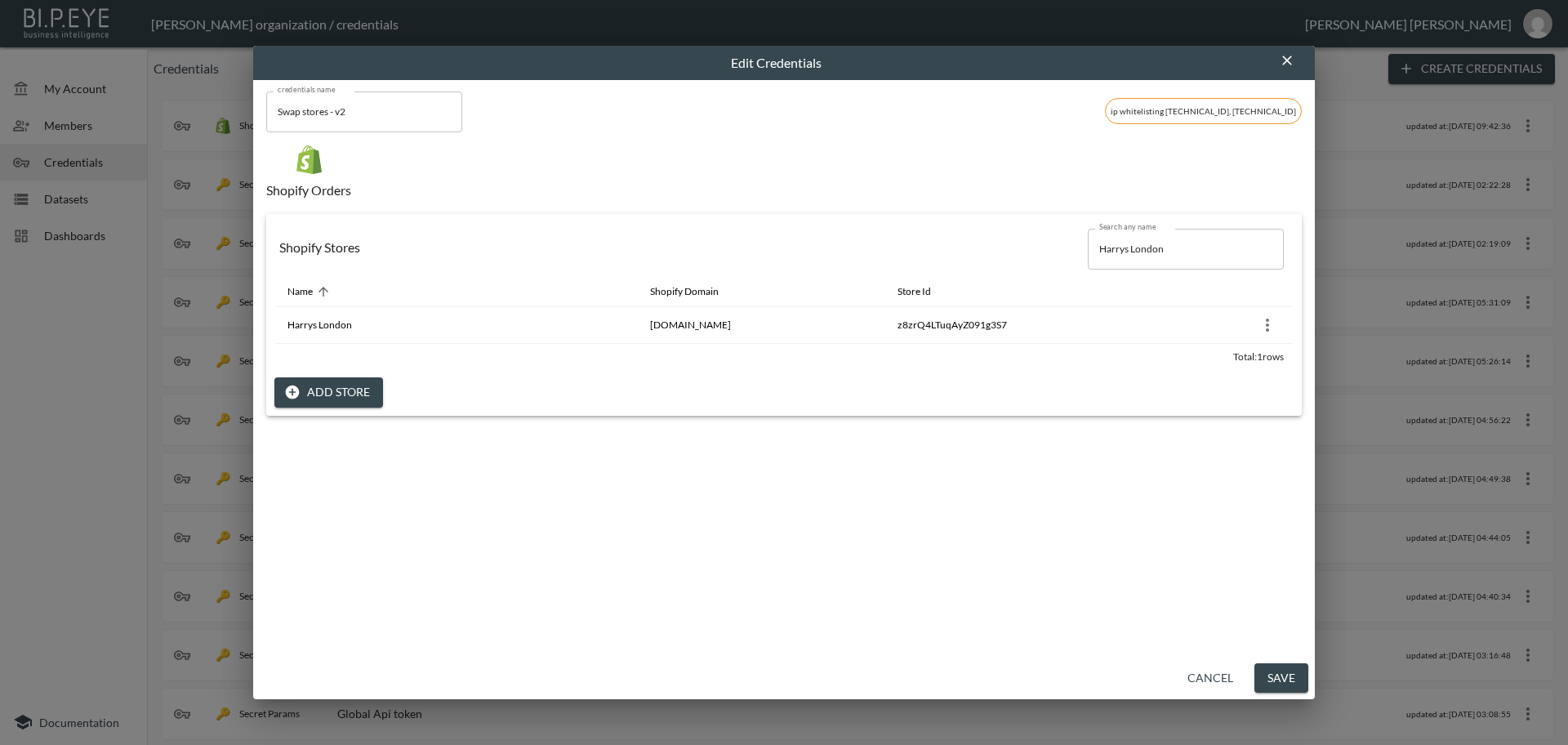
drag, startPoint x: 1193, startPoint y: 249, endPoint x: 968, endPoint y: 245, distance: 225.0
click at [968, 245] on div "Shopify Stores Search any name [PERSON_NAME] Search any name" at bounding box center [784, 249] width 1019 height 54
paste input "bakermillerpink"
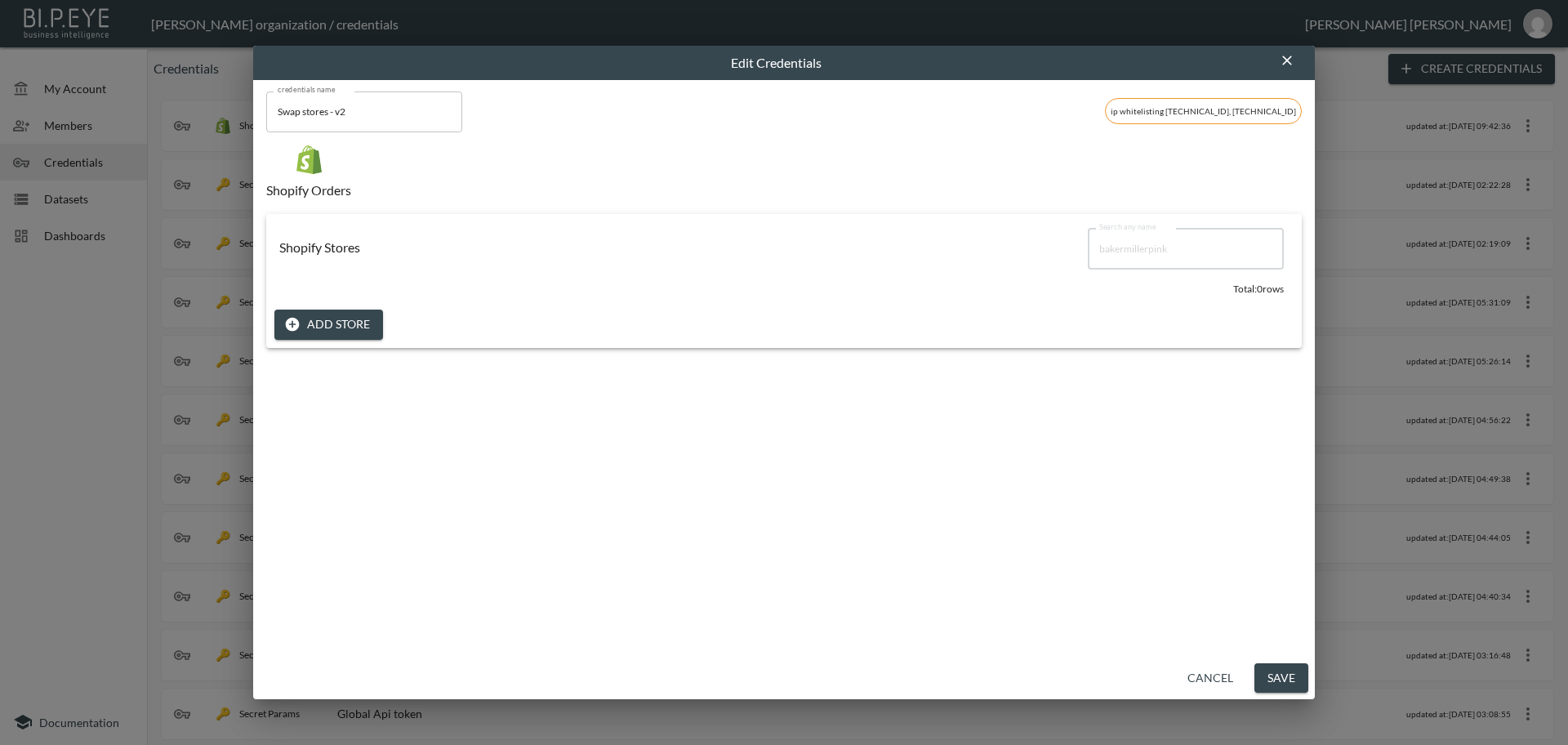
type input "bakermillerpink"
click at [345, 325] on button "Add Store" at bounding box center [329, 325] width 109 height 30
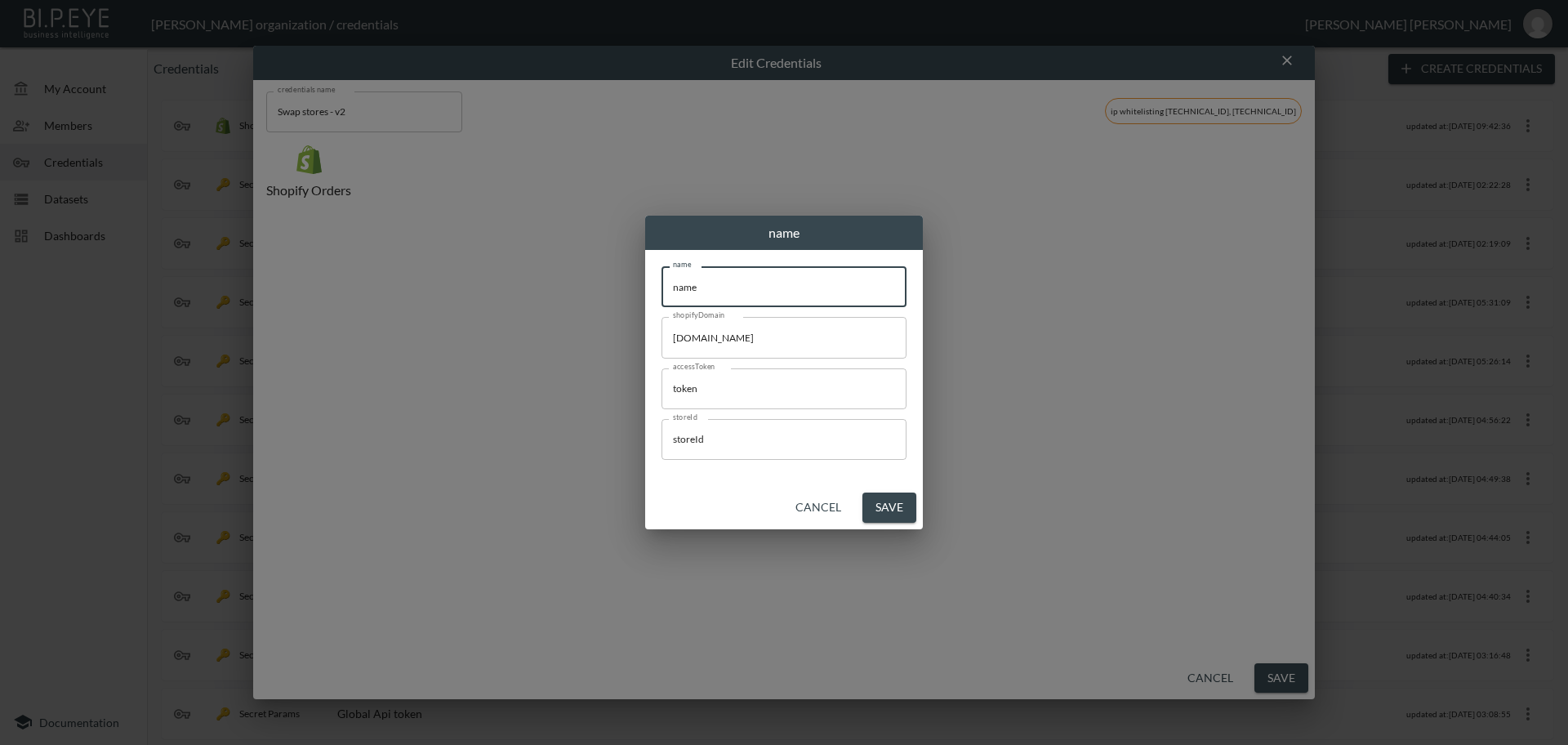
drag, startPoint x: 629, startPoint y: 281, endPoint x: 623, endPoint y: 293, distance: 13.4
click at [580, 279] on div "name name name name shopifyDomain [DOMAIN_NAME] shopifyDomain accessToken token…" at bounding box center [784, 372] width 1568 height 745
paste input "bakermillerpink"
type input "bakermillerpink"
drag, startPoint x: 682, startPoint y: 329, endPoint x: 1004, endPoint y: 651, distance: 455.4
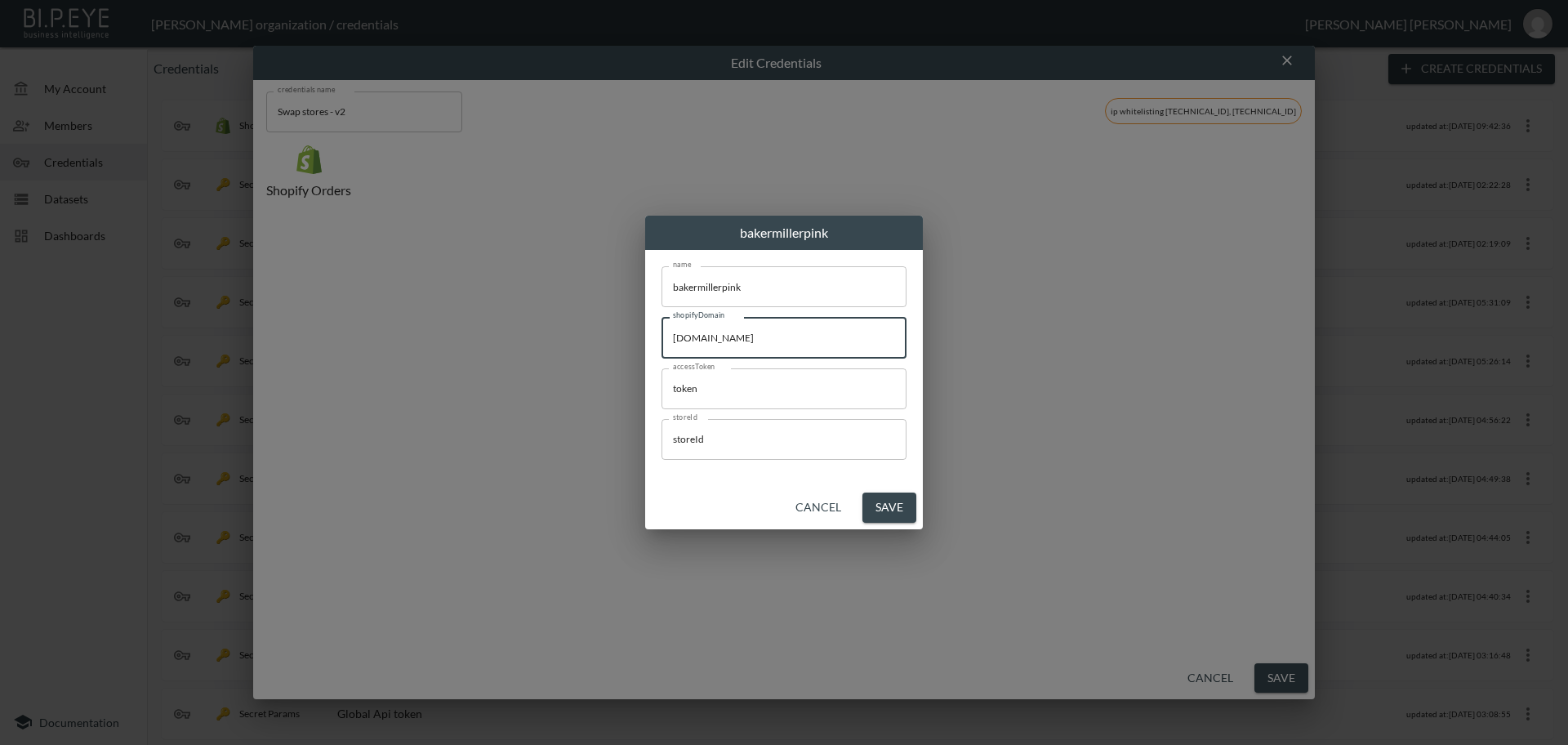
click at [477, 327] on div "bakermillerpink name bakermillerpink name shopifyDomain [DOMAIN_NAME] shopifyDo…" at bounding box center [784, 372] width 1568 height 745
paste input "bakermillerpink"
type input "[DOMAIN_NAME]"
drag, startPoint x: 755, startPoint y: 390, endPoint x: 795, endPoint y: 513, distance: 129.3
click at [606, 379] on div "bakermillerpink name bakermillerpink name shopifyDomain [DOMAIN_NAME] shopifyDo…" at bounding box center [784, 372] width 1568 height 745
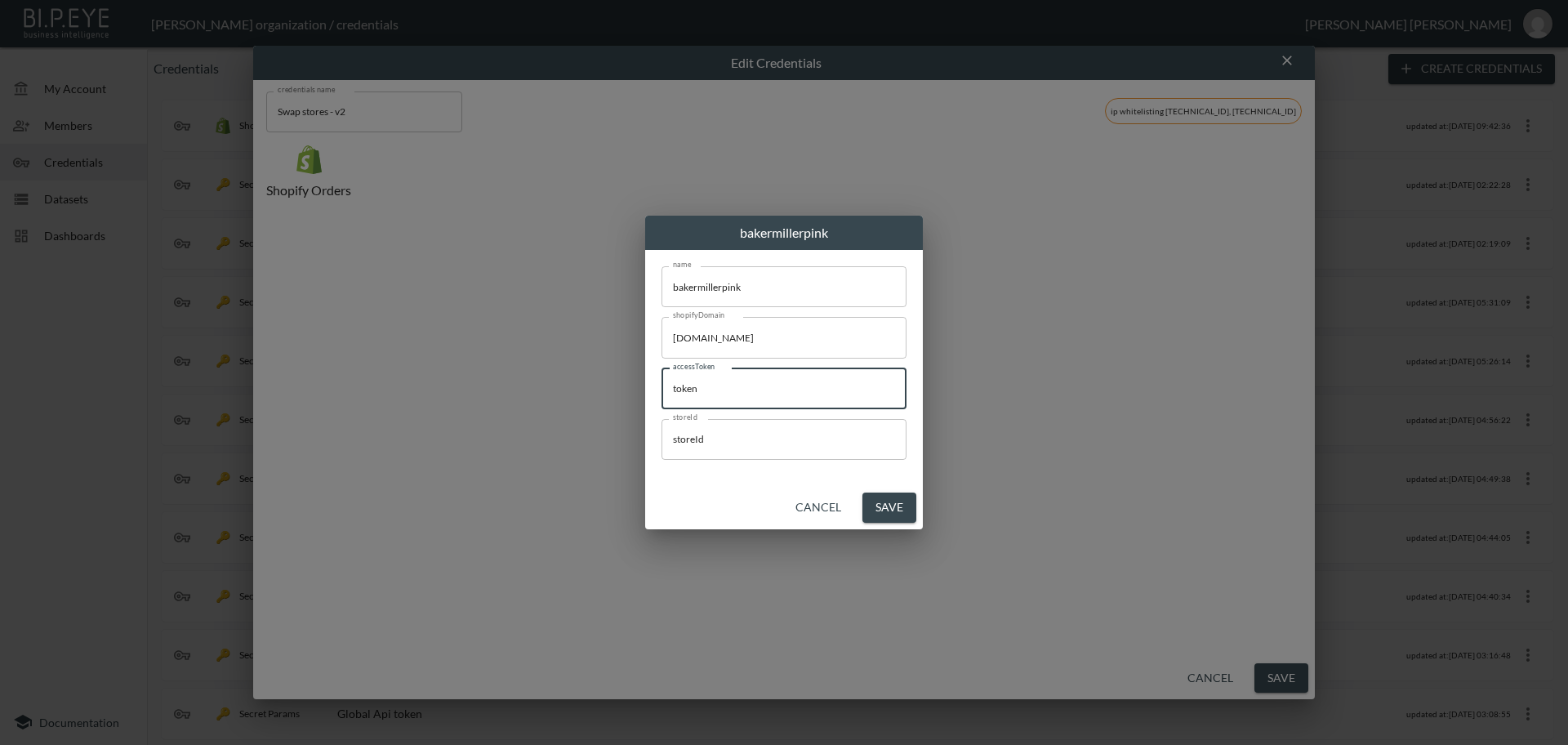
paste input "- bakermillerpink: 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"
drag, startPoint x: 696, startPoint y: 390, endPoint x: 410, endPoint y: 390, distance: 286.0
click at [413, 389] on div "bakermillerpink name bakermillerpink name shopifyDomain [DOMAIN_NAME] shopifyDo…" at bounding box center [784, 372] width 1568 height 745
type input "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"
drag, startPoint x: 782, startPoint y: 438, endPoint x: 687, endPoint y: 484, distance: 105.6
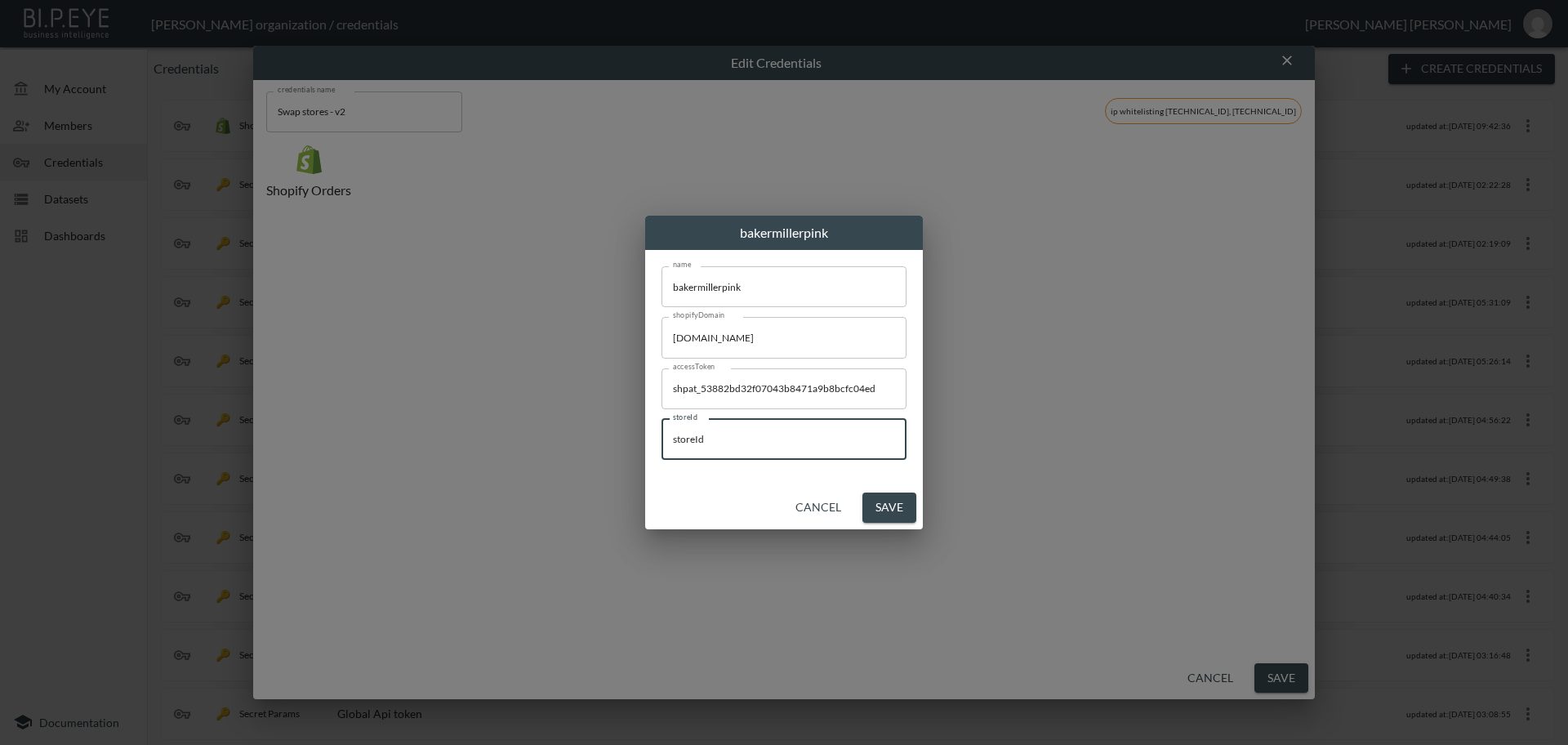
click at [590, 425] on div "bakermillerpink name bakermillerpink name shopifyDomain [DOMAIN_NAME] shopifyDo…" at bounding box center [784, 372] width 1568 height 745
paste input "OFvBEbLu4PN1TGd88zZE"
type input "OFvBEbLu4PN1TGd88zZE"
click at [883, 511] on button "Save" at bounding box center [890, 507] width 54 height 30
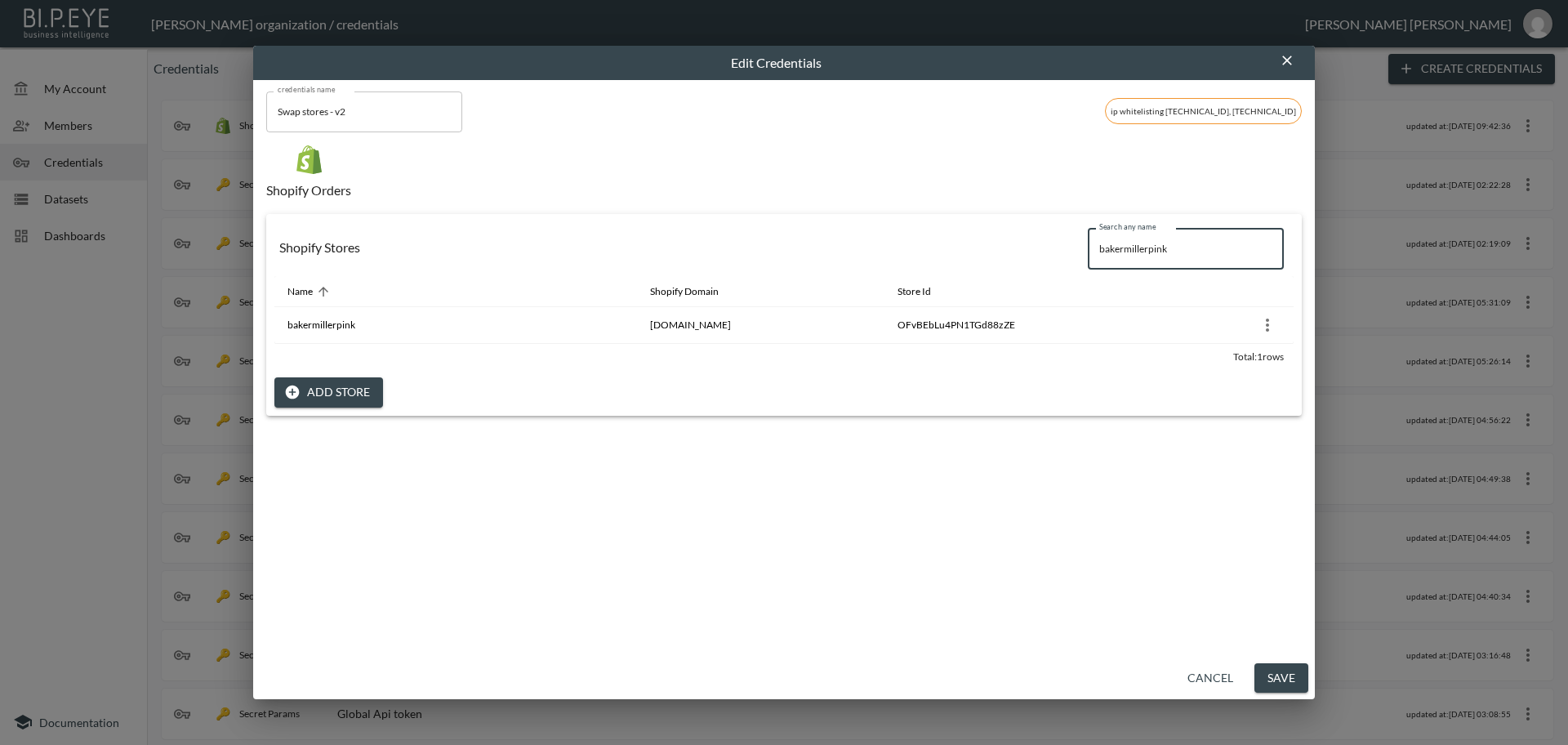
drag, startPoint x: 1174, startPoint y: 244, endPoint x: 1013, endPoint y: 252, distance: 161.2
click at [1023, 234] on div "Shopify Stores Search any name bakermillerpink Search any name" at bounding box center [784, 249] width 1019 height 54
paste input "Mochipan"
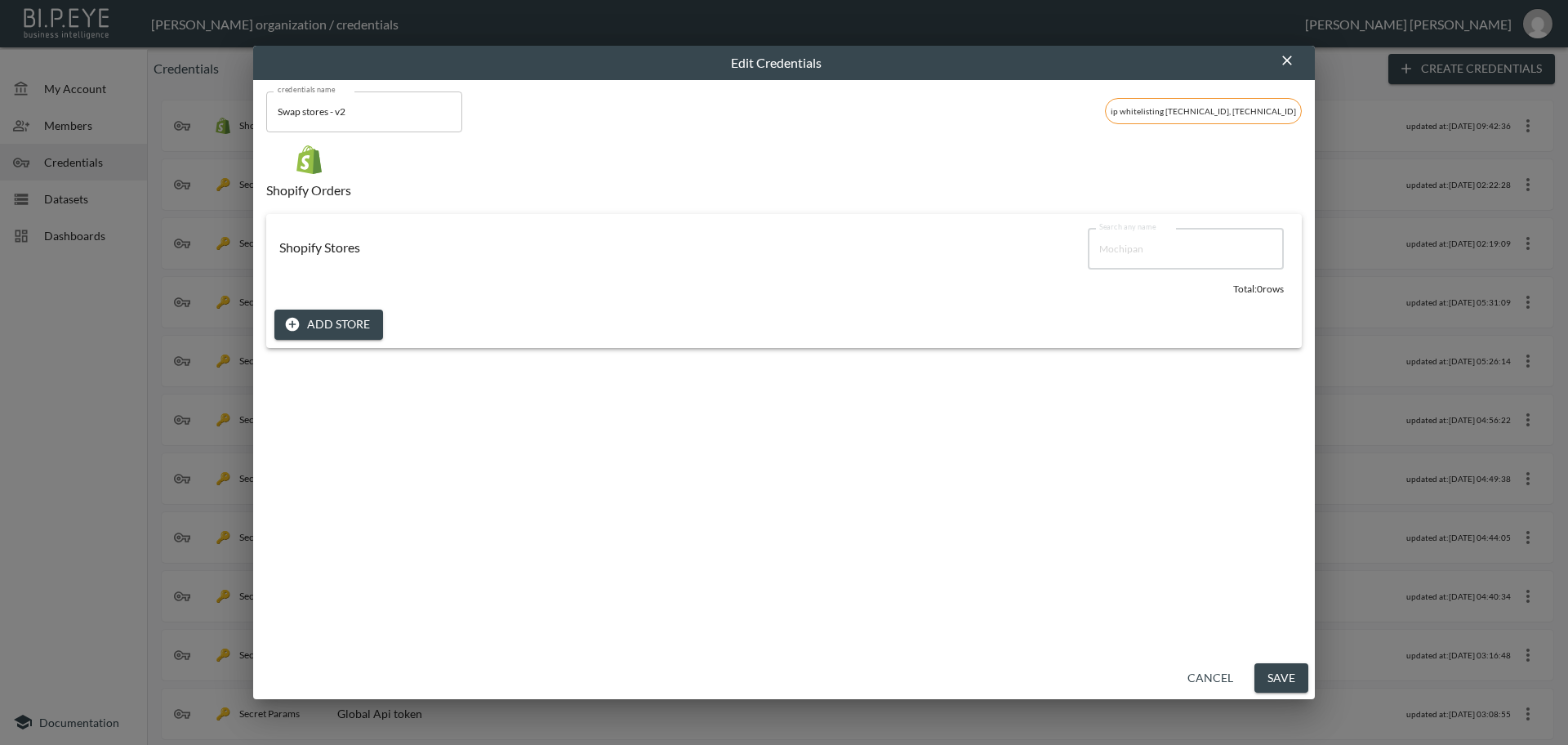
type input "Mochipan"
click at [316, 327] on button "Add Store" at bounding box center [329, 325] width 109 height 30
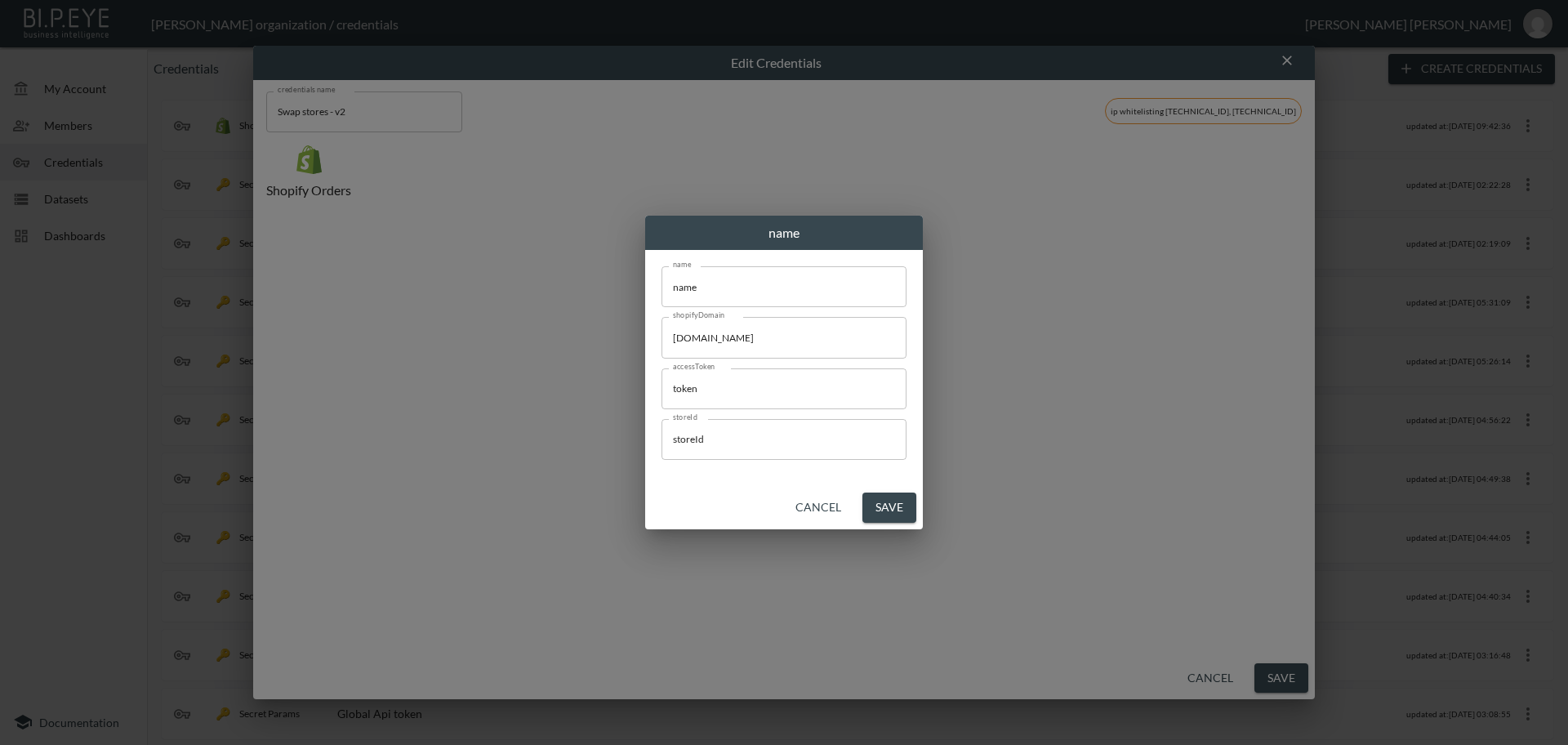
drag, startPoint x: 743, startPoint y: 288, endPoint x: 500, endPoint y: 271, distance: 243.6
click at [495, 271] on div "name name name name shopifyDomain [DOMAIN_NAME] shopifyDomain accessToken token…" at bounding box center [784, 372] width 1568 height 745
paste input "Mochipan"
type input "Mochipan"
drag, startPoint x: 816, startPoint y: 335, endPoint x: 630, endPoint y: 360, distance: 187.7
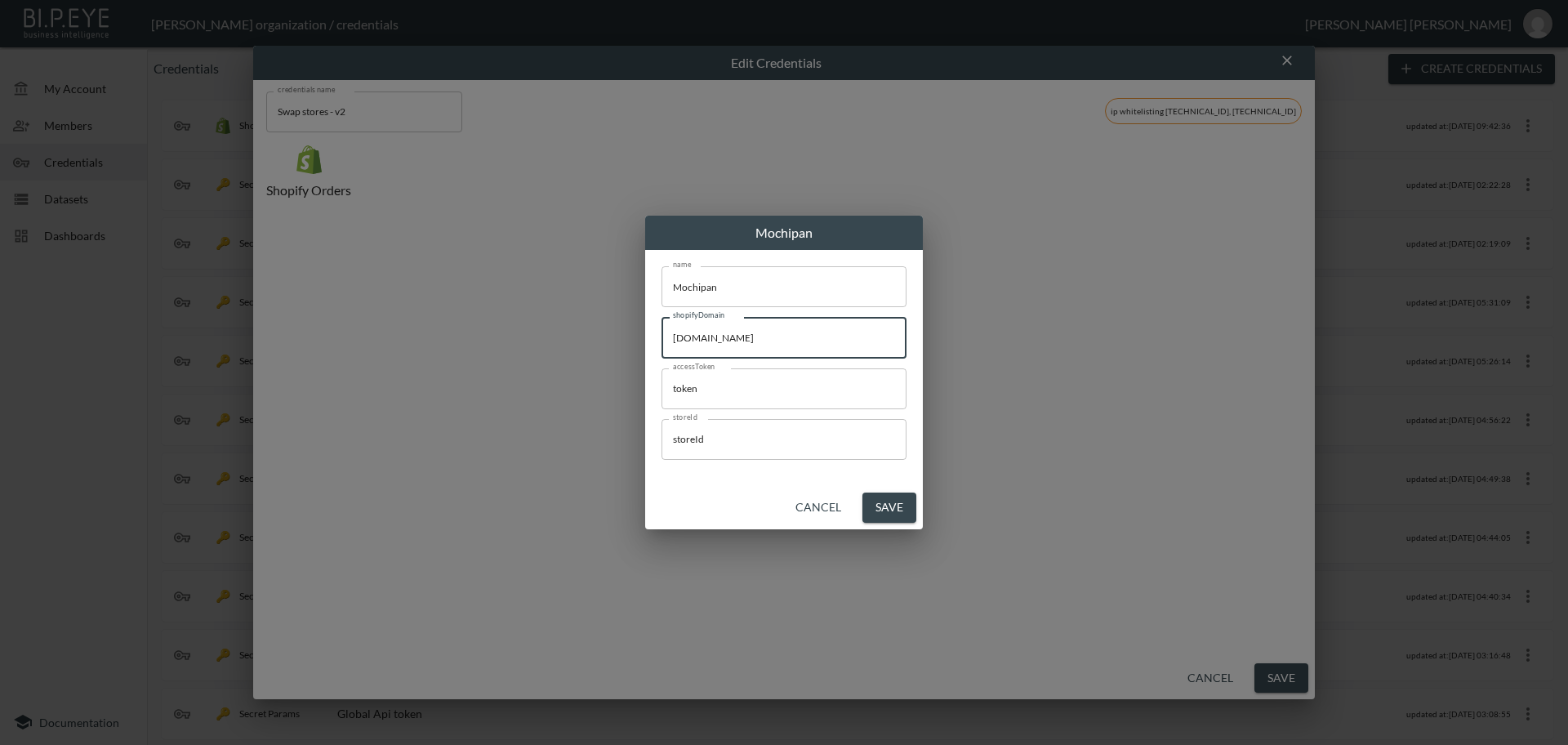
click at [597, 325] on div "Mochipan name Mochipan name shopifyDomain [DOMAIN_NAME] shopifyDomain accessTok…" at bounding box center [784, 372] width 1568 height 745
paste input "mochipan"
type input "[DOMAIN_NAME]"
drag, startPoint x: 727, startPoint y: 386, endPoint x: 664, endPoint y: 385, distance: 63.0
click at [664, 385] on input "token" at bounding box center [783, 389] width 245 height 41
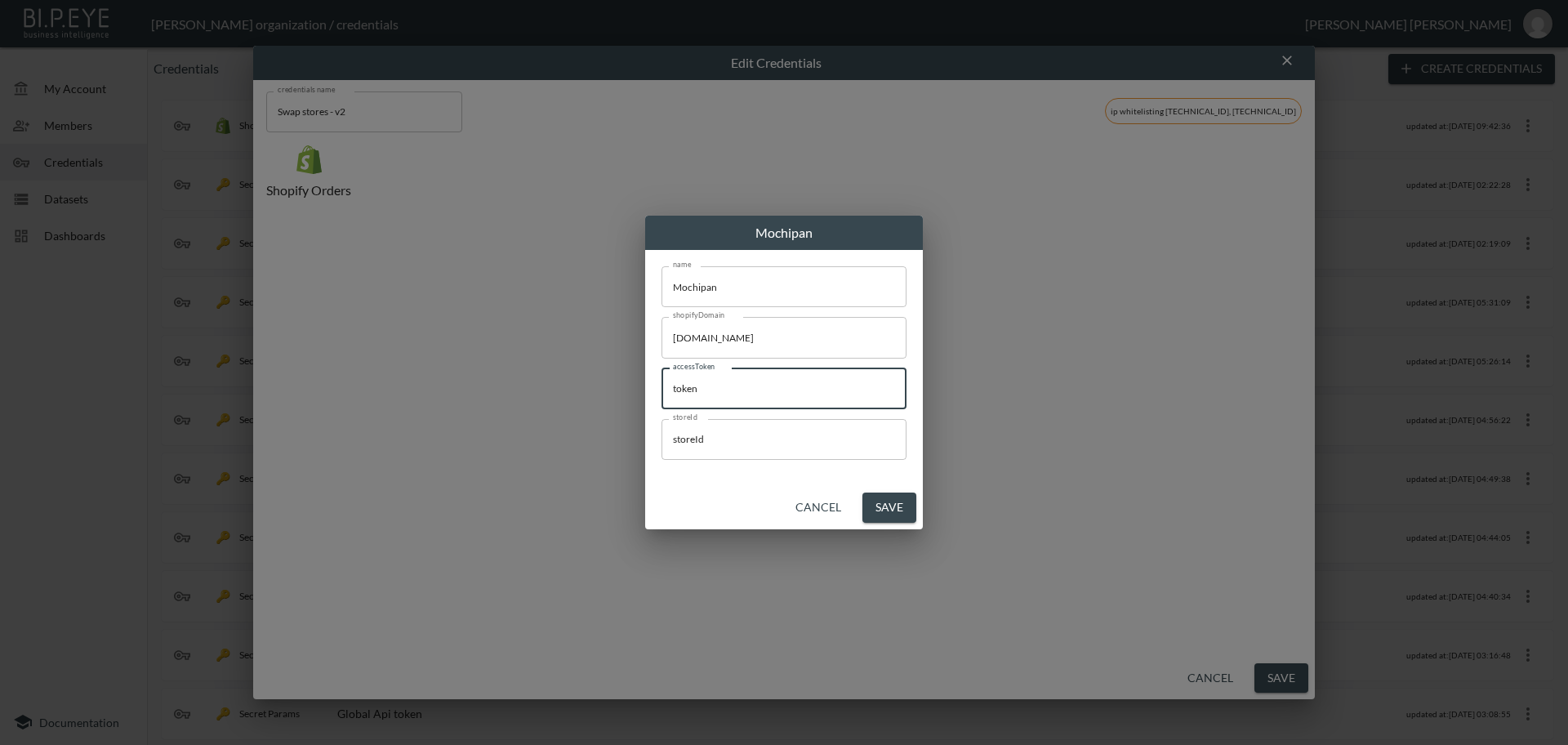
paste input "- Mochipan: 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"
drag, startPoint x: 696, startPoint y: 391, endPoint x: 562, endPoint y: 393, distance: 134.0
click at [562, 393] on div "Mochipan name Mochipan name shopifyDomain [DOMAIN_NAME] shopifyDomain accessTok…" at bounding box center [784, 372] width 1568 height 745
type input "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"
drag, startPoint x: 777, startPoint y: 444, endPoint x: 578, endPoint y: 437, distance: 199.1
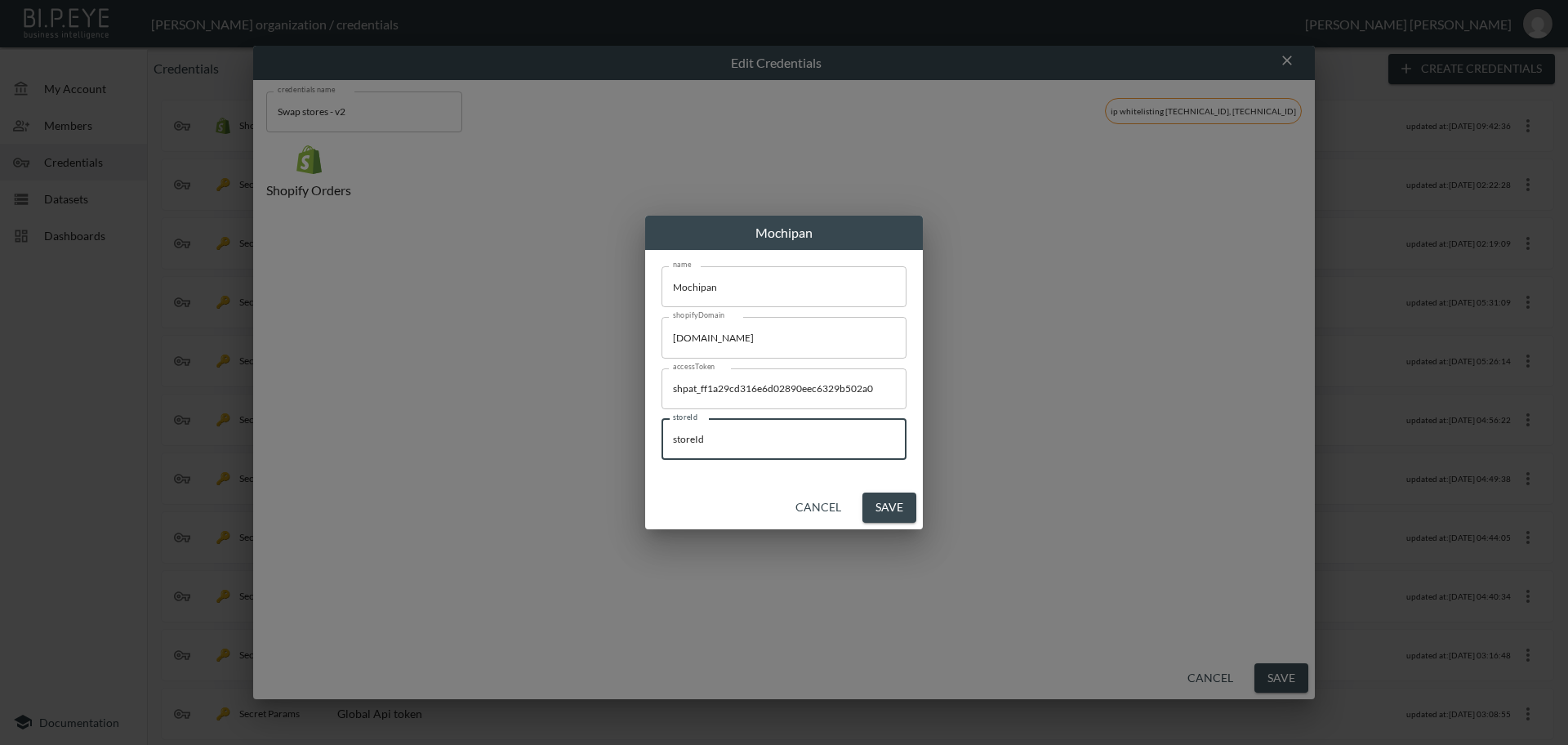
click at [564, 425] on div "Mochipan name Mochipan name shopifyDomain [DOMAIN_NAME] shopifyDomain accessTok…" at bounding box center [784, 372] width 1568 height 745
paste input "XR04UntupBclGQocIVCT"
type input "XR04UntupBclGQocIVCT"
click at [899, 507] on button "Save" at bounding box center [890, 507] width 54 height 30
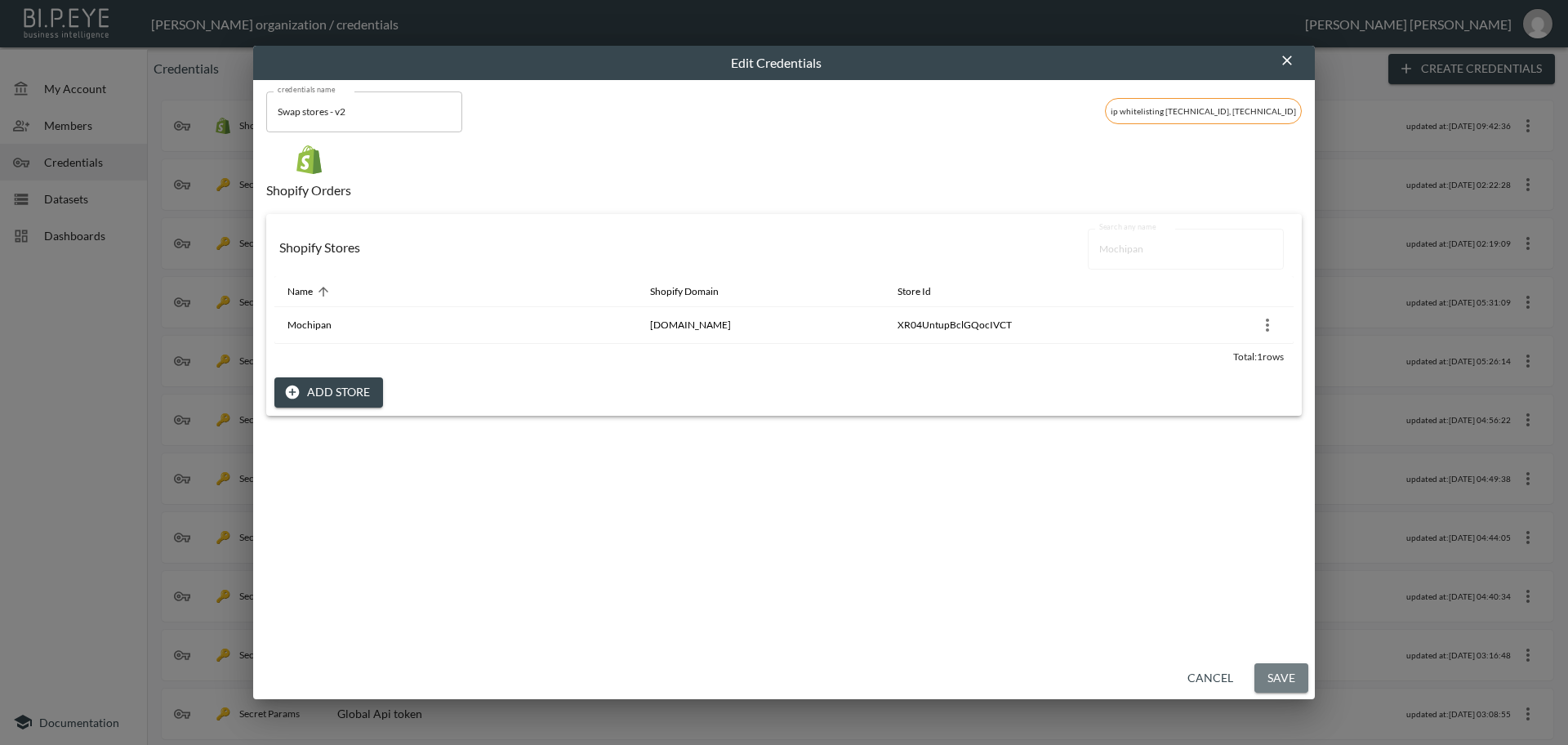
click at [1285, 679] on button "Save" at bounding box center [1281, 678] width 54 height 30
